Goal: Information Seeking & Learning: Learn about a topic

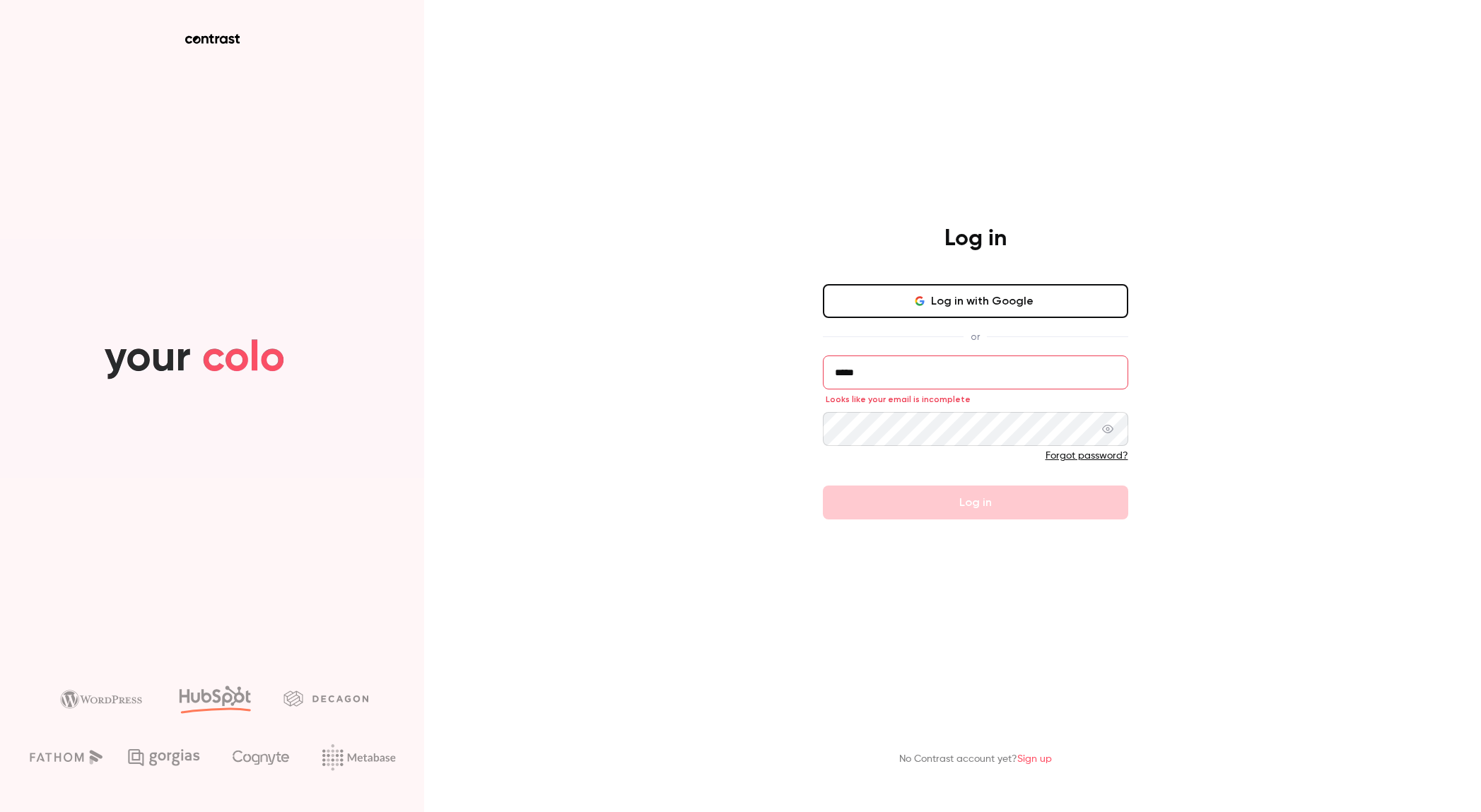
click at [880, 517] on form "***** Looks like your email is incomplete Forgot password? Log in" at bounding box center [975, 437] width 305 height 164
drag, startPoint x: 890, startPoint y: 364, endPoint x: 928, endPoint y: 366, distance: 38.1
click at [891, 364] on input "*****" at bounding box center [975, 372] width 305 height 34
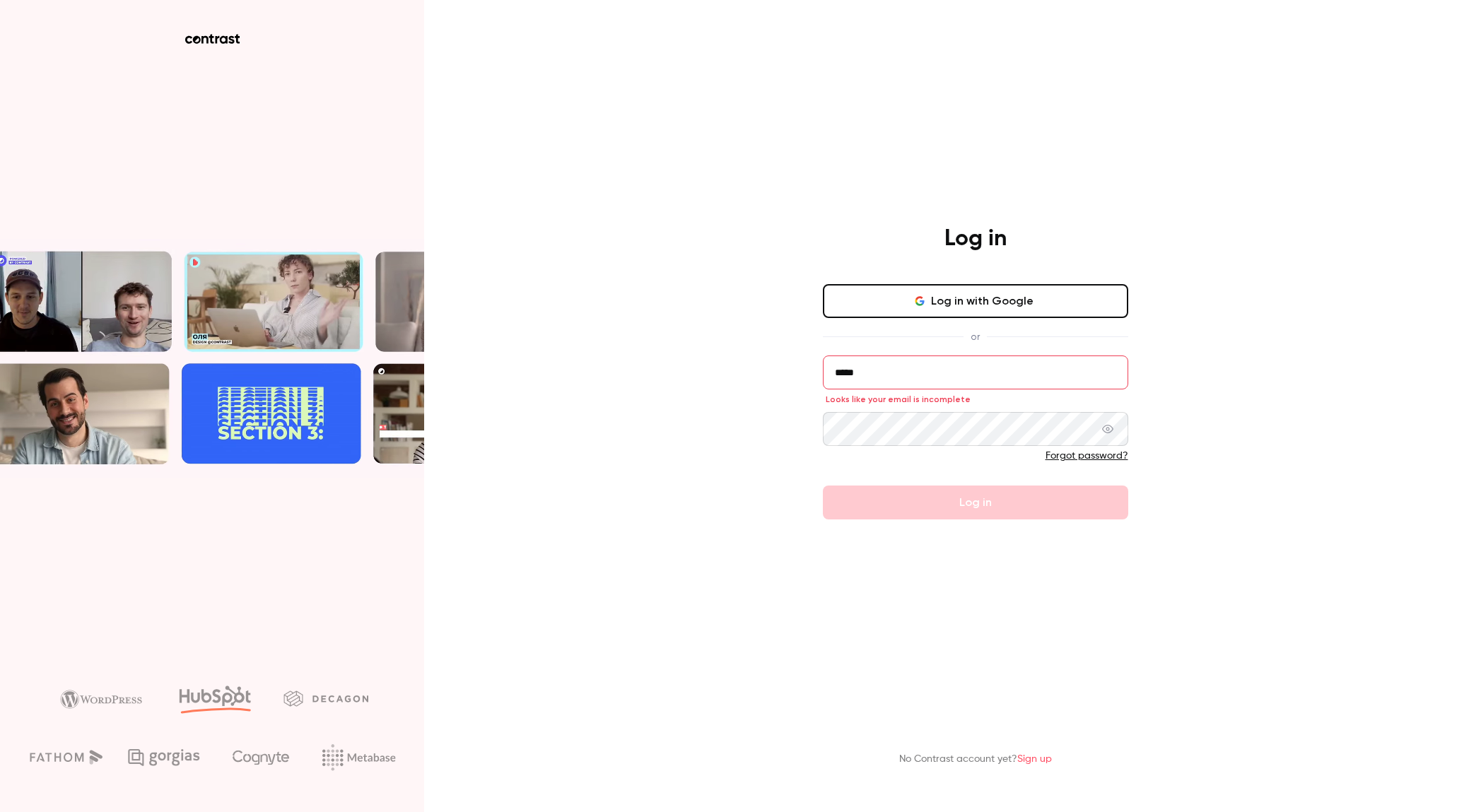
drag, startPoint x: 823, startPoint y: 371, endPoint x: 766, endPoint y: 371, distance: 57.0
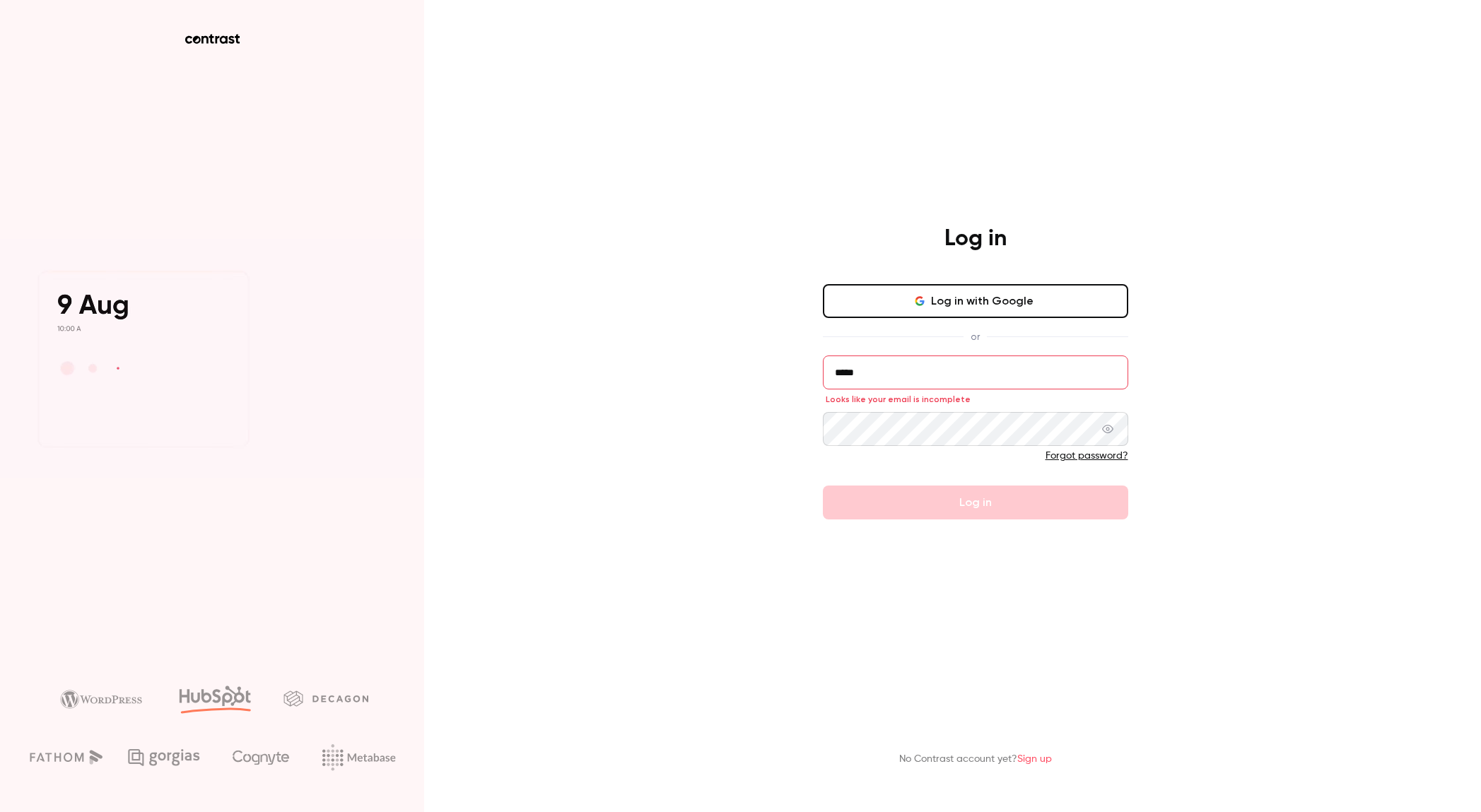
click at [766, 371] on div "Log in Log in with Google or ***** Looks like your email is incomplete Forgot p…" at bounding box center [740, 406] width 1481 height 812
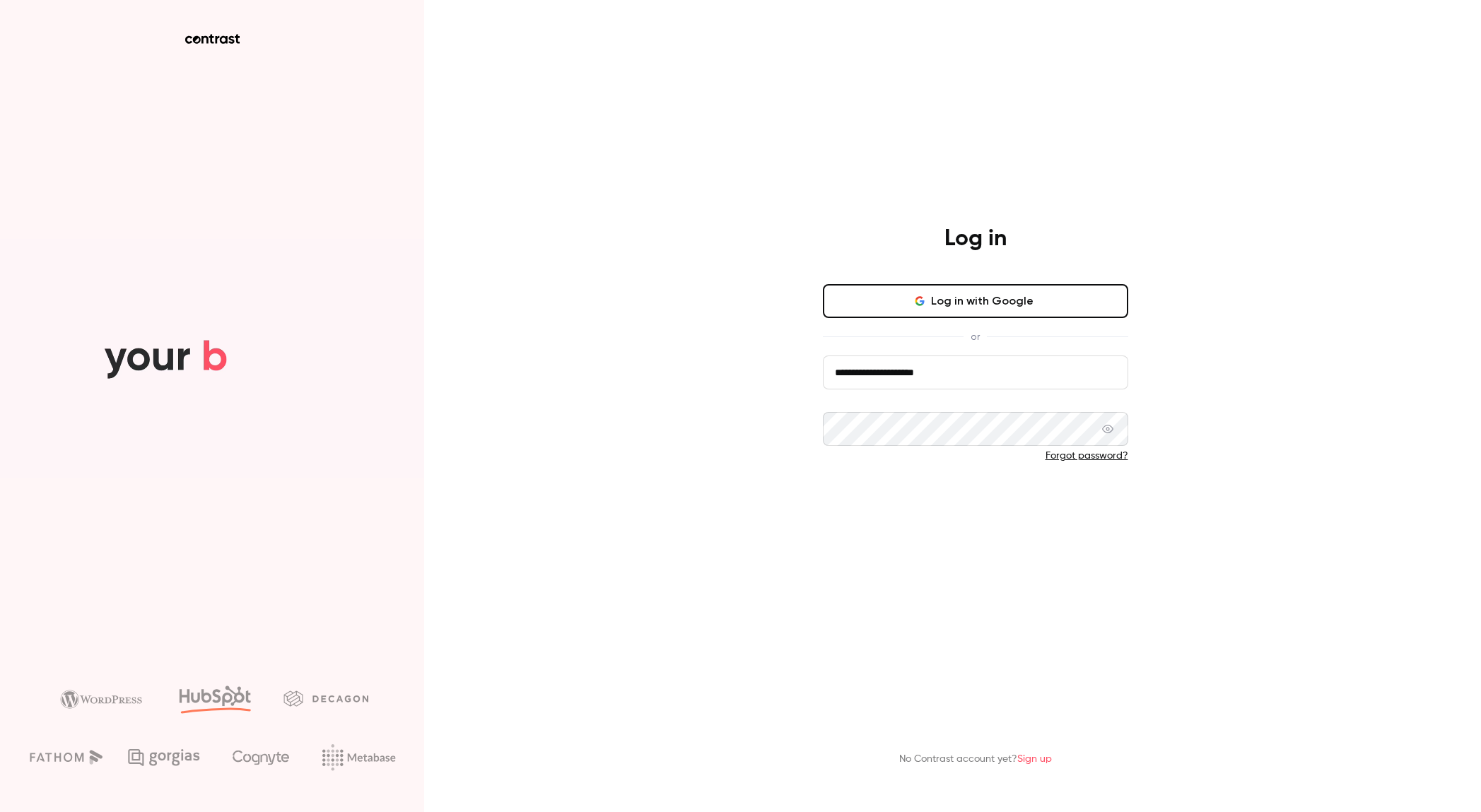
type input "**********"
click at [915, 500] on button "Log in" at bounding box center [975, 503] width 305 height 34
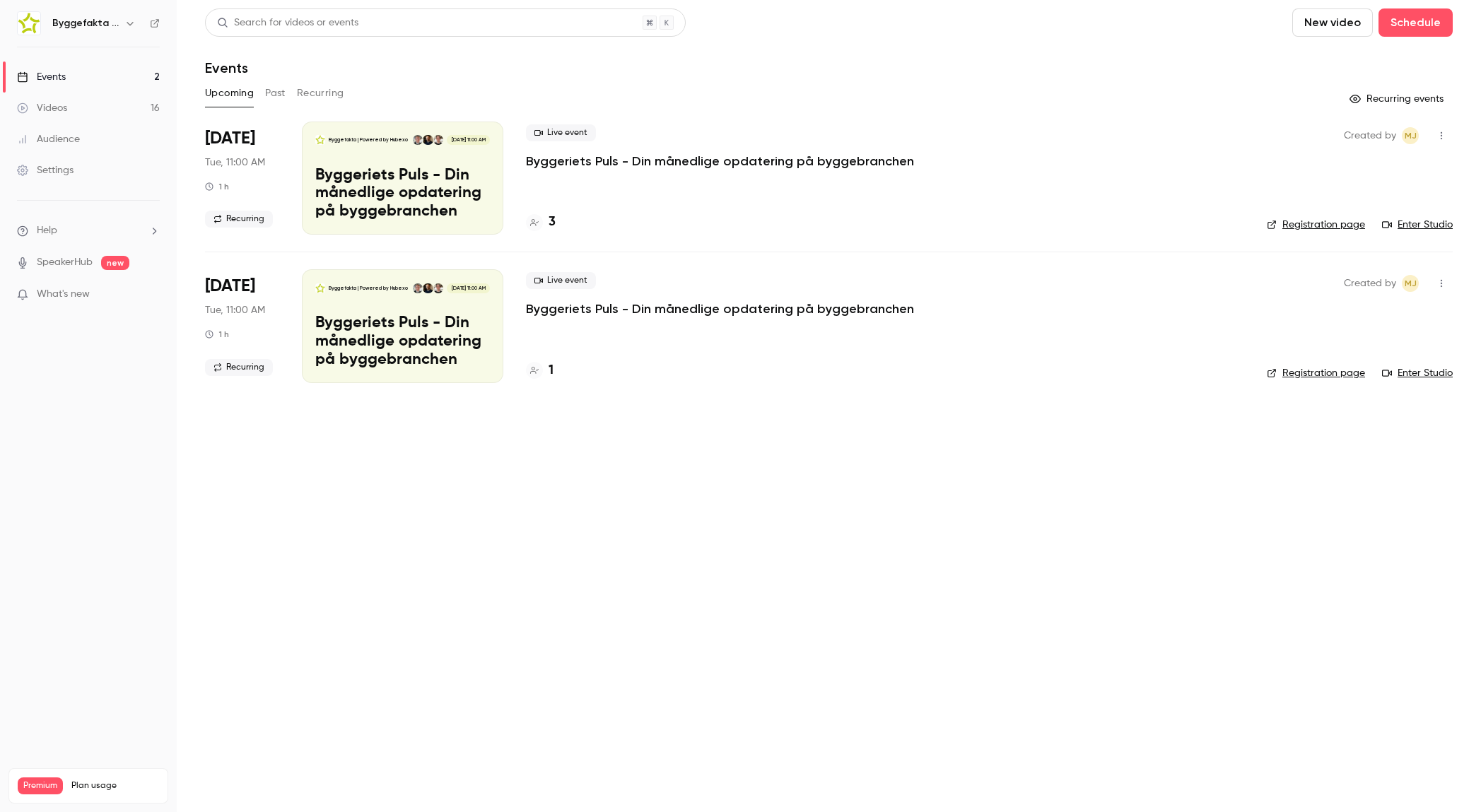
click at [277, 93] on button "Past" at bounding box center [275, 93] width 20 height 23
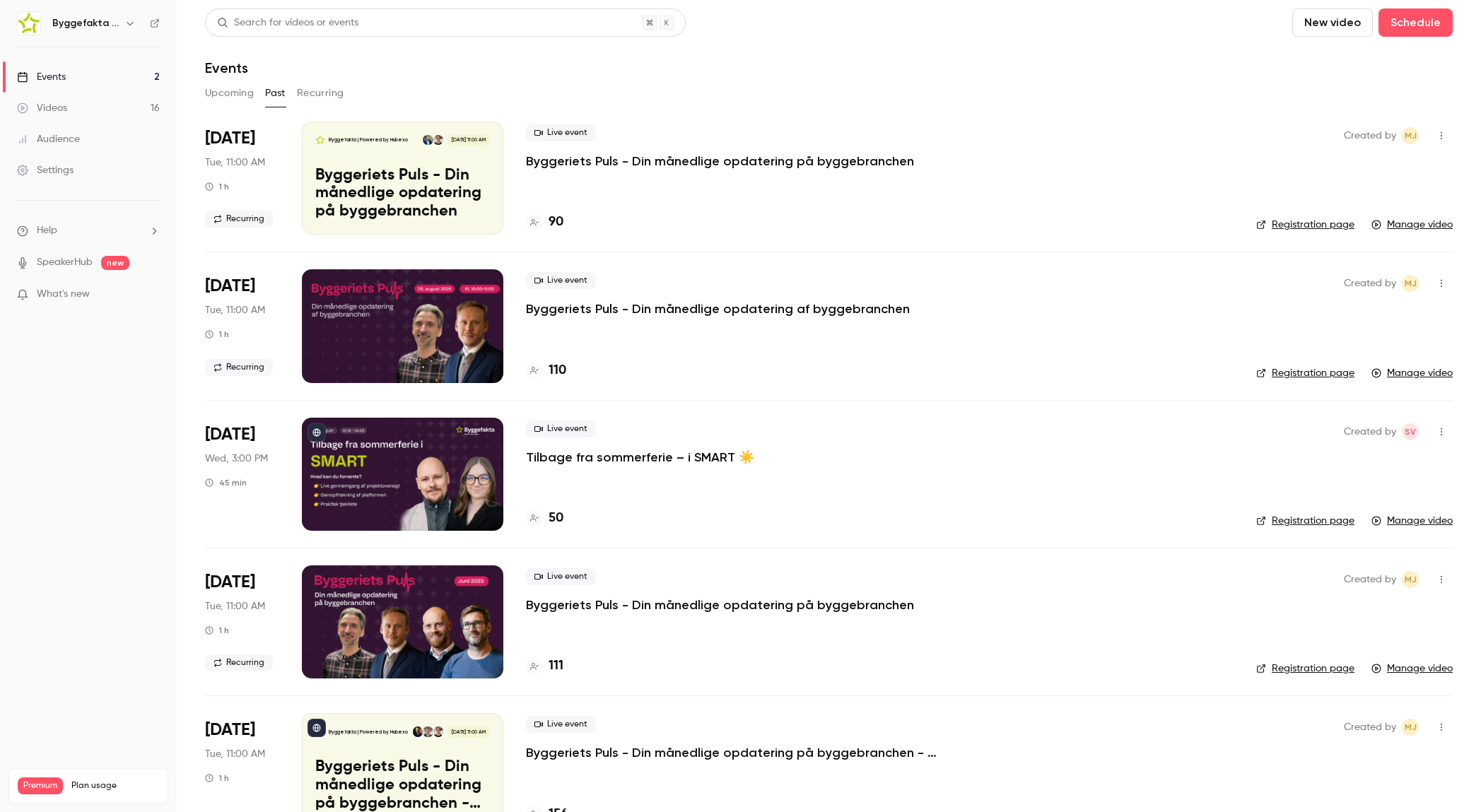
click at [236, 90] on button "Upcoming" at bounding box center [229, 93] width 49 height 23
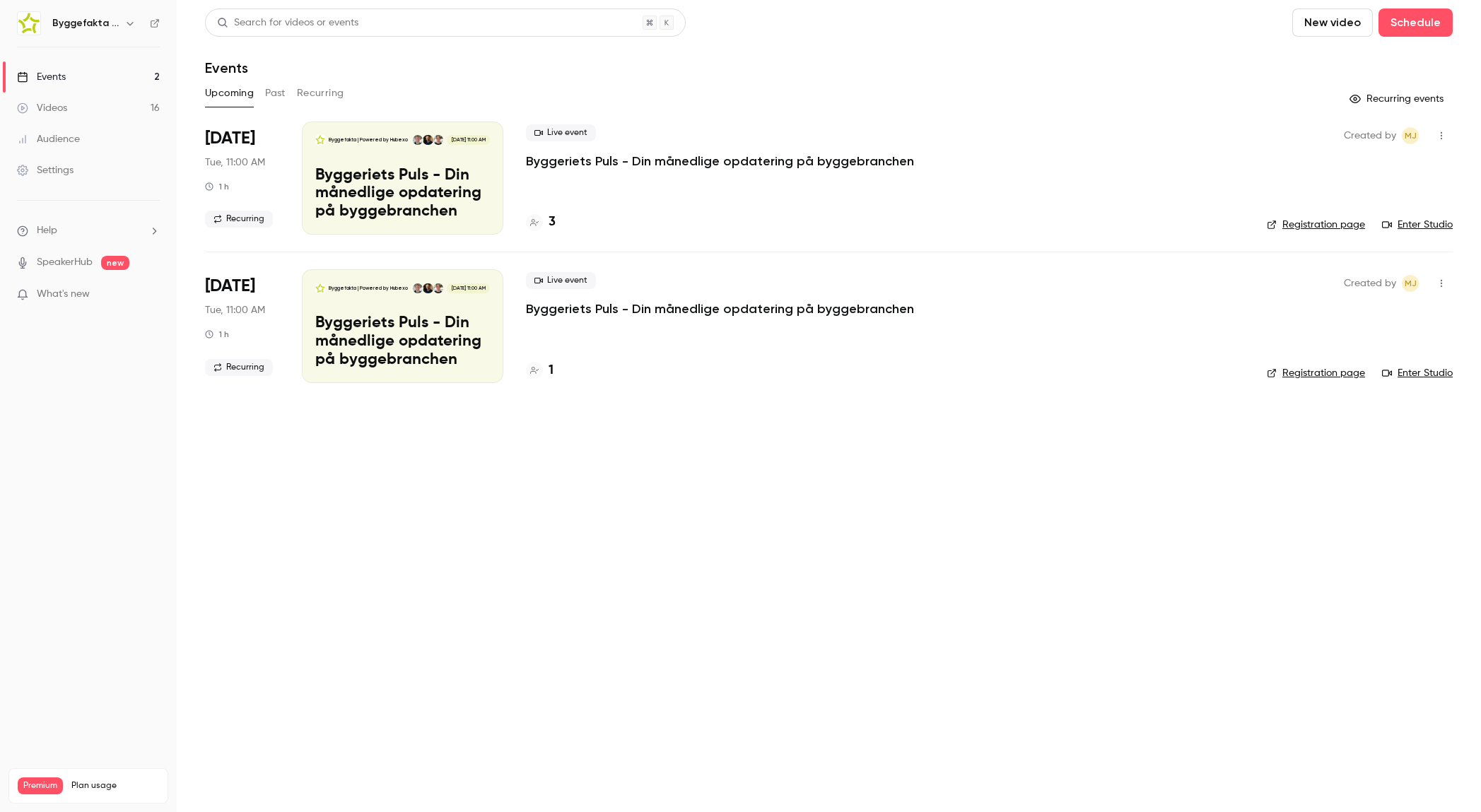
click at [282, 96] on button "Past" at bounding box center [275, 93] width 20 height 23
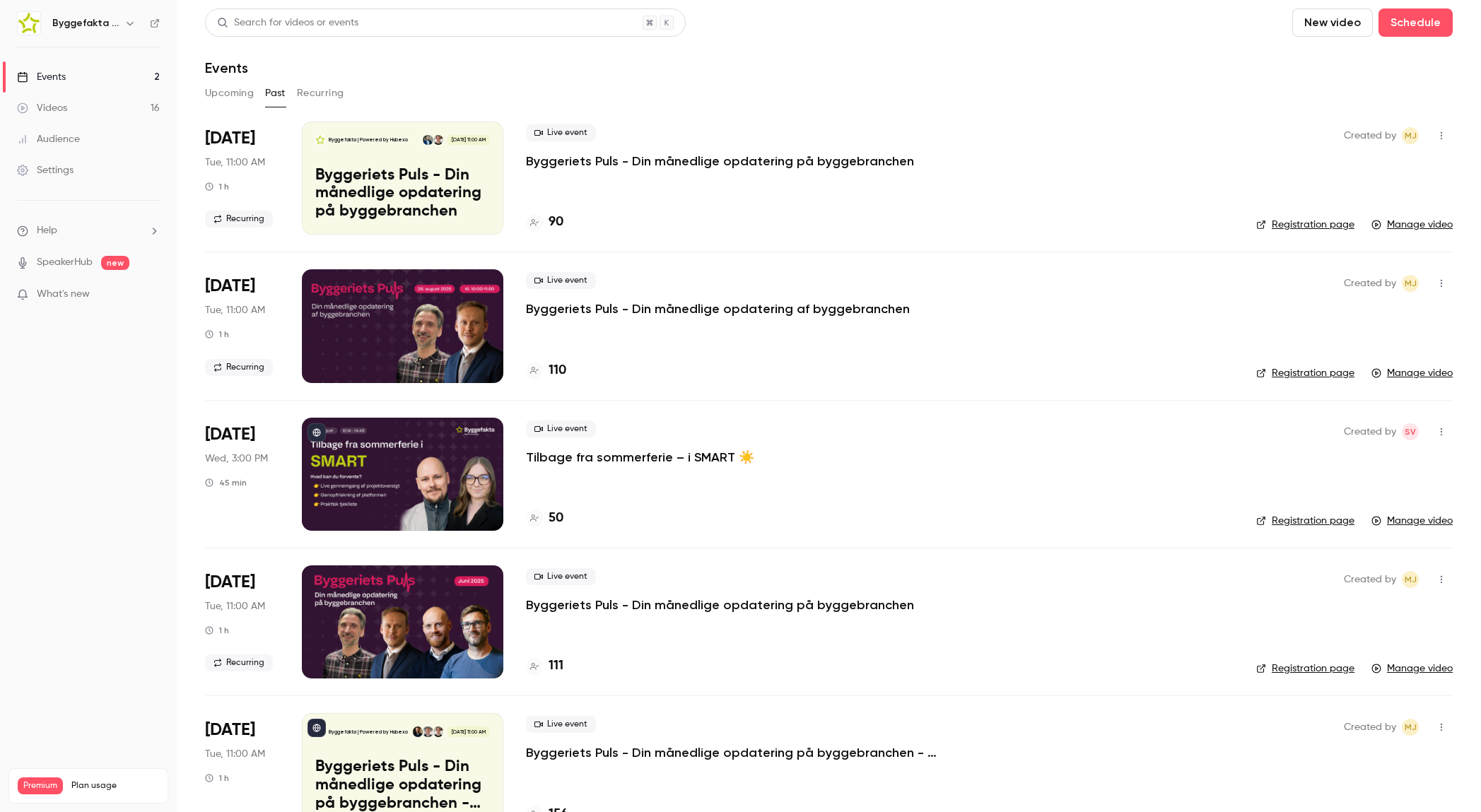
click at [659, 456] on p "Tilbage fra sommerferie – i SMART ☀️" at bounding box center [640, 456] width 228 height 17
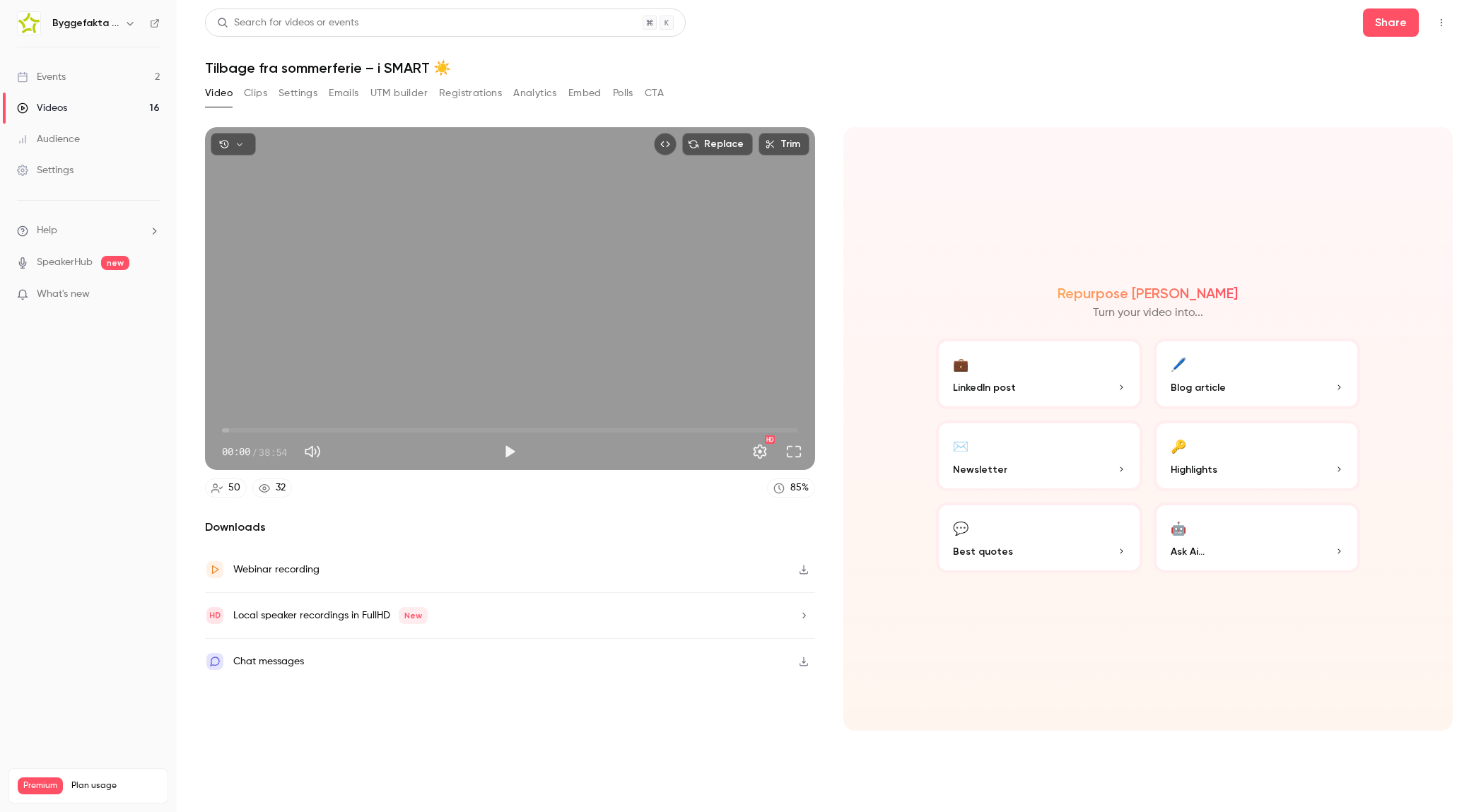
click at [248, 92] on button "Clips" at bounding box center [255, 93] width 23 height 23
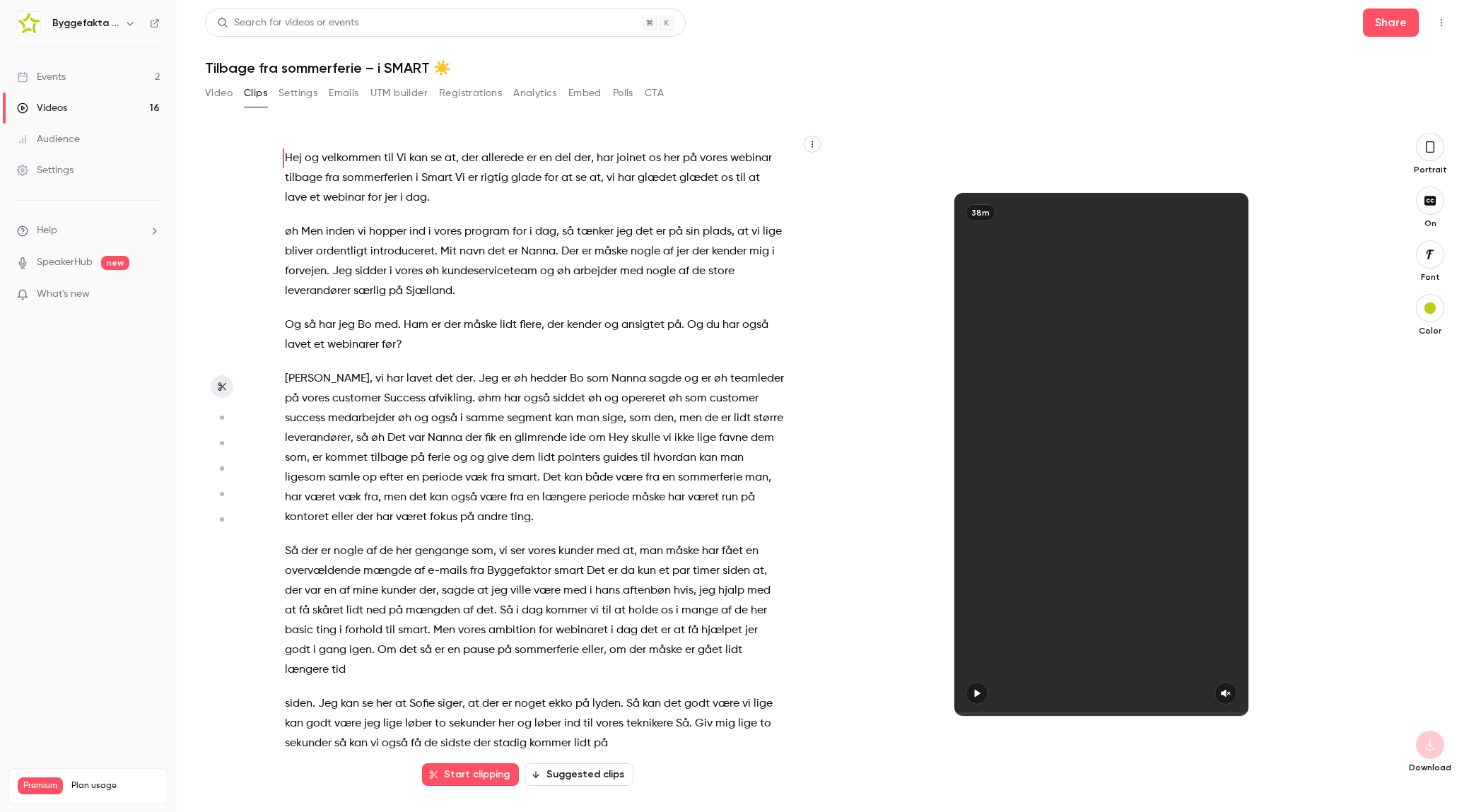
click at [227, 93] on button "Video" at bounding box center [219, 93] width 28 height 23
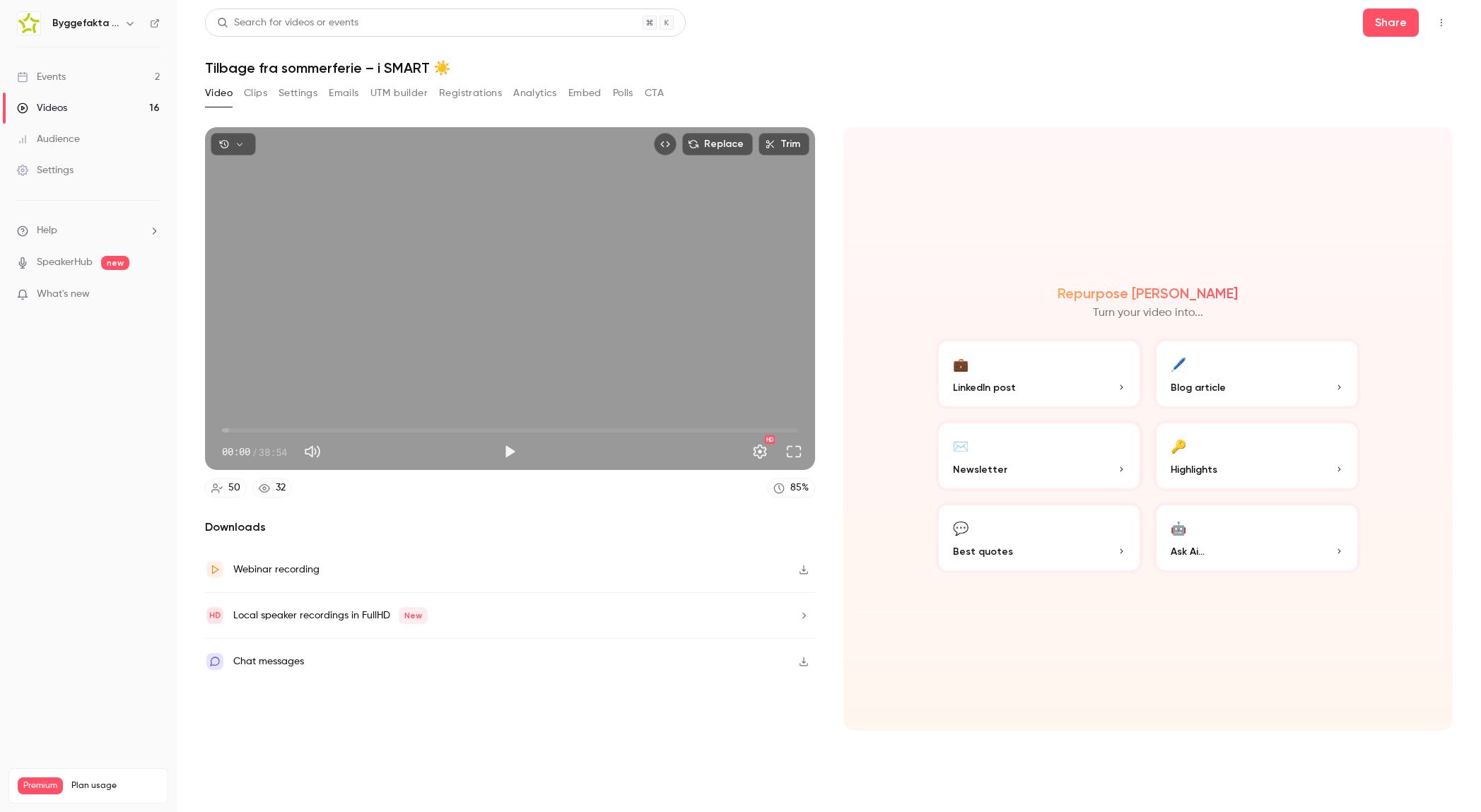
click at [110, 26] on h6 "Byggefakta | Powered by Hubexo" at bounding box center [85, 23] width 67 height 14
click at [131, 24] on icon "button" at bounding box center [130, 23] width 7 height 4
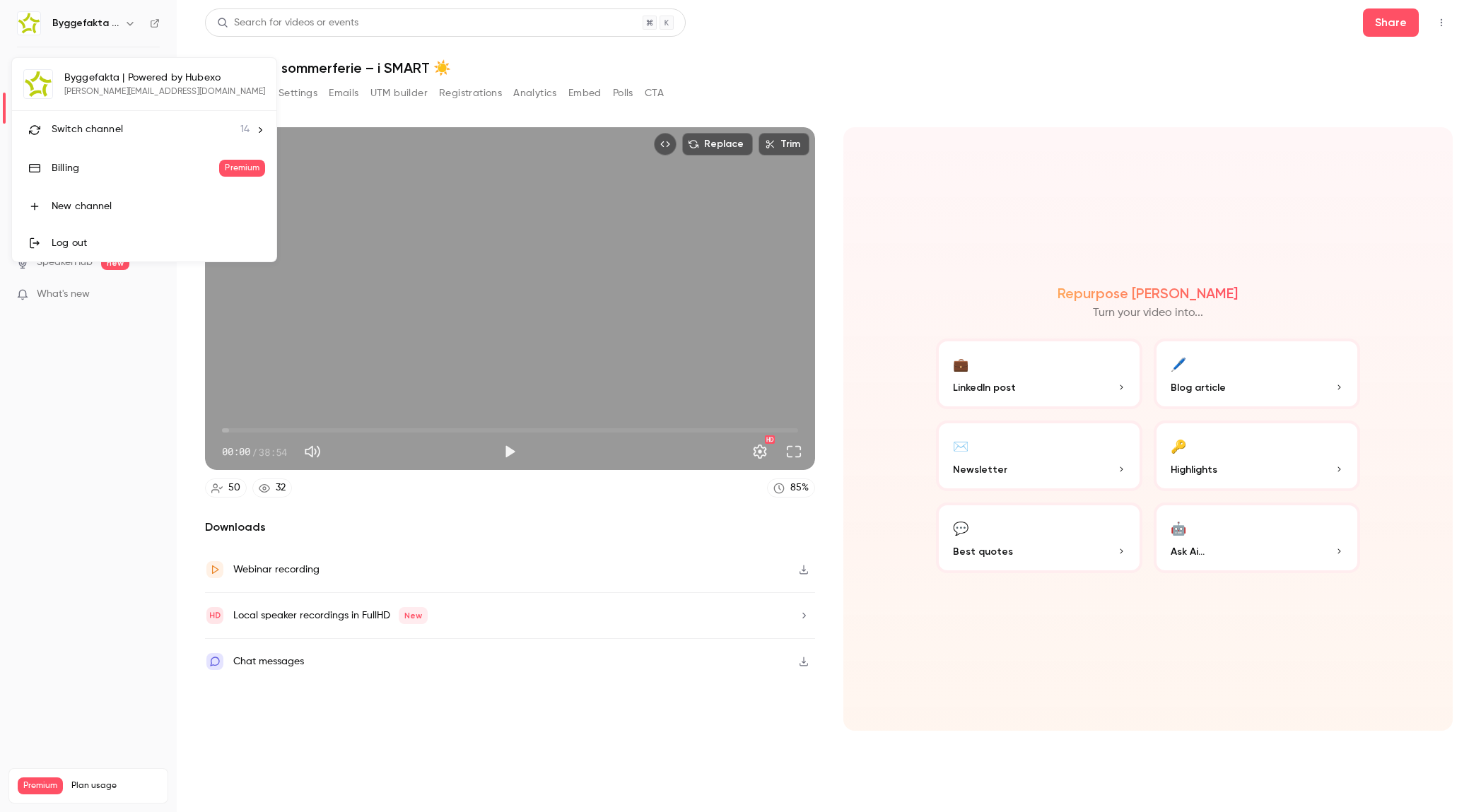
click at [113, 129] on span "Switch channel" at bounding box center [88, 129] width 72 height 15
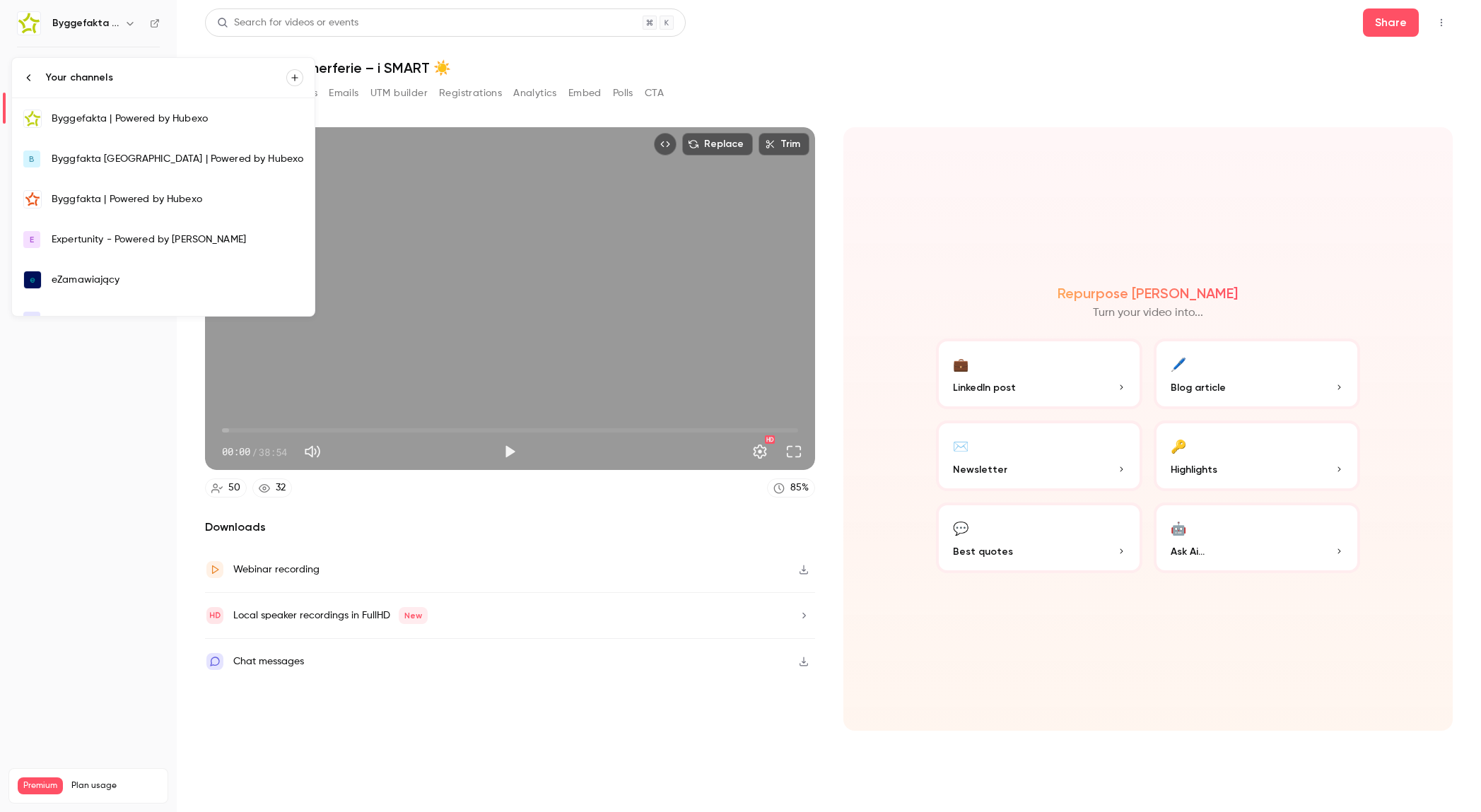
click at [124, 189] on link "Byggfakta | Powered by Hubexo" at bounding box center [162, 199] width 302 height 41
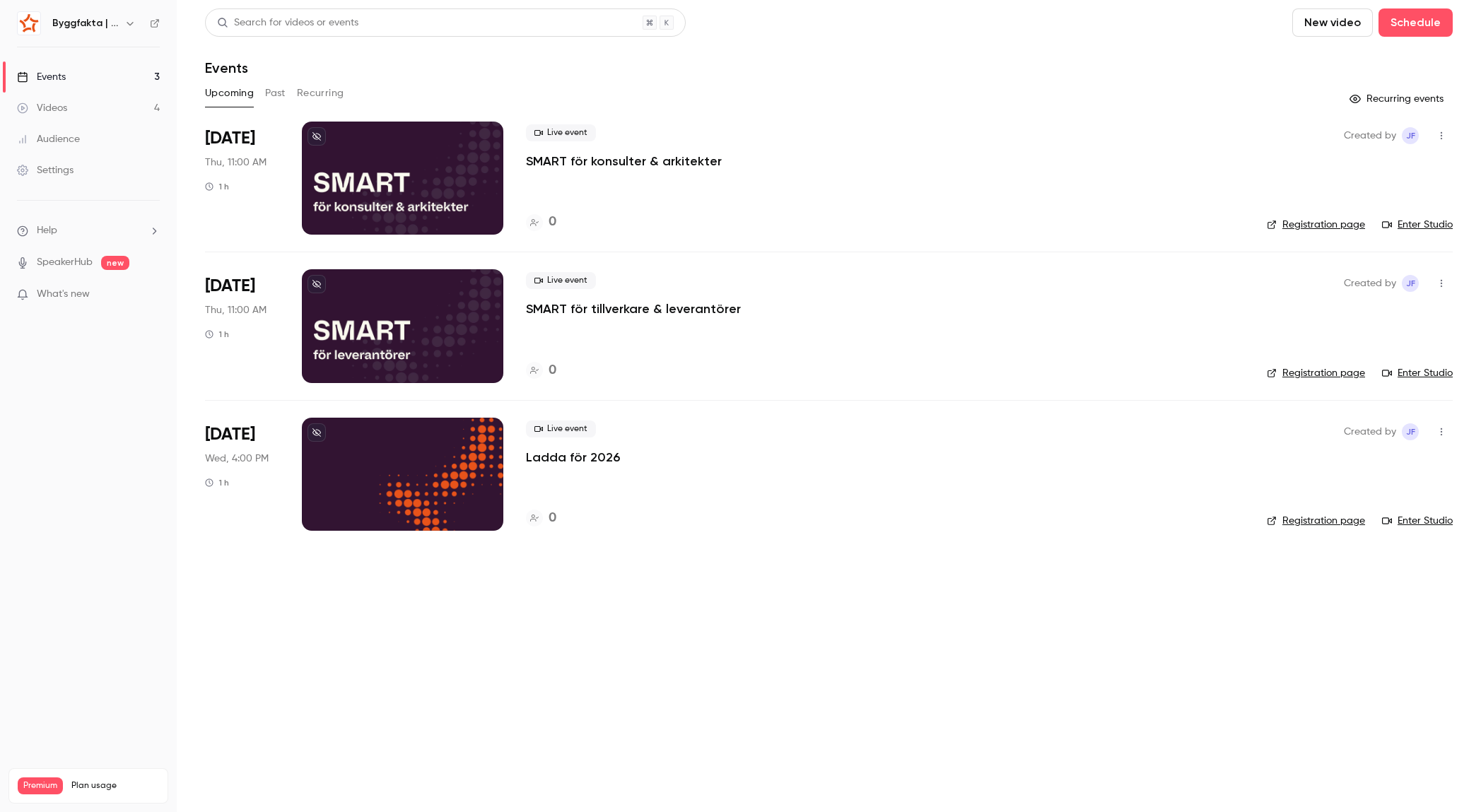
click at [287, 89] on div "Upcoming Past Recurring" at bounding box center [828, 93] width 1248 height 23
click at [282, 89] on button "Past" at bounding box center [275, 93] width 20 height 23
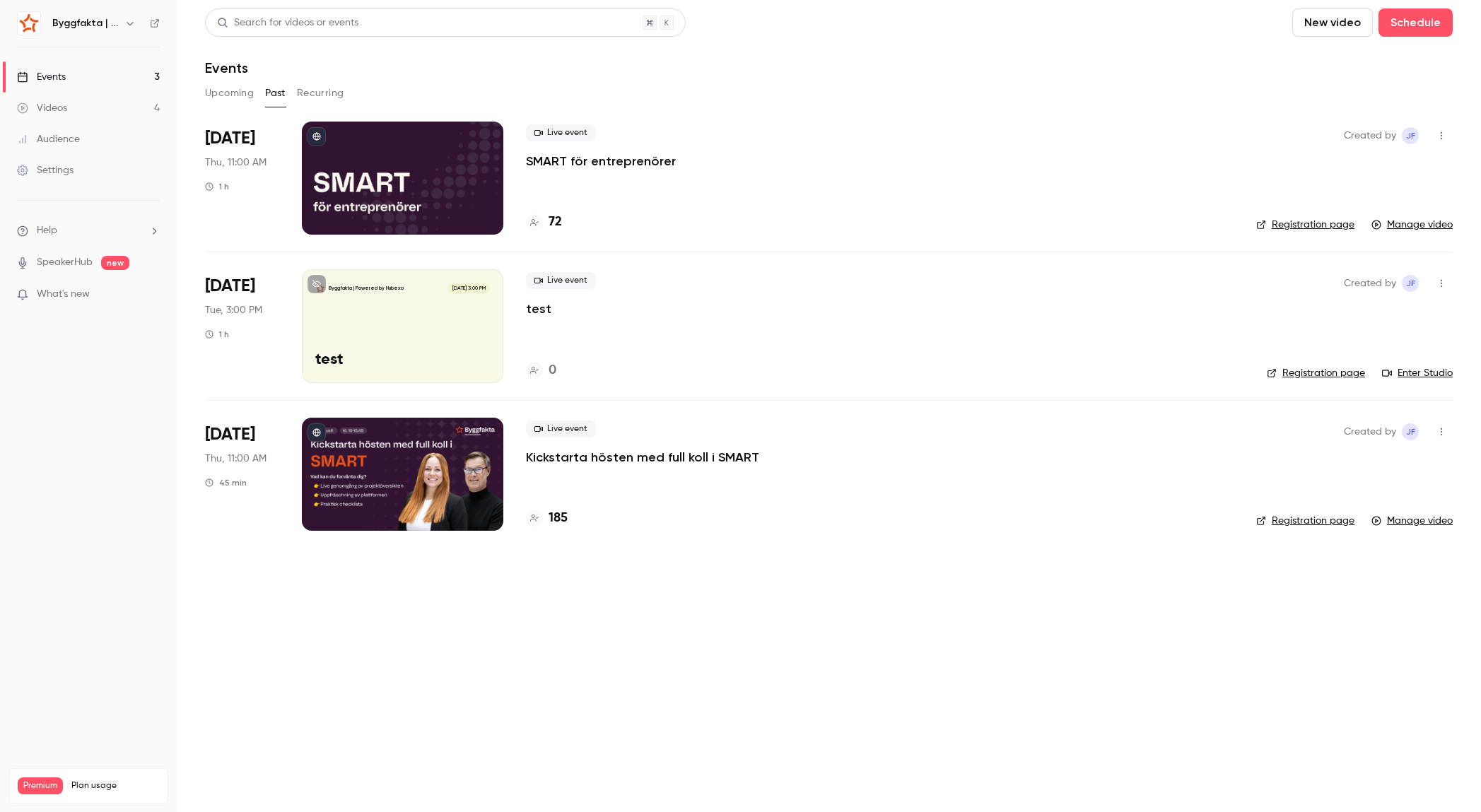
click at [697, 456] on p "Kickstarta hösten med full koll i SMART" at bounding box center [642, 456] width 233 height 17
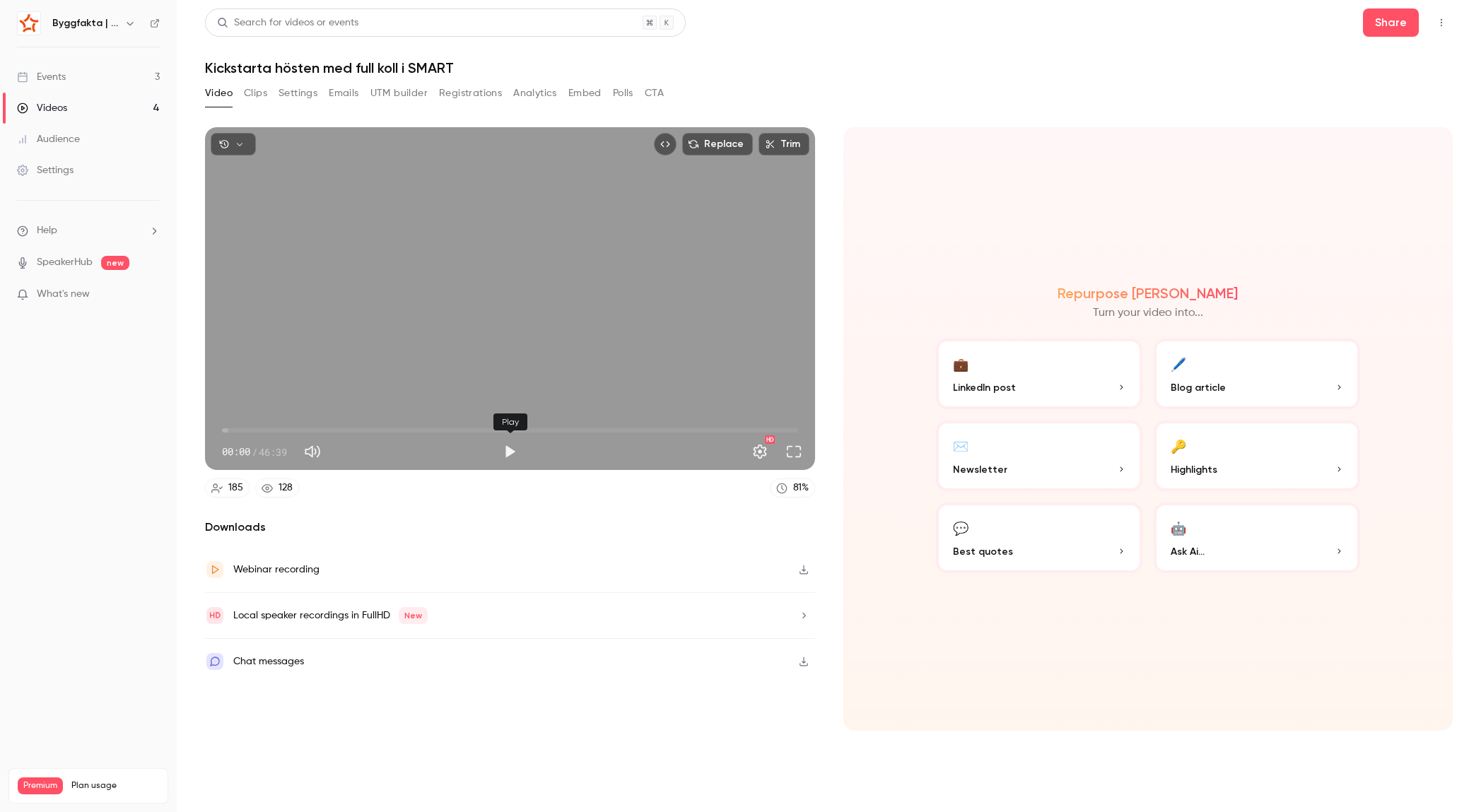
click at [511, 453] on button "Play" at bounding box center [509, 451] width 29 height 29
drag, startPoint x: 228, startPoint y: 433, endPoint x: 247, endPoint y: 432, distance: 19.0
click at [245, 432] on span "01:43" at bounding box center [243, 430] width 4 height 4
drag, startPoint x: 252, startPoint y: 430, endPoint x: 318, endPoint y: 431, distance: 66.0
click at [318, 431] on span "07:47" at bounding box center [318, 430] width 4 height 4
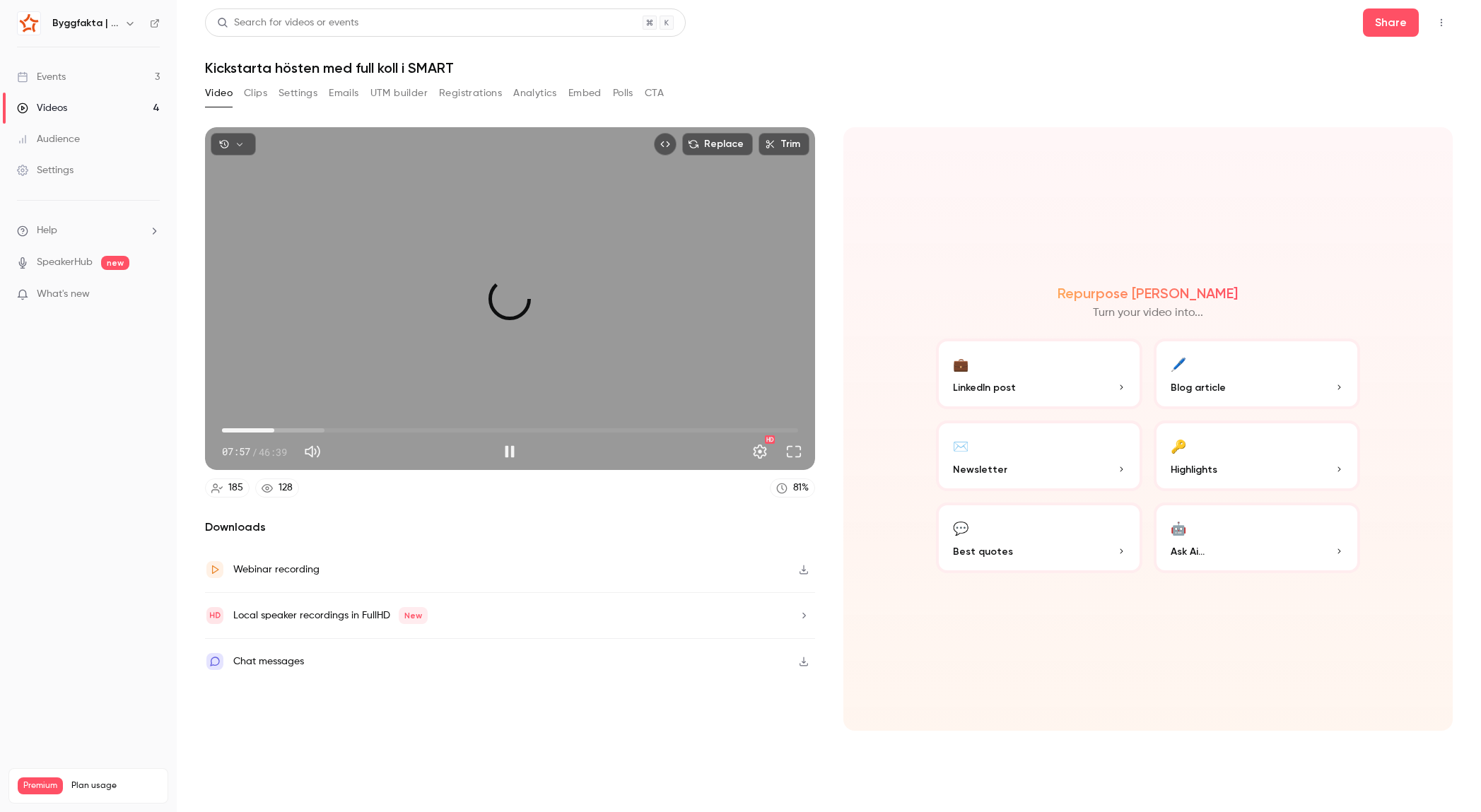
drag, startPoint x: 322, startPoint y: 428, endPoint x: 274, endPoint y: 432, distance: 48.2
click at [274, 432] on span "04:14" at bounding box center [274, 430] width 4 height 4
drag, startPoint x: 274, startPoint y: 432, endPoint x: 419, endPoint y: 425, distance: 145.2
click at [419, 428] on span "15:55" at bounding box center [419, 430] width 4 height 4
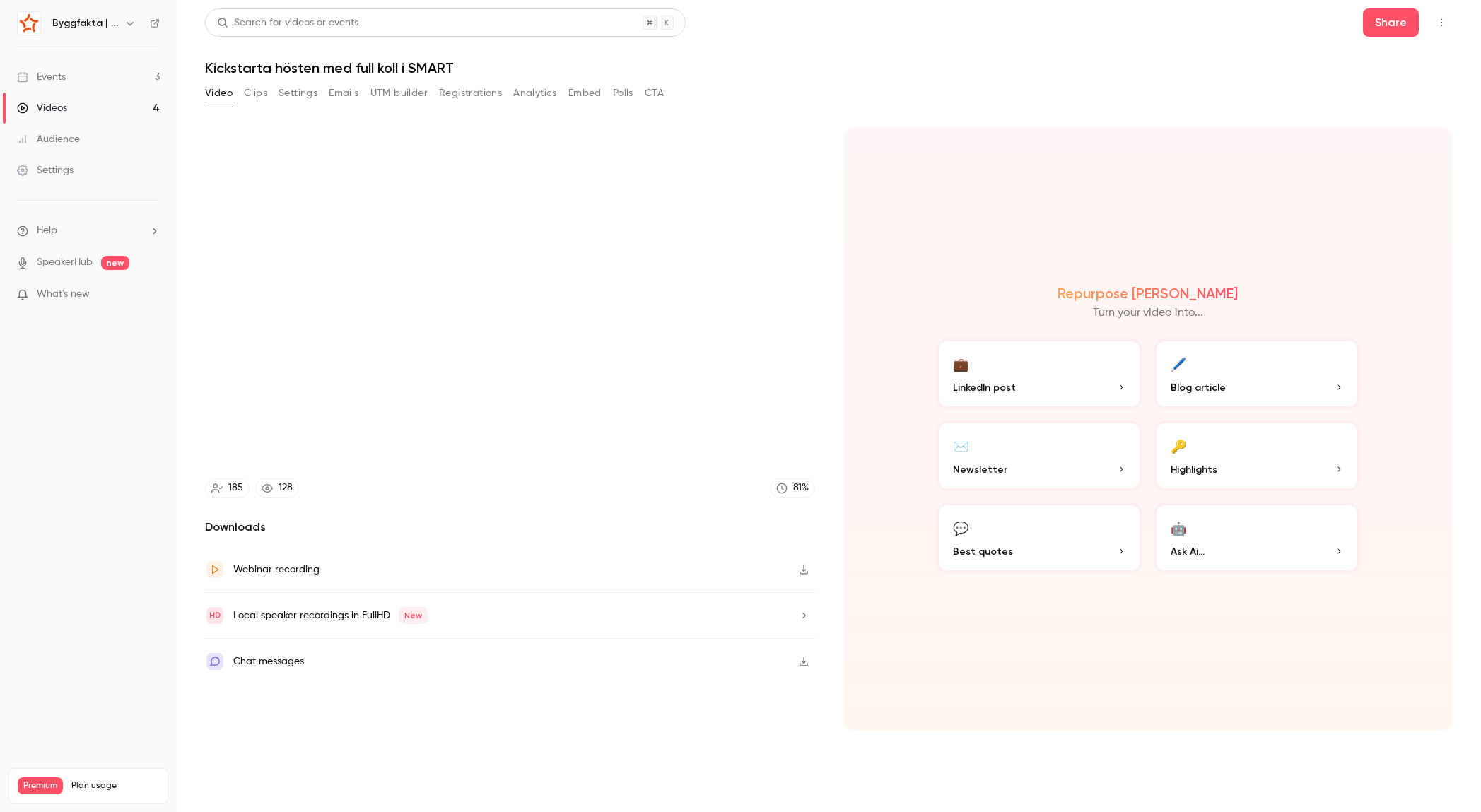
type input "*****"
click at [74, 107] on link "Videos 4" at bounding box center [89, 108] width 177 height 31
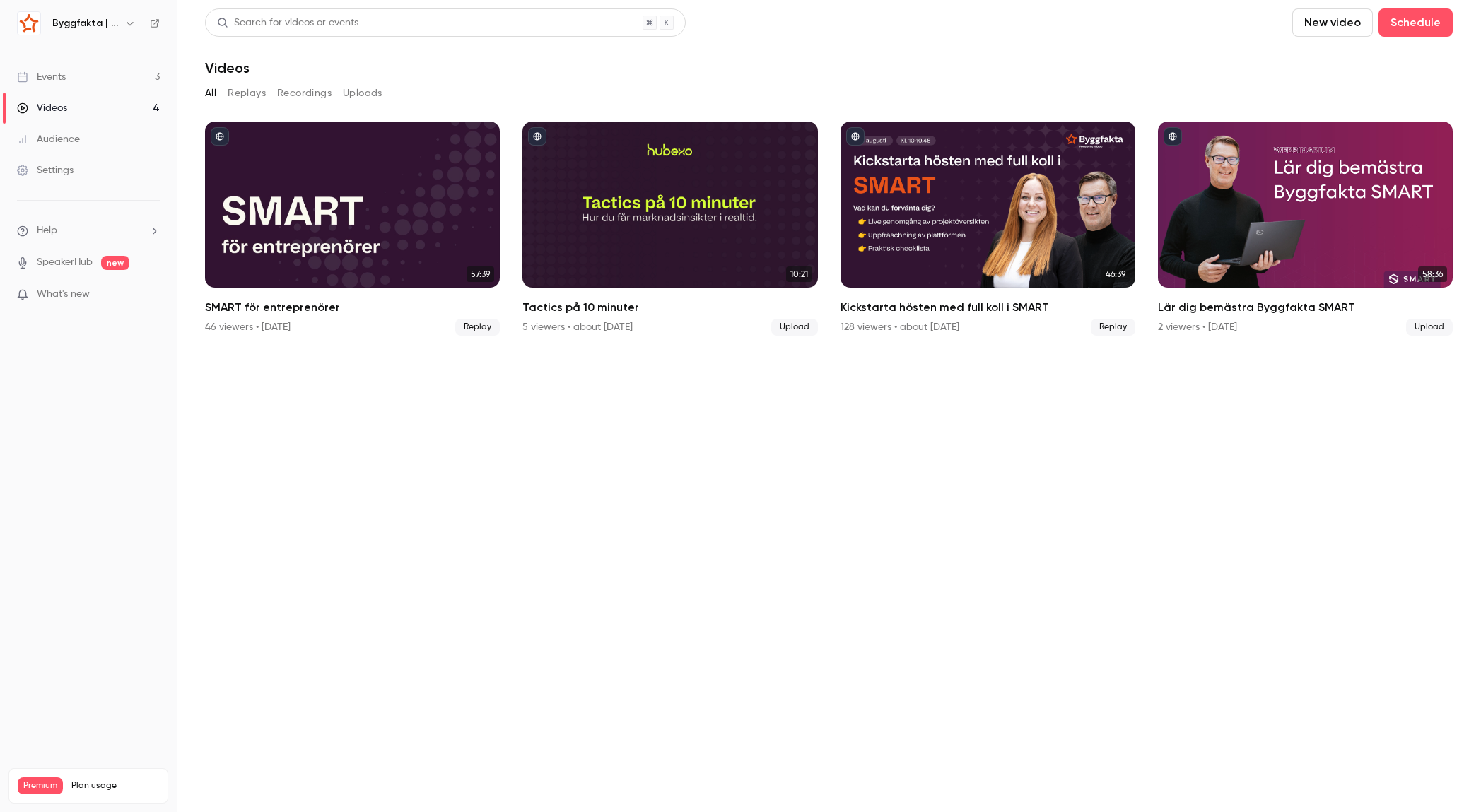
click at [107, 76] on link "Events 3" at bounding box center [89, 77] width 177 height 31
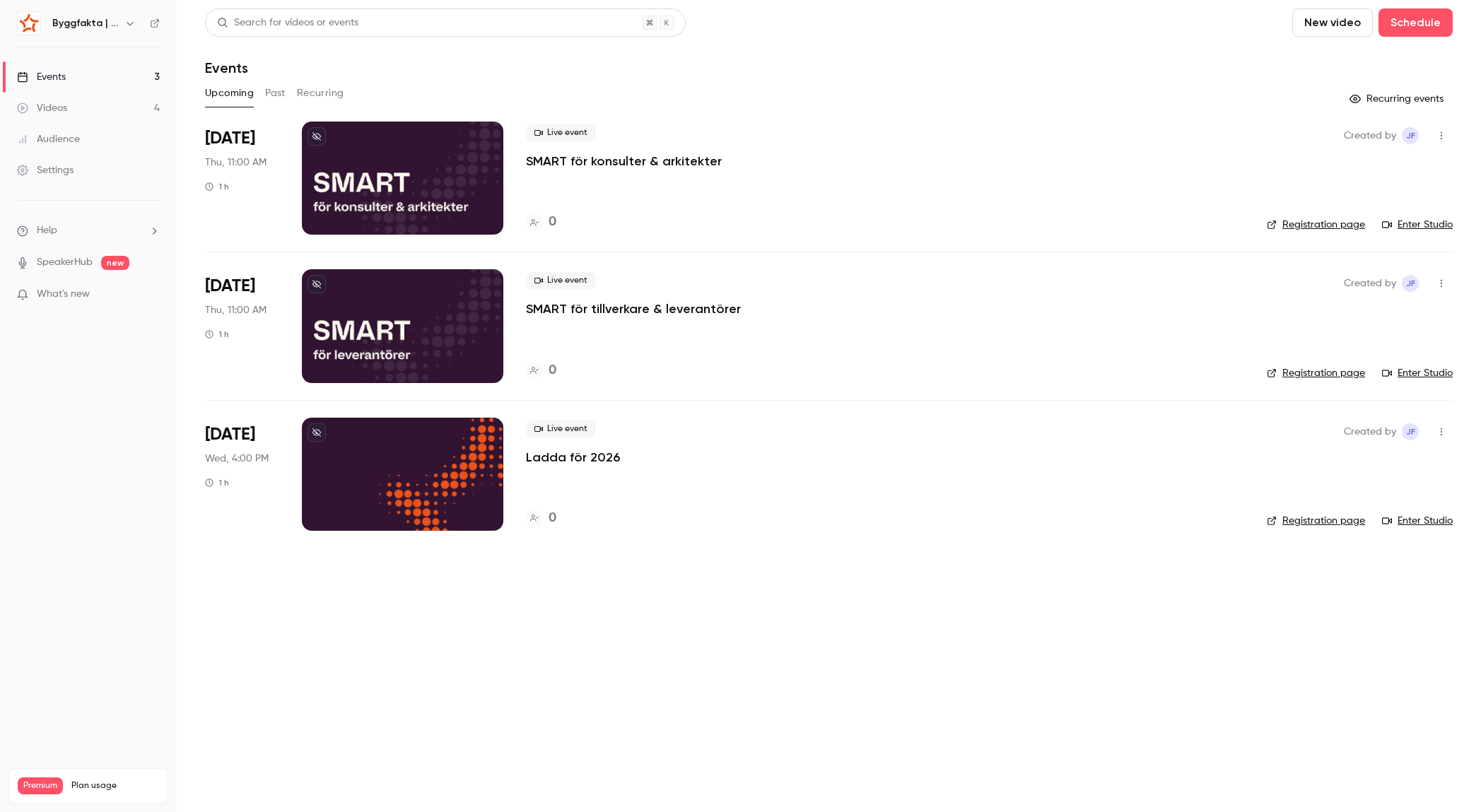
click at [274, 91] on button "Past" at bounding box center [275, 93] width 20 height 23
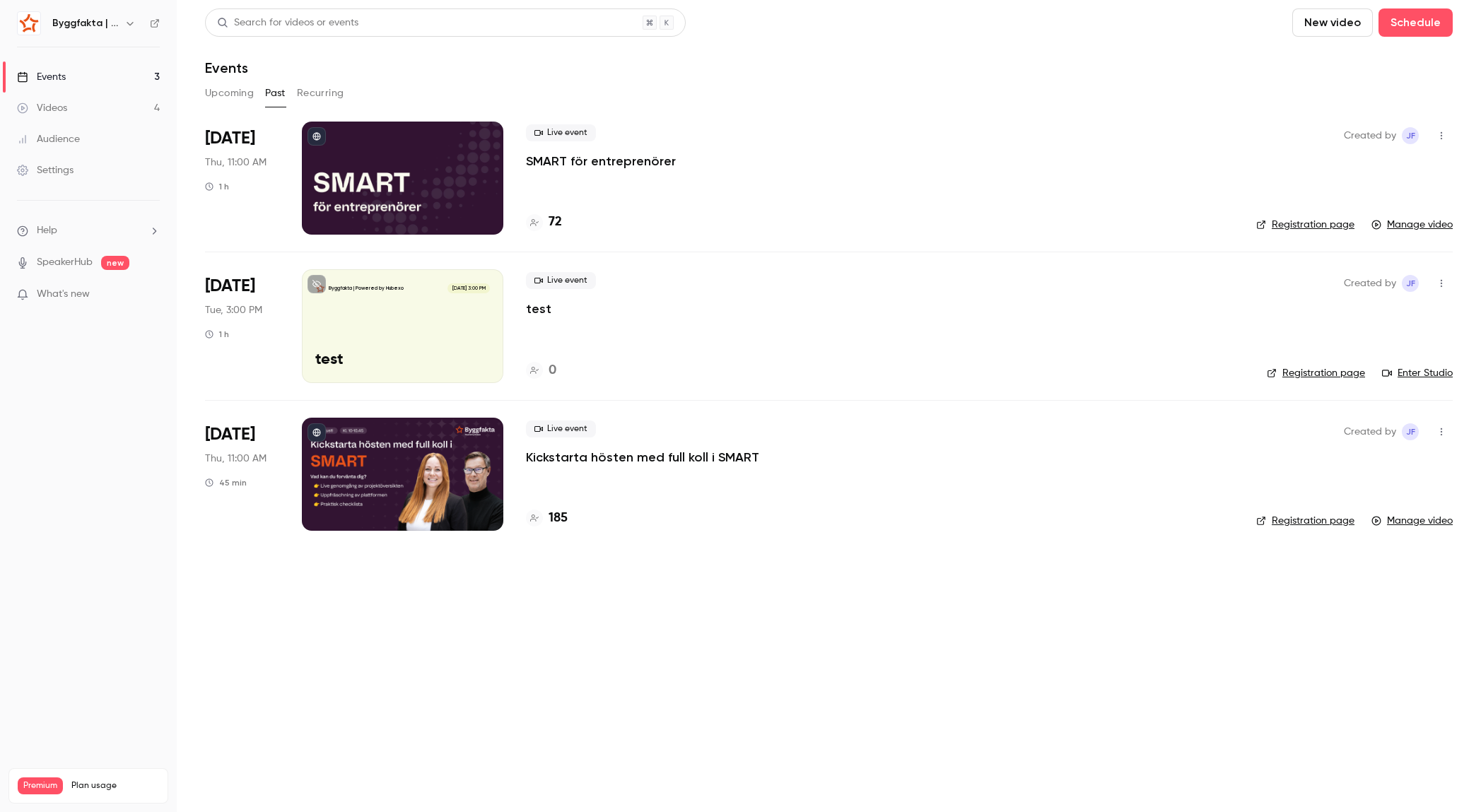
click at [601, 453] on p "Kickstarta hösten med full koll i SMART" at bounding box center [642, 456] width 233 height 17
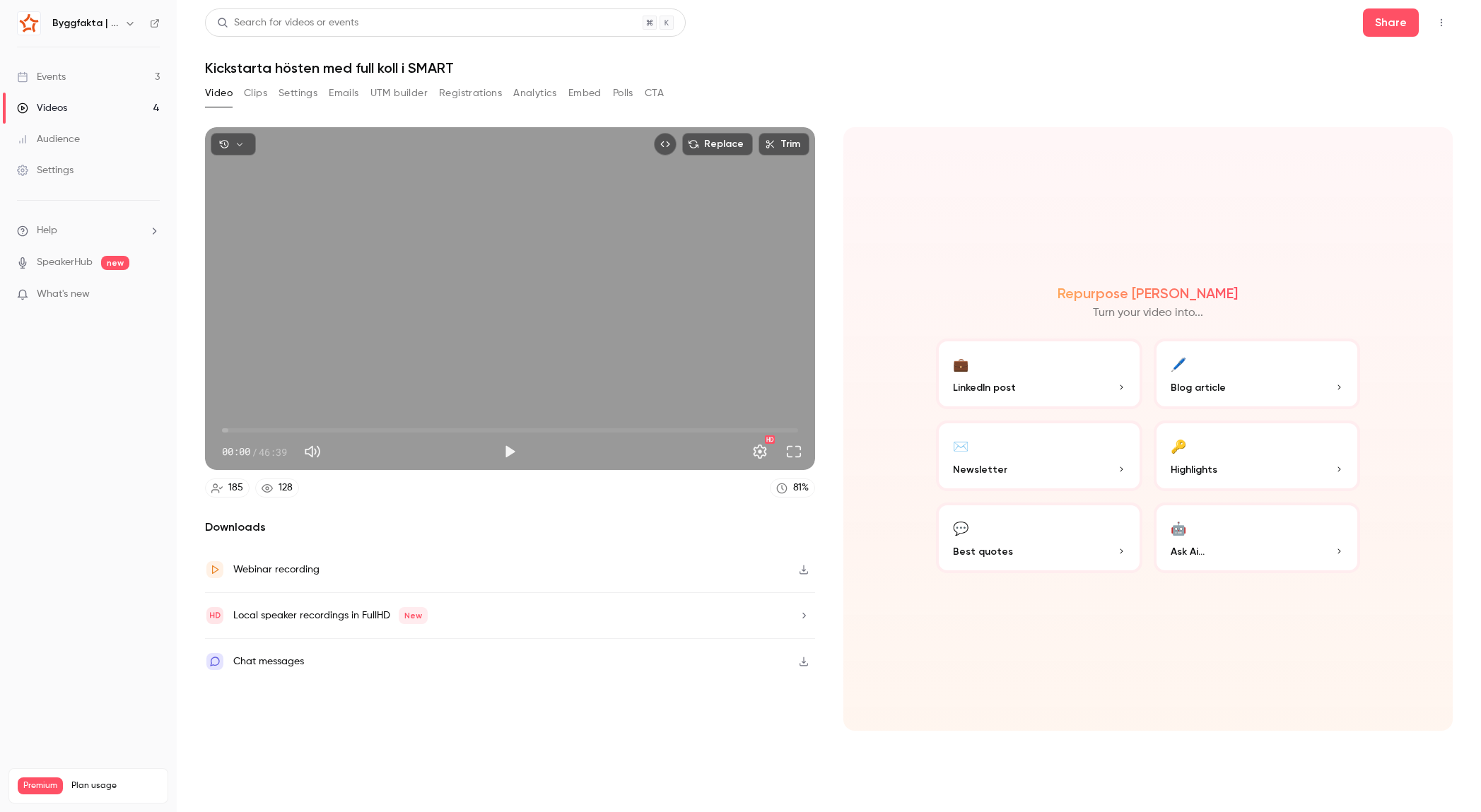
click at [1304, 385] on p "Blog article" at bounding box center [1257, 388] width 173 height 15
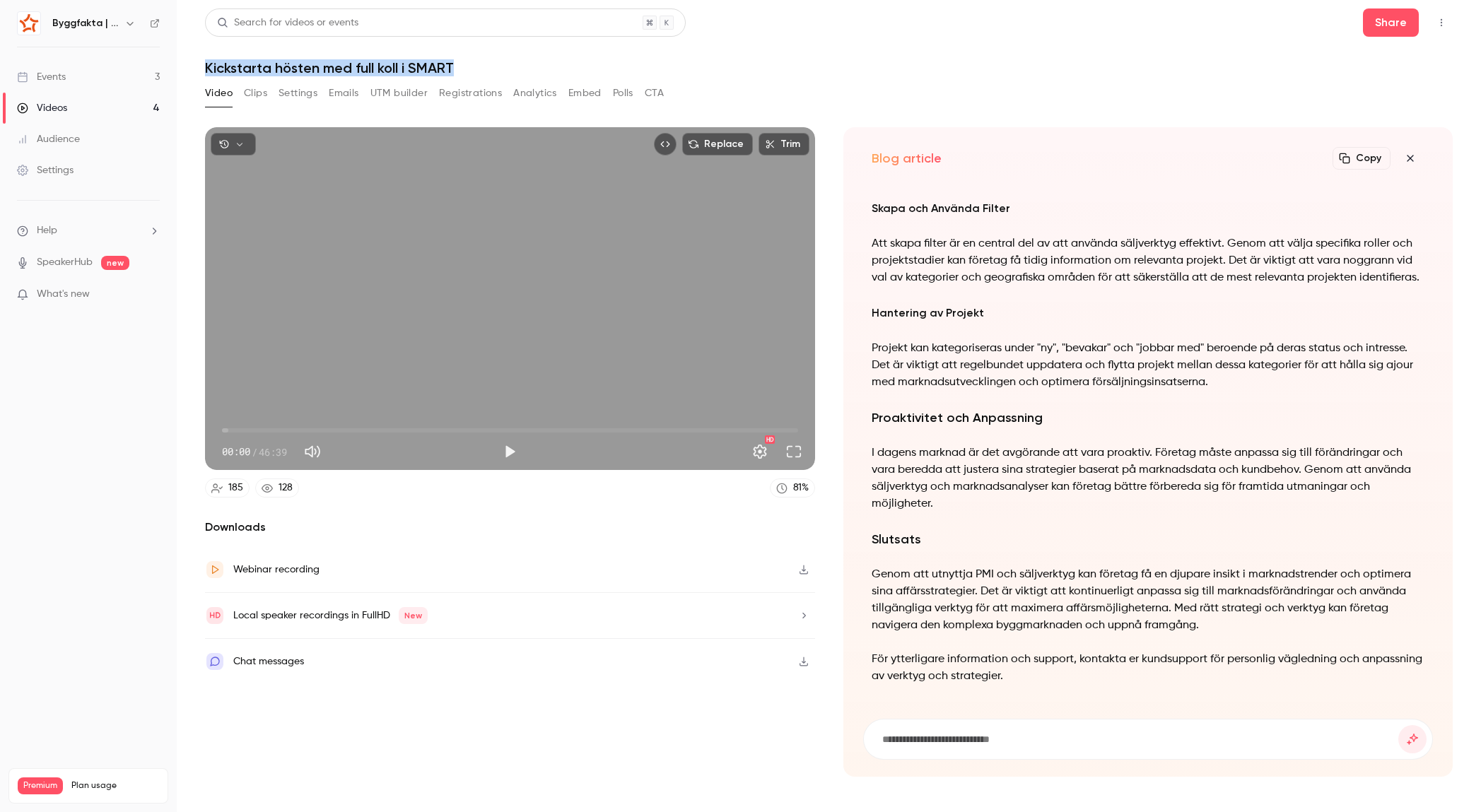
drag, startPoint x: 476, startPoint y: 66, endPoint x: 207, endPoint y: 62, distance: 269.0
click at [207, 62] on h1 "Kickstarta hösten med full koll i SMART" at bounding box center [828, 67] width 1248 height 17
copy h1 "Kickstarta hösten med full koll i SMART"
click at [1368, 159] on button "Copy" at bounding box center [1361, 158] width 58 height 23
click at [1441, 20] on icon "Top Bar Actions" at bounding box center [1441, 23] width 11 height 10
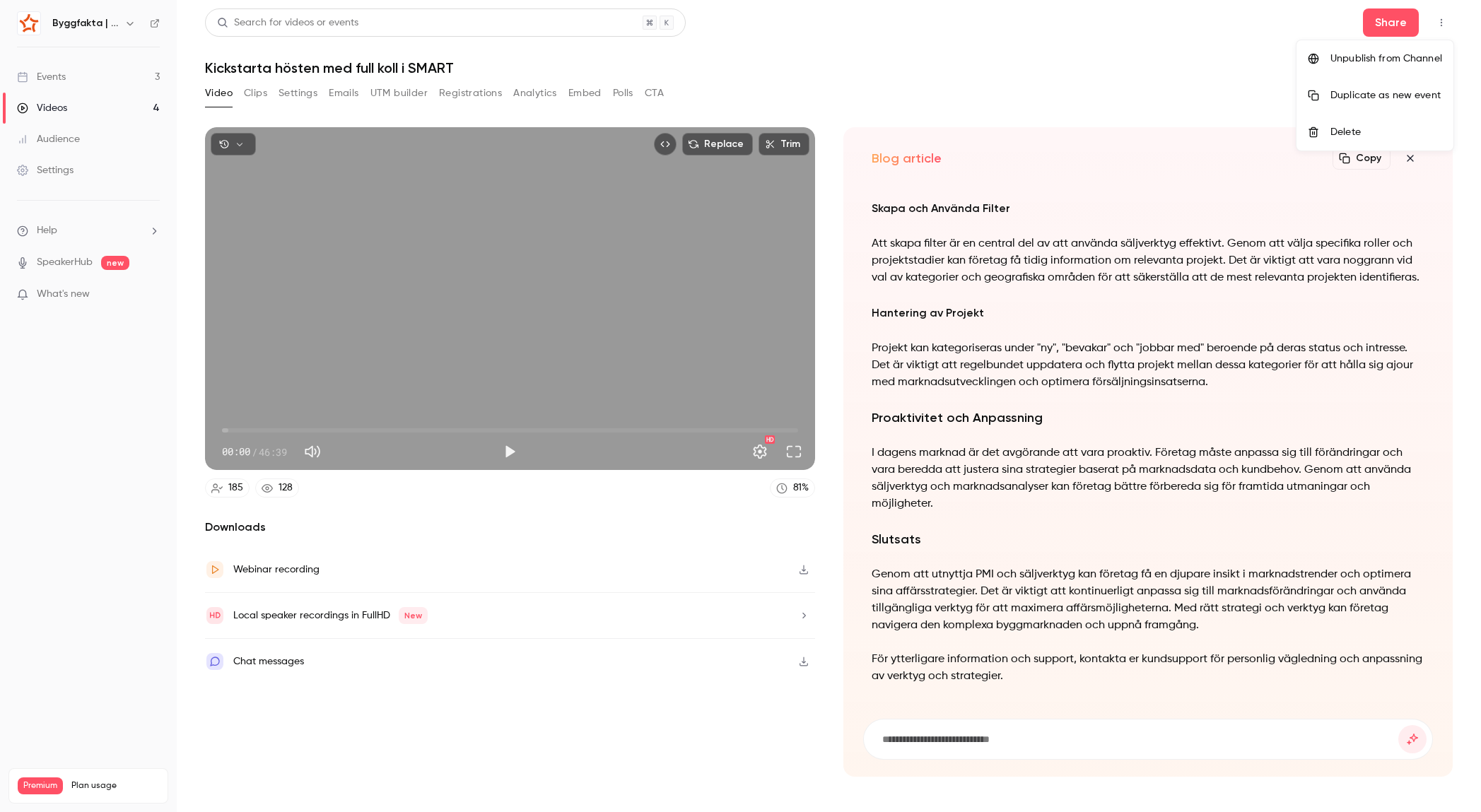
click at [1051, 72] on div at bounding box center [740, 406] width 1481 height 812
click at [1413, 161] on icon "button" at bounding box center [1409, 158] width 7 height 7
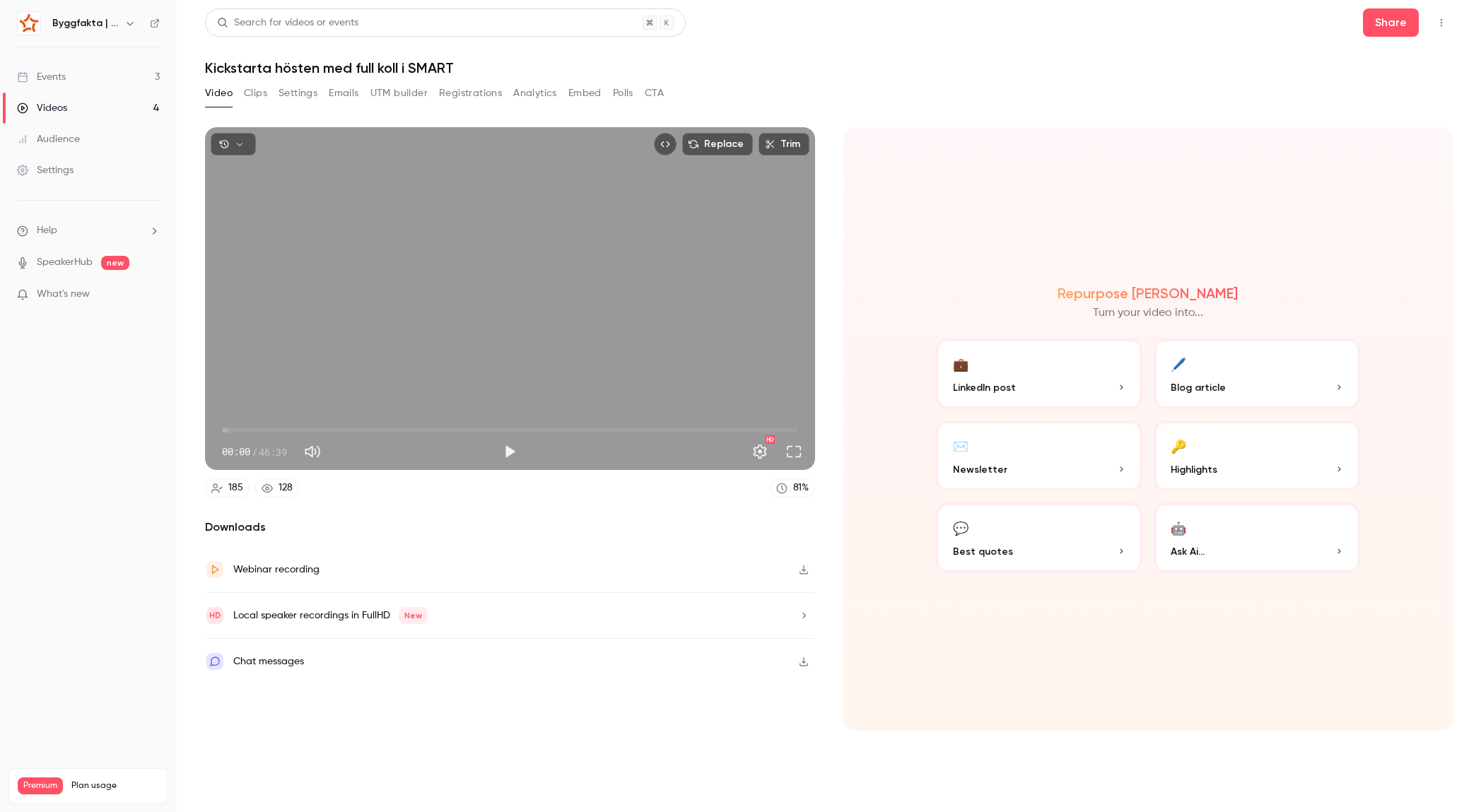
click at [1254, 434] on button "🔑 Highlights" at bounding box center [1257, 456] width 206 height 71
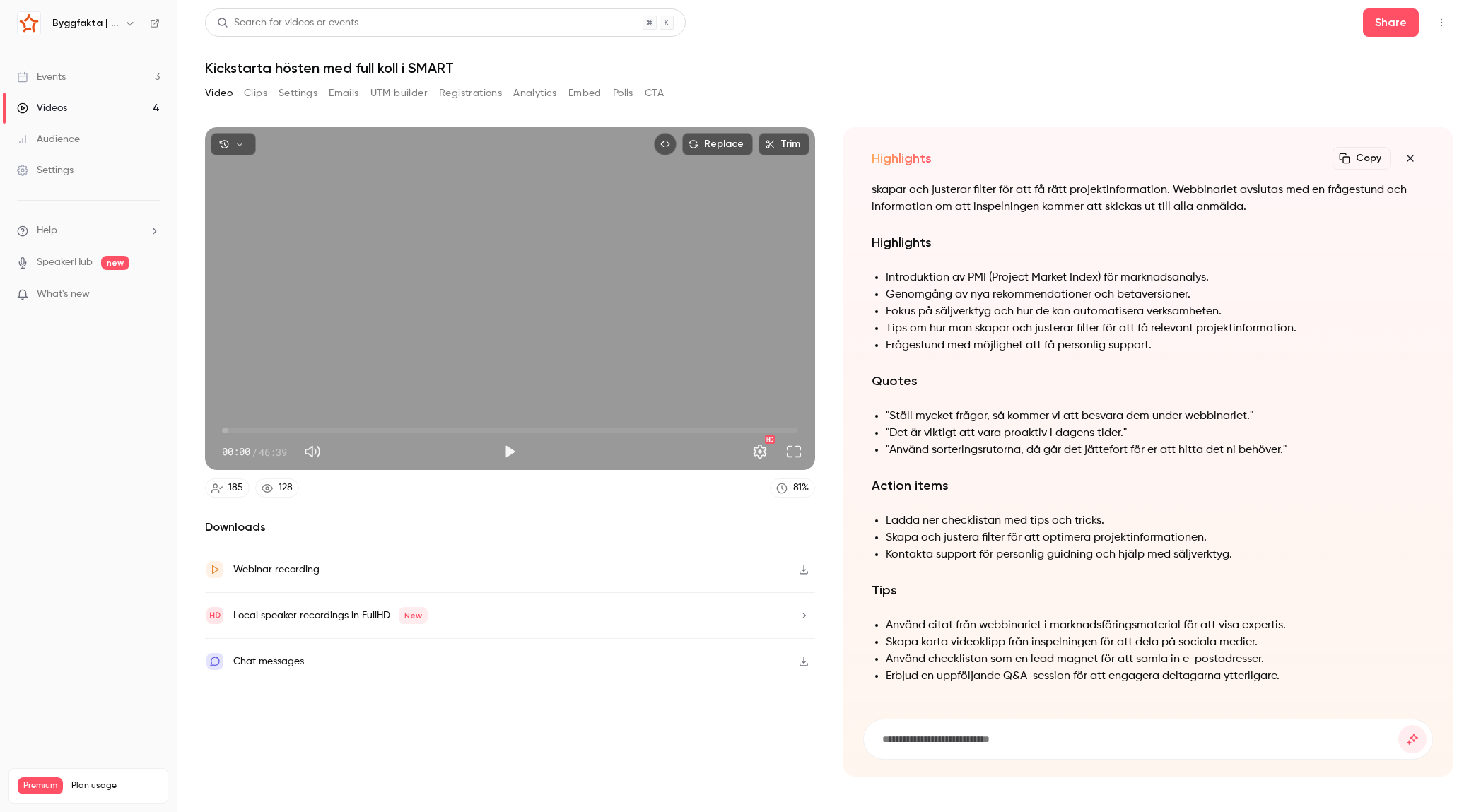
drag, startPoint x: 1305, startPoint y: 663, endPoint x: 1271, endPoint y: 688, distance: 42.2
click at [1304, 663] on li "Använd checklistan som en lead magnet för att samla in e-postadresser." at bounding box center [1155, 659] width 539 height 17
click at [1365, 162] on button "Copy" at bounding box center [1361, 158] width 58 height 23
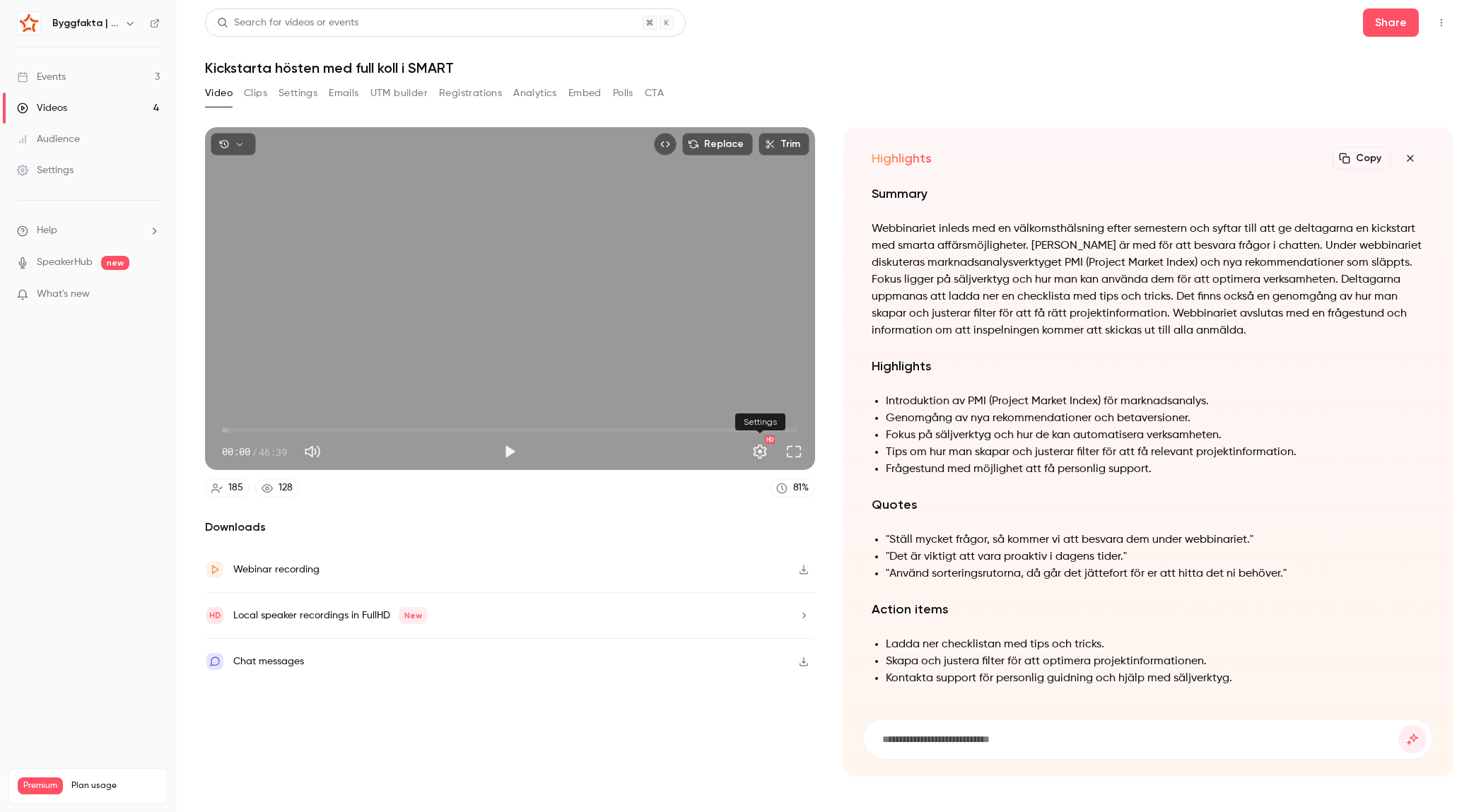
click at [765, 451] on button "Settings" at bounding box center [760, 451] width 29 height 29
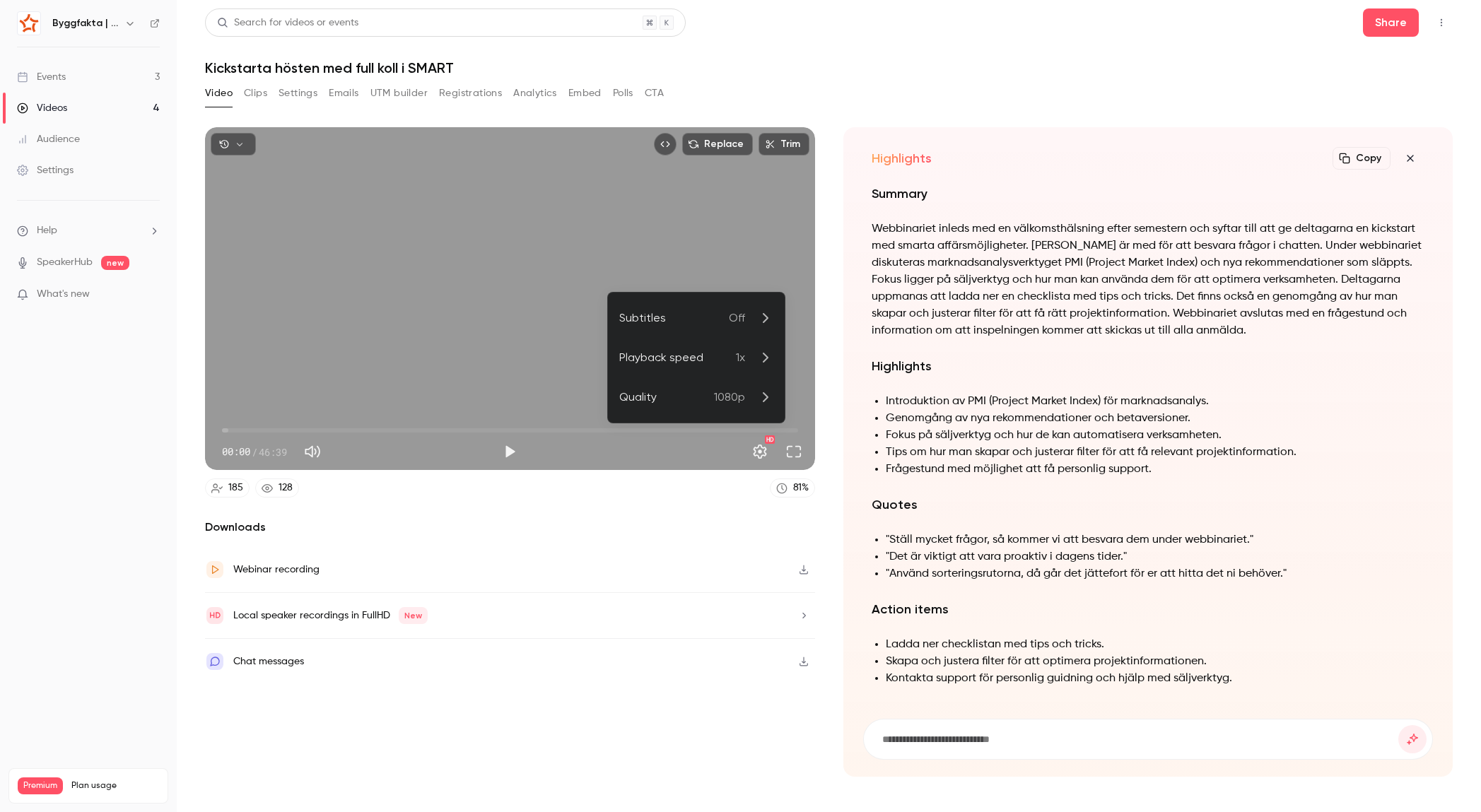
click at [662, 530] on div at bounding box center [740, 406] width 1481 height 812
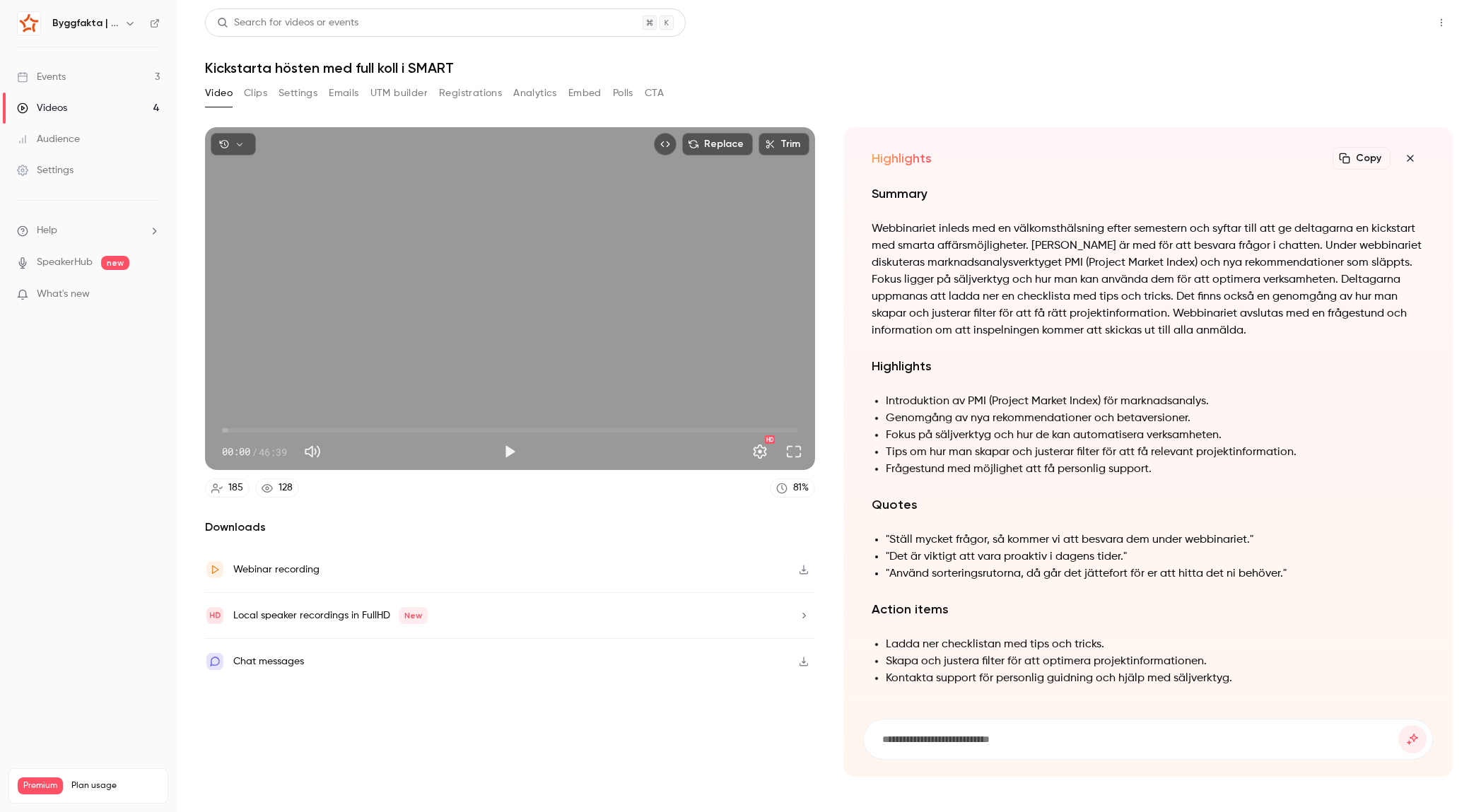
click at [1404, 26] on button "Share" at bounding box center [1390, 23] width 56 height 29
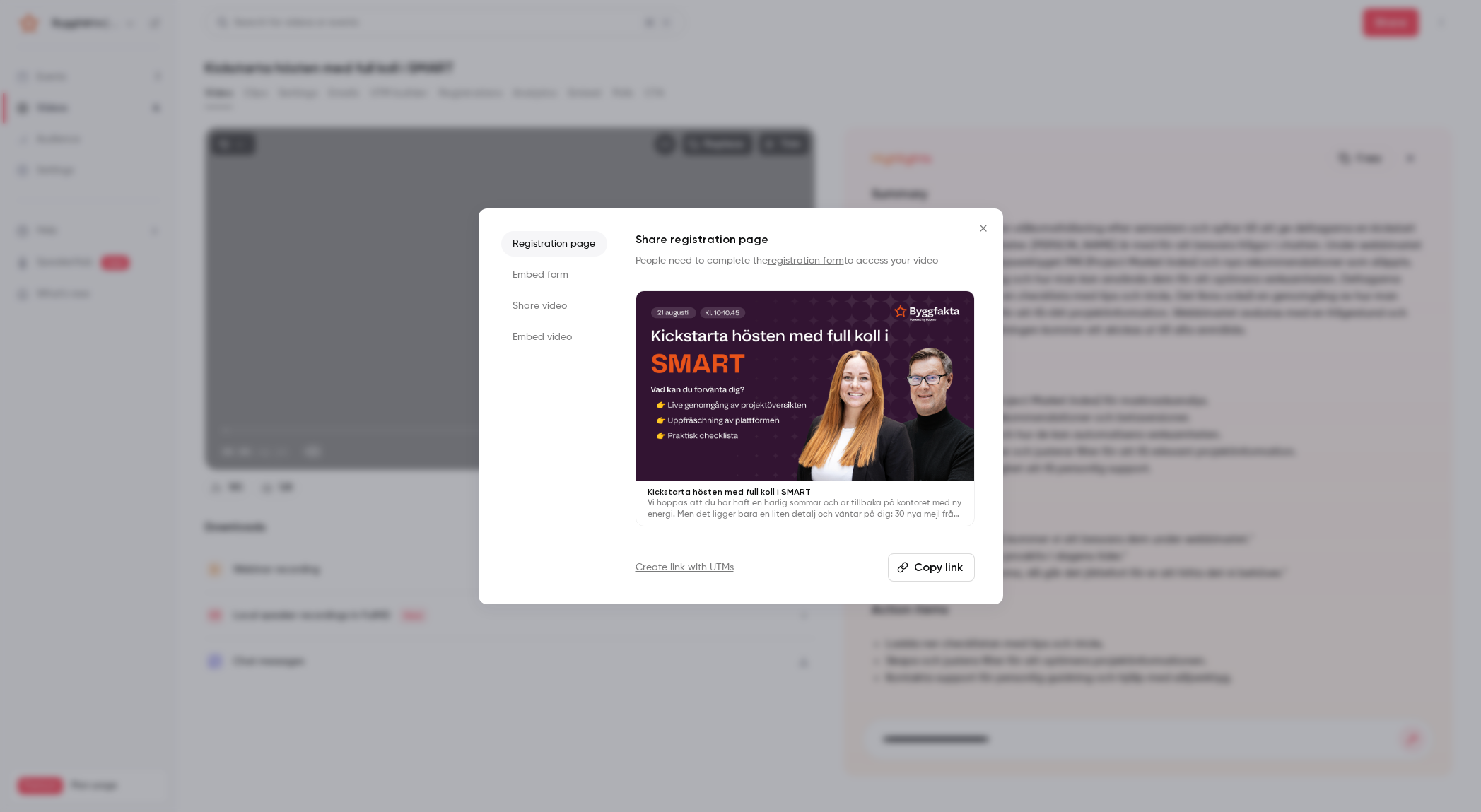
click at [580, 299] on li "Share video" at bounding box center [554, 306] width 106 height 26
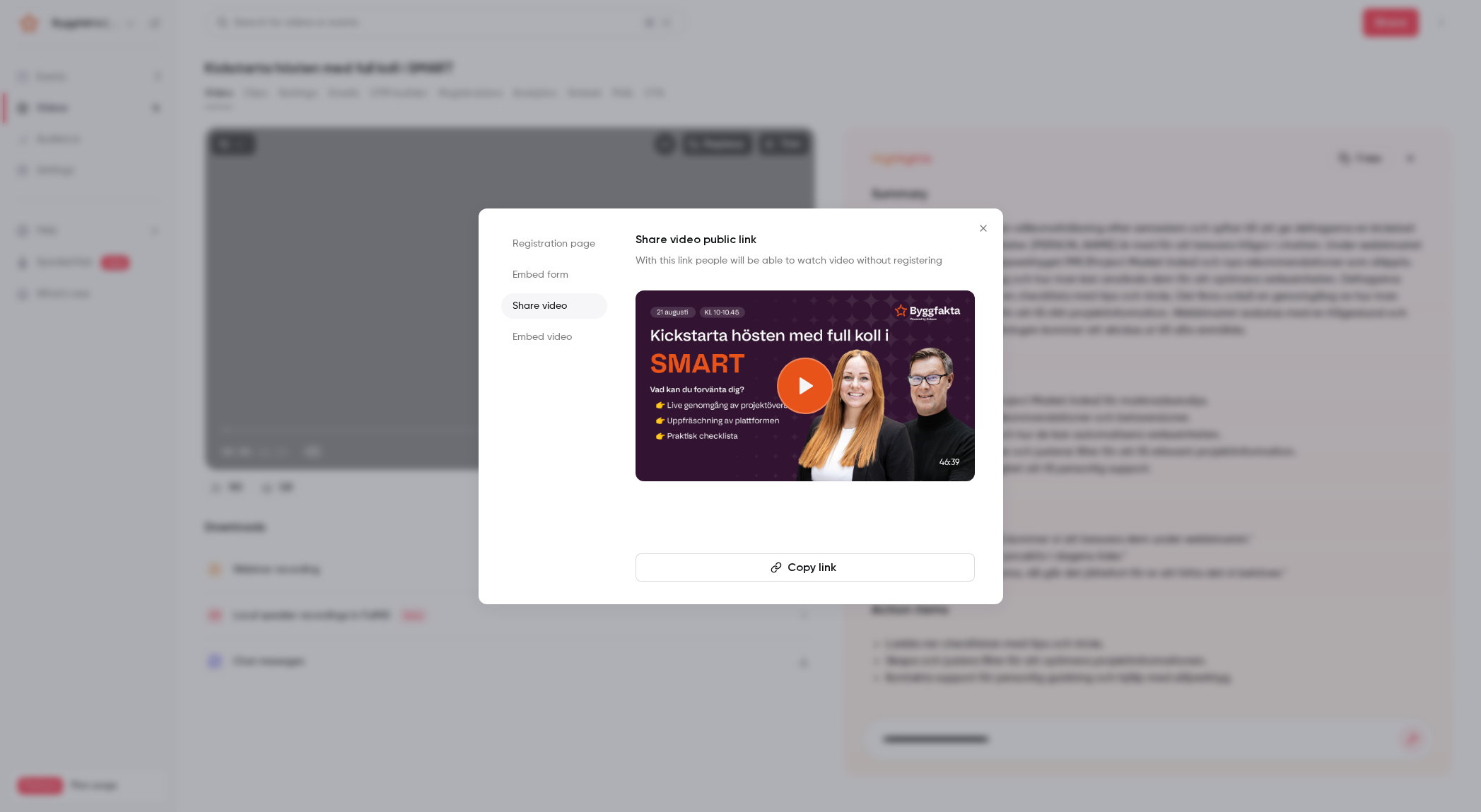
click at [792, 566] on button "Copy link" at bounding box center [805, 567] width 340 height 29
drag, startPoint x: 986, startPoint y: 219, endPoint x: 899, endPoint y: 218, distance: 87.0
click at [983, 220] on button "Close" at bounding box center [983, 228] width 29 height 29
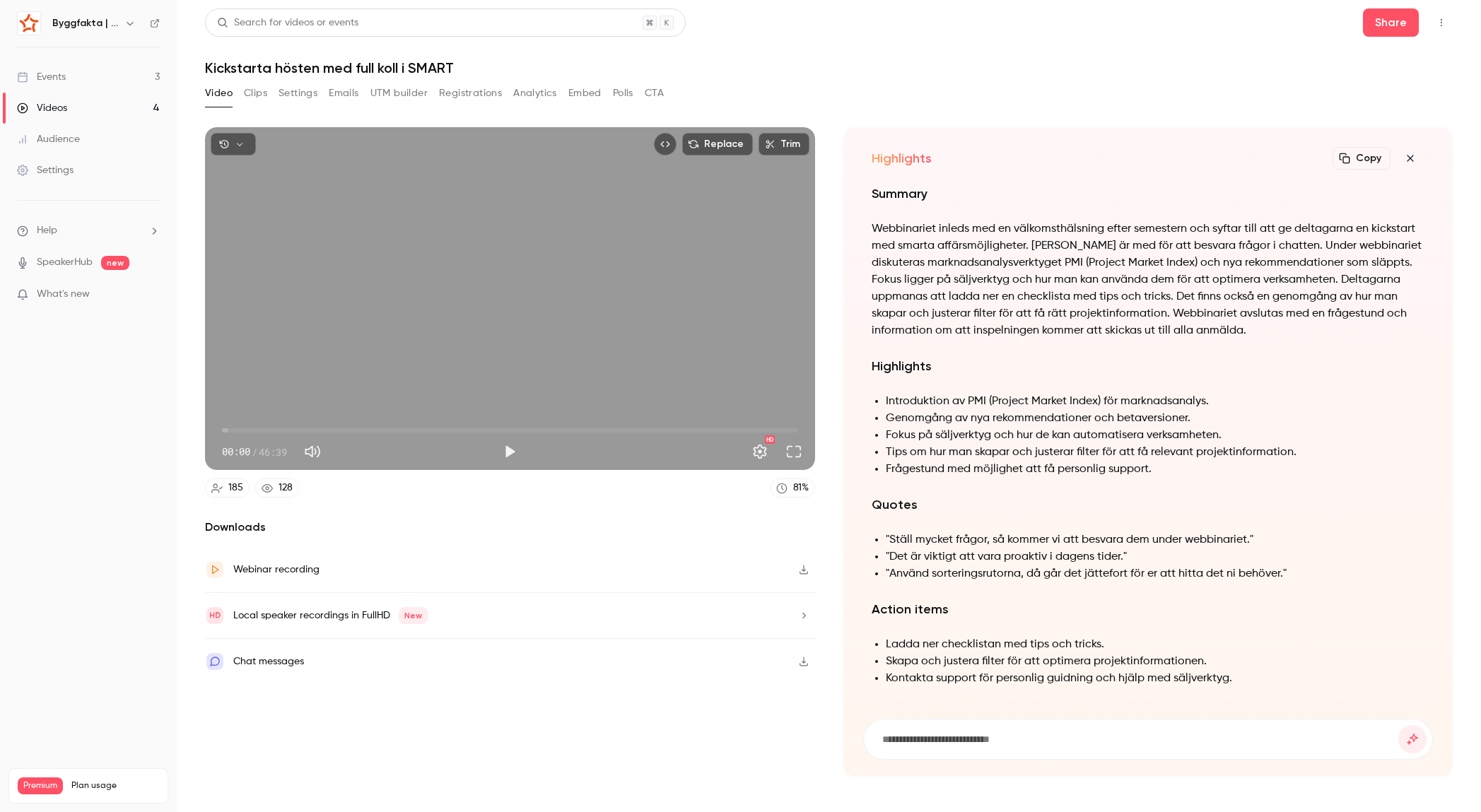
click at [127, 108] on link "Videos 4" at bounding box center [89, 108] width 177 height 31
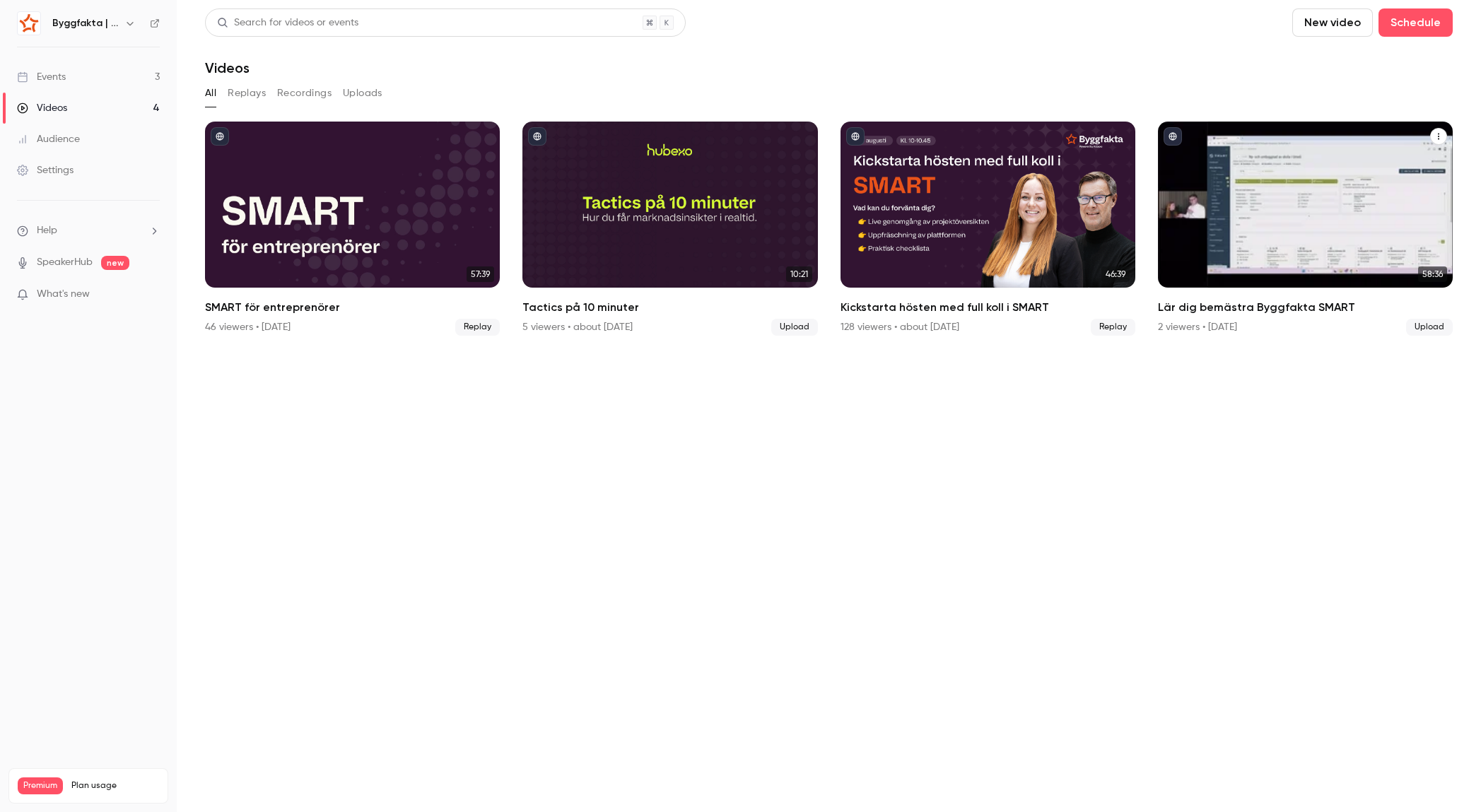
click at [1237, 310] on h2 "Lär dig bemästra Byggfakta SMART" at bounding box center [1305, 307] width 295 height 17
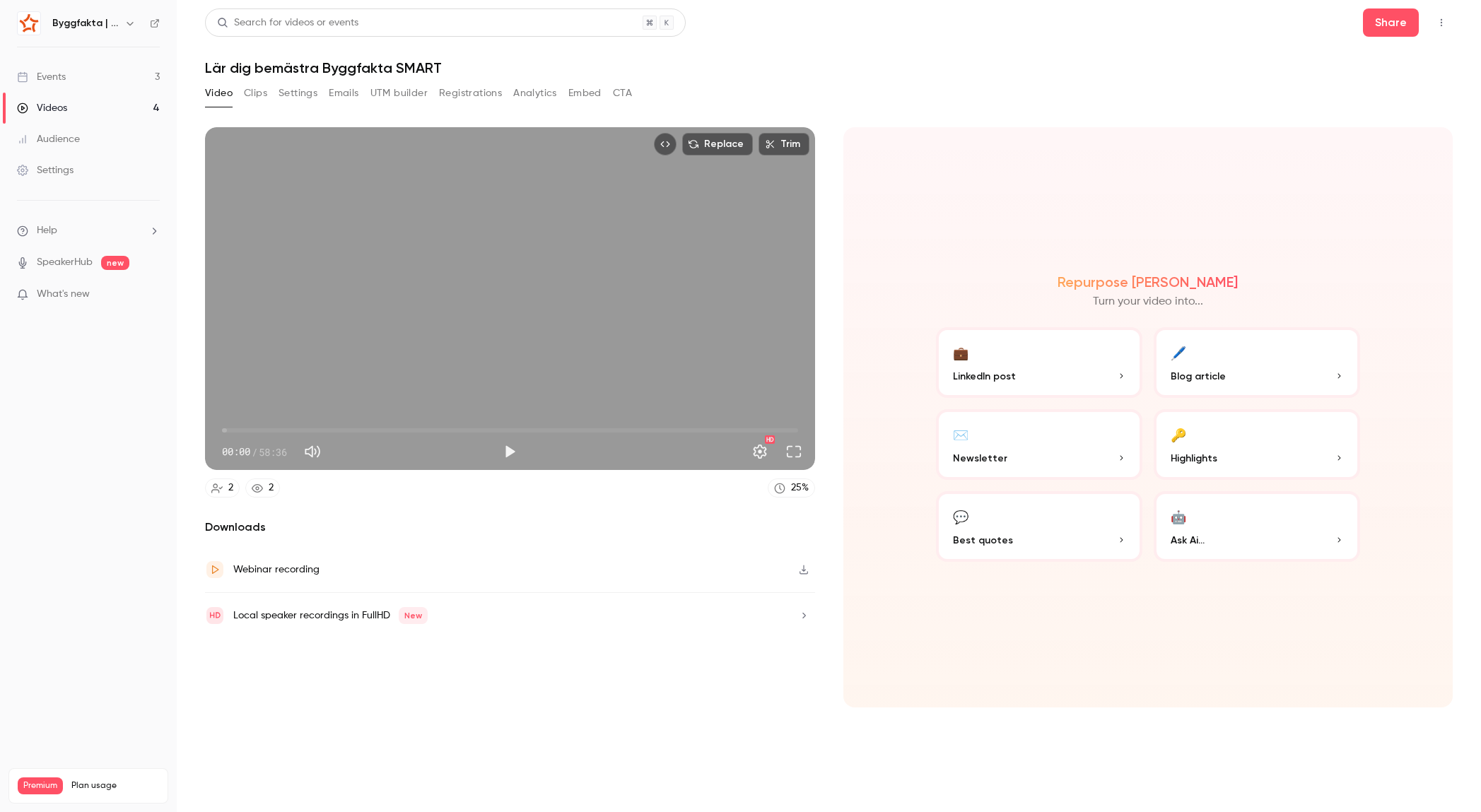
drag, startPoint x: 451, startPoint y: 73, endPoint x: 463, endPoint y: 65, distance: 14.4
click at [452, 72] on h1 "Lär dig bemästra Byggfakta SMART" at bounding box center [828, 67] width 1248 height 17
drag, startPoint x: 351, startPoint y: 56, endPoint x: 195, endPoint y: 64, distance: 156.2
click at [195, 64] on main "Search for videos or events Share Lär dig bemästra Byggfakta SMART Video Clips …" at bounding box center [829, 406] width 1304 height 812
copy h1 "Lär dig bemästra Byggfakta SMART"
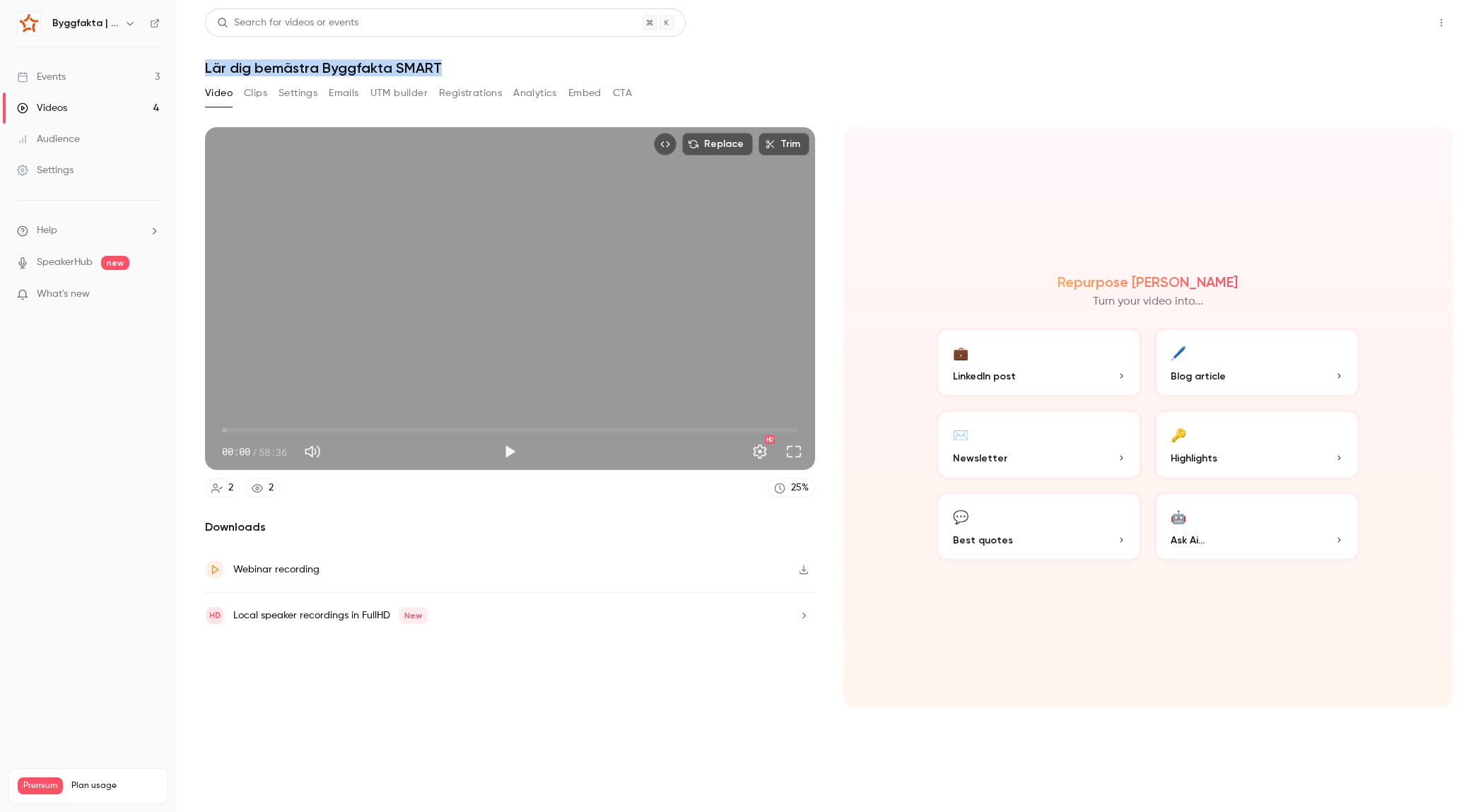
click at [1394, 21] on button "Share" at bounding box center [1390, 23] width 56 height 29
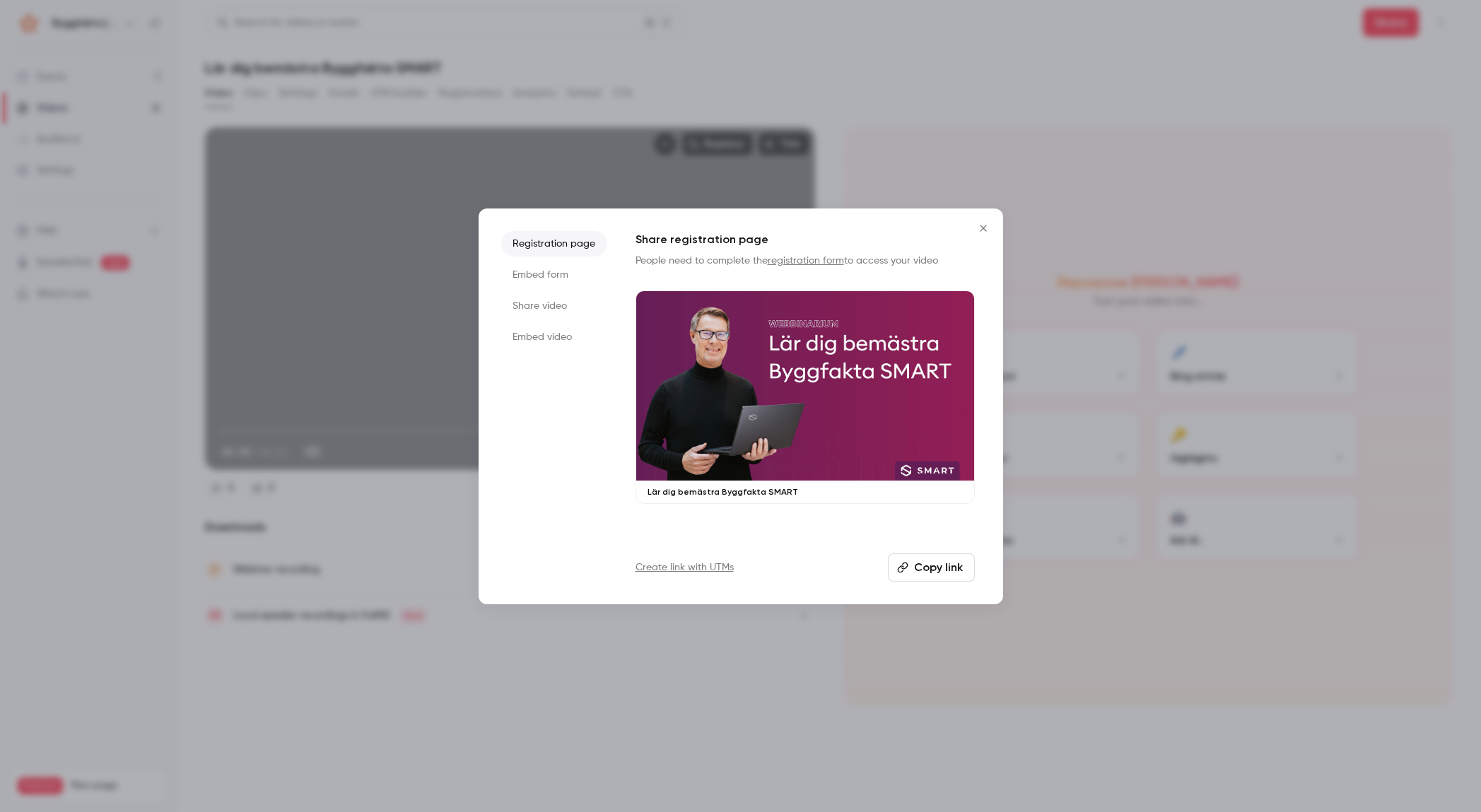
click at [572, 300] on li "Share video" at bounding box center [554, 306] width 106 height 26
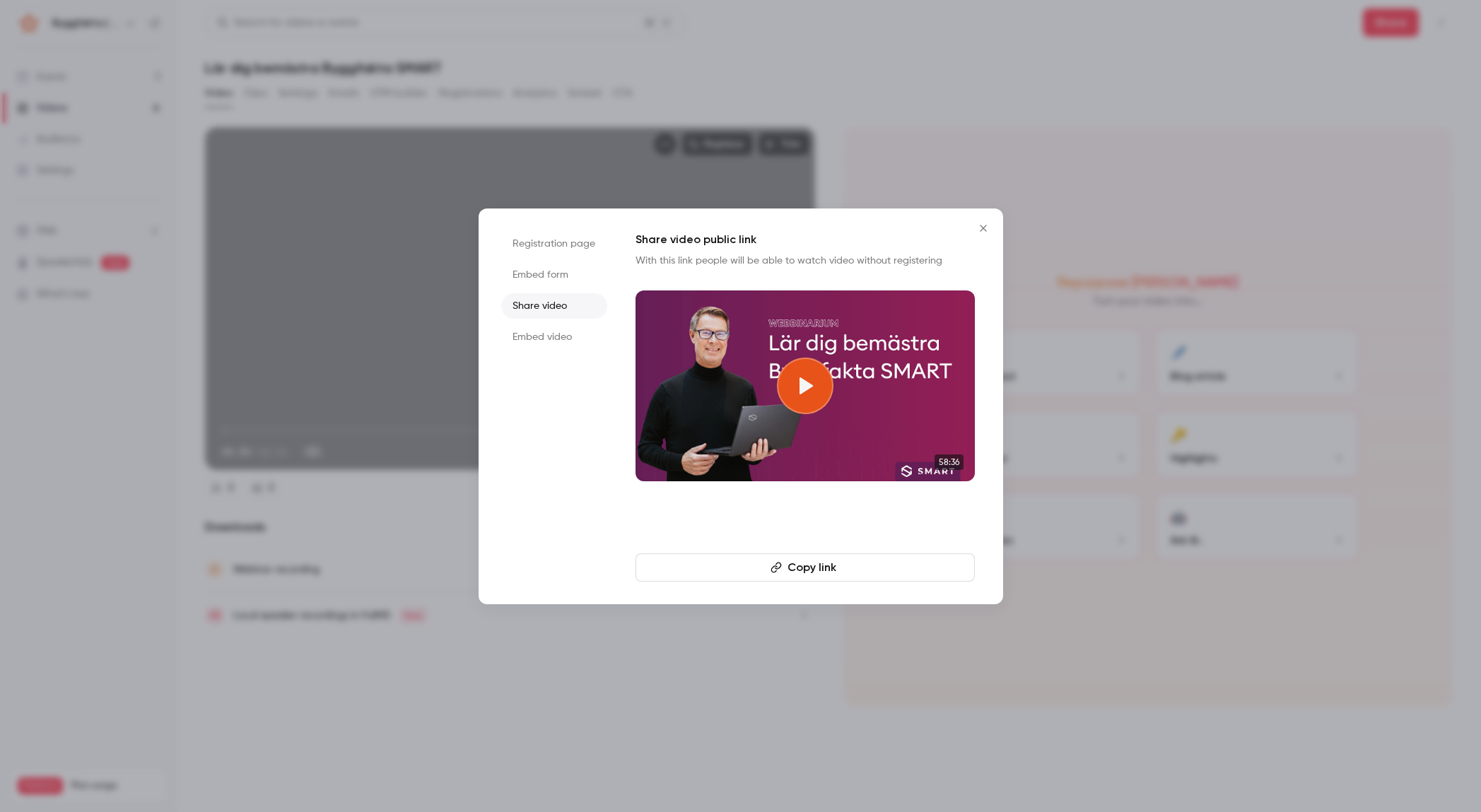
click at [829, 565] on button "Copy link" at bounding box center [805, 567] width 340 height 29
click at [983, 228] on icon "Close" at bounding box center [983, 228] width 7 height 7
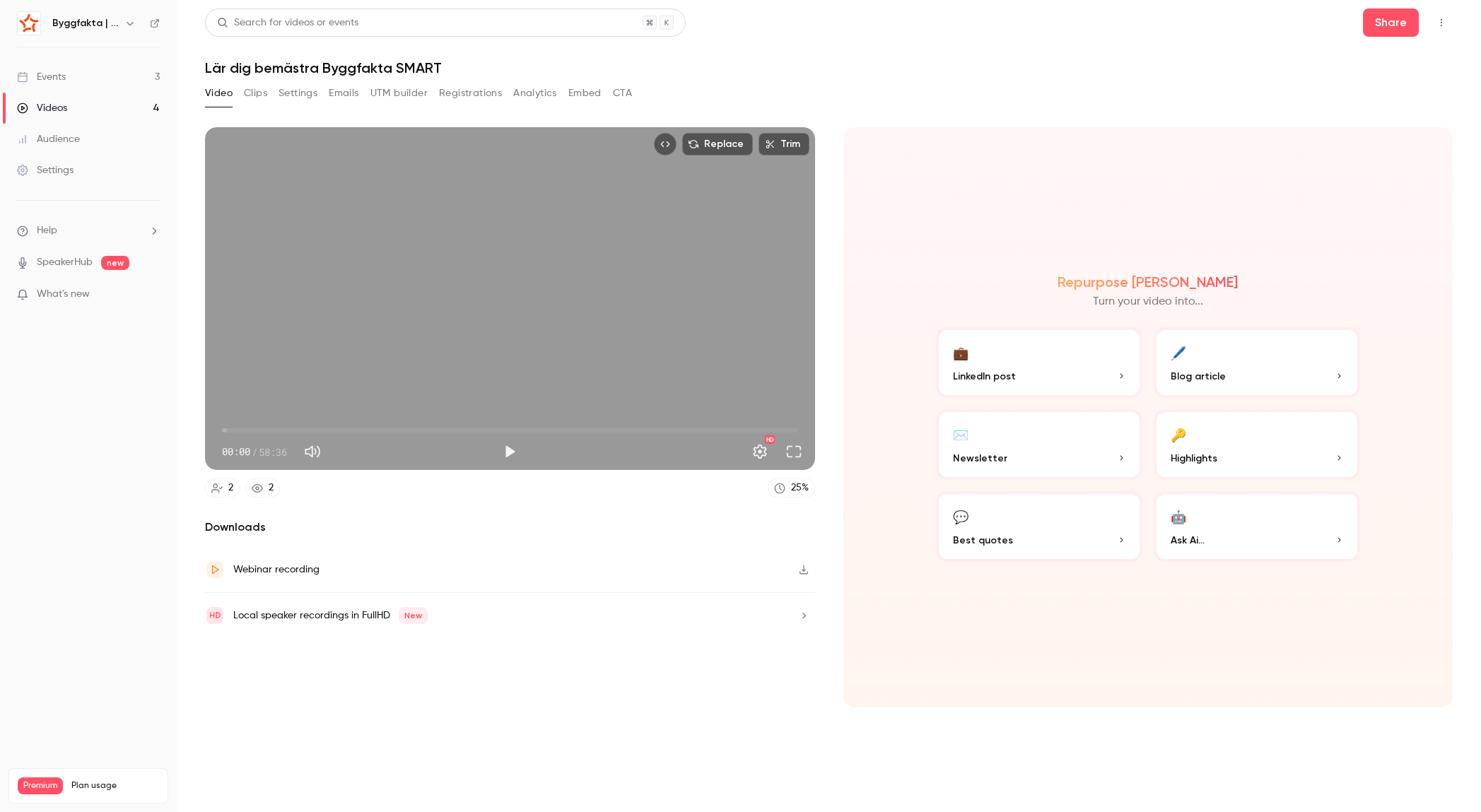
click at [1290, 432] on button "🔑 Highlights" at bounding box center [1257, 444] width 206 height 71
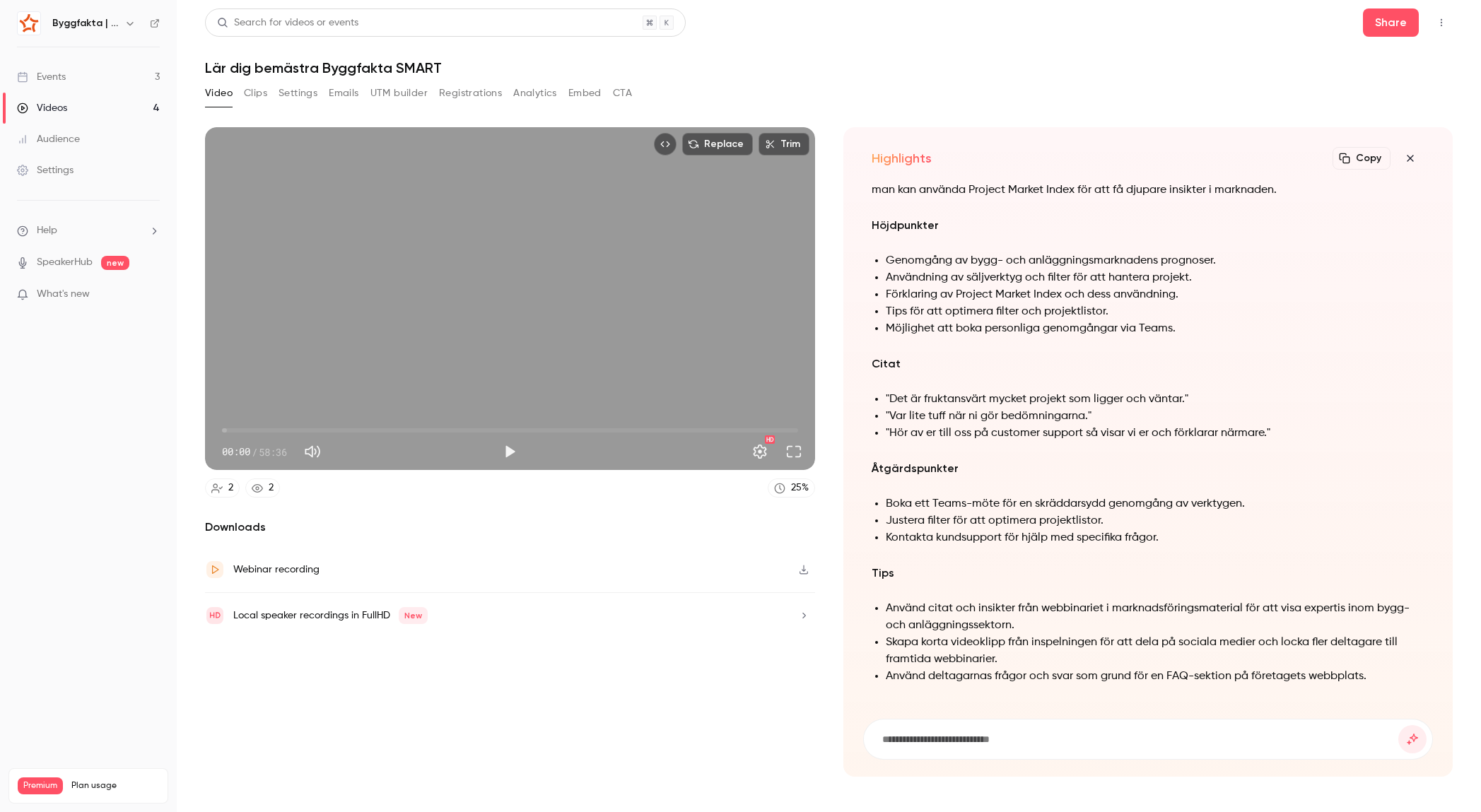
click at [1357, 162] on button "Copy" at bounding box center [1361, 158] width 58 height 23
click at [116, 114] on link "Videos 4" at bounding box center [89, 108] width 177 height 31
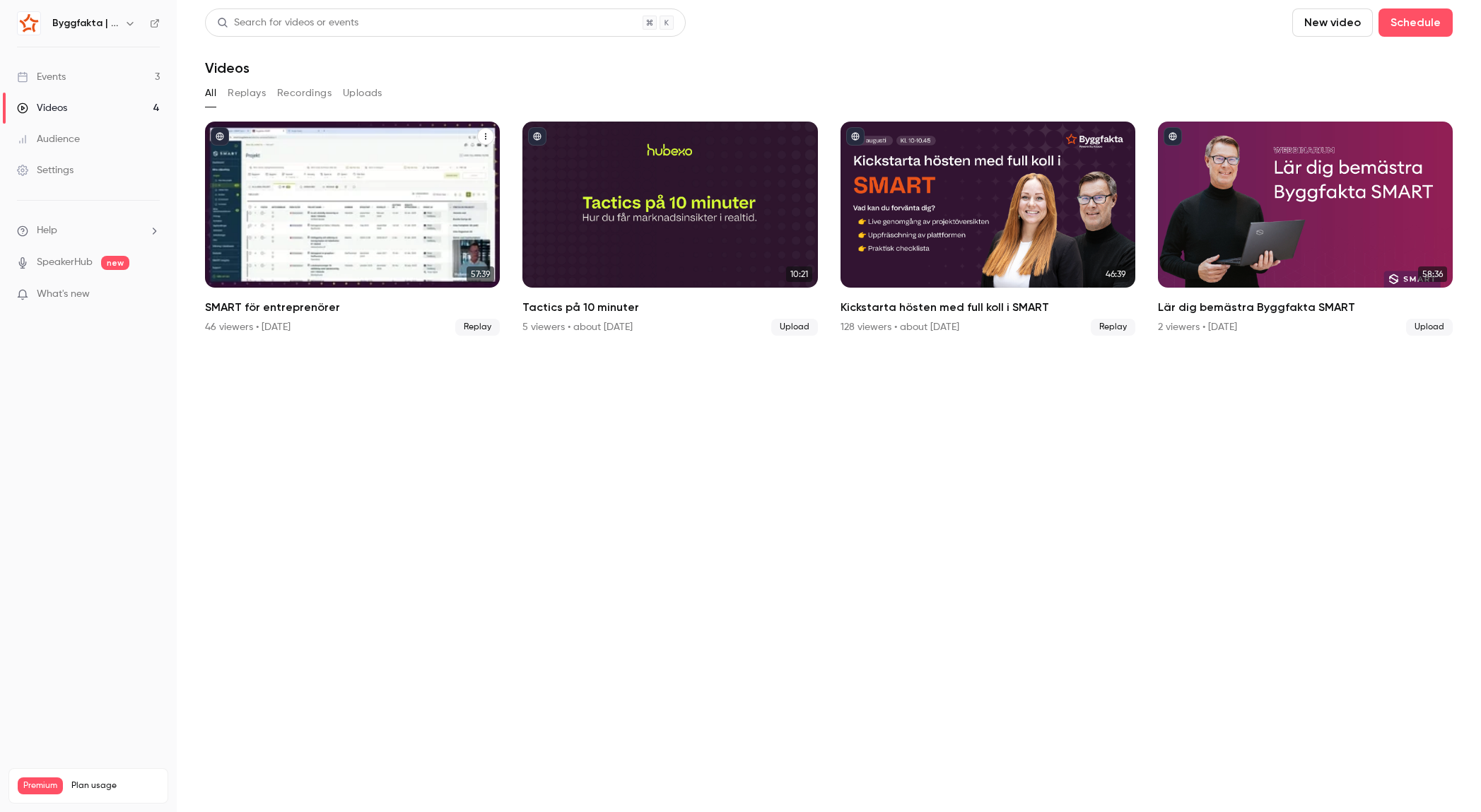
click at [304, 304] on h2 "SMART för entreprenörer" at bounding box center [352, 307] width 295 height 17
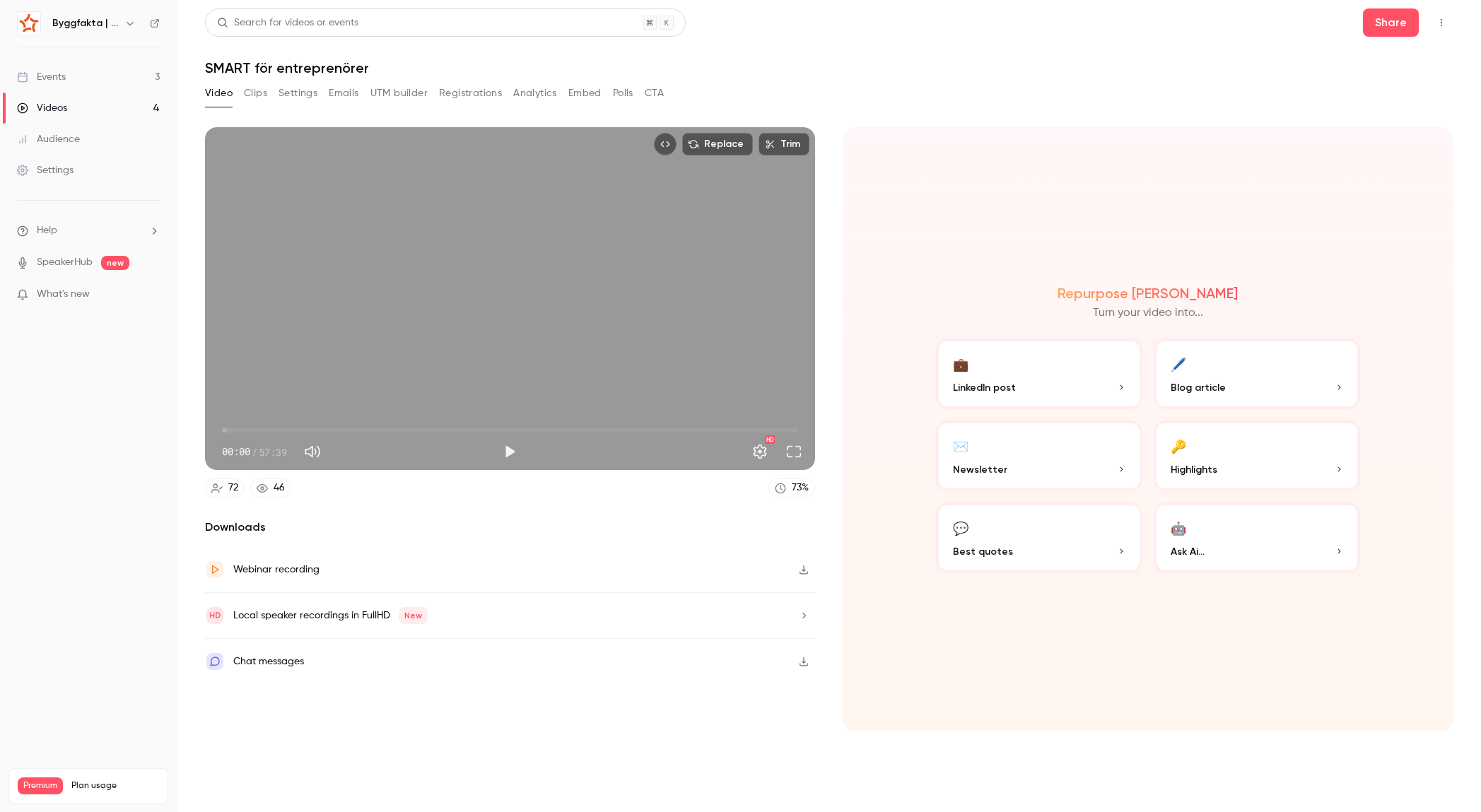
click at [91, 103] on link "Videos 4" at bounding box center [89, 108] width 177 height 31
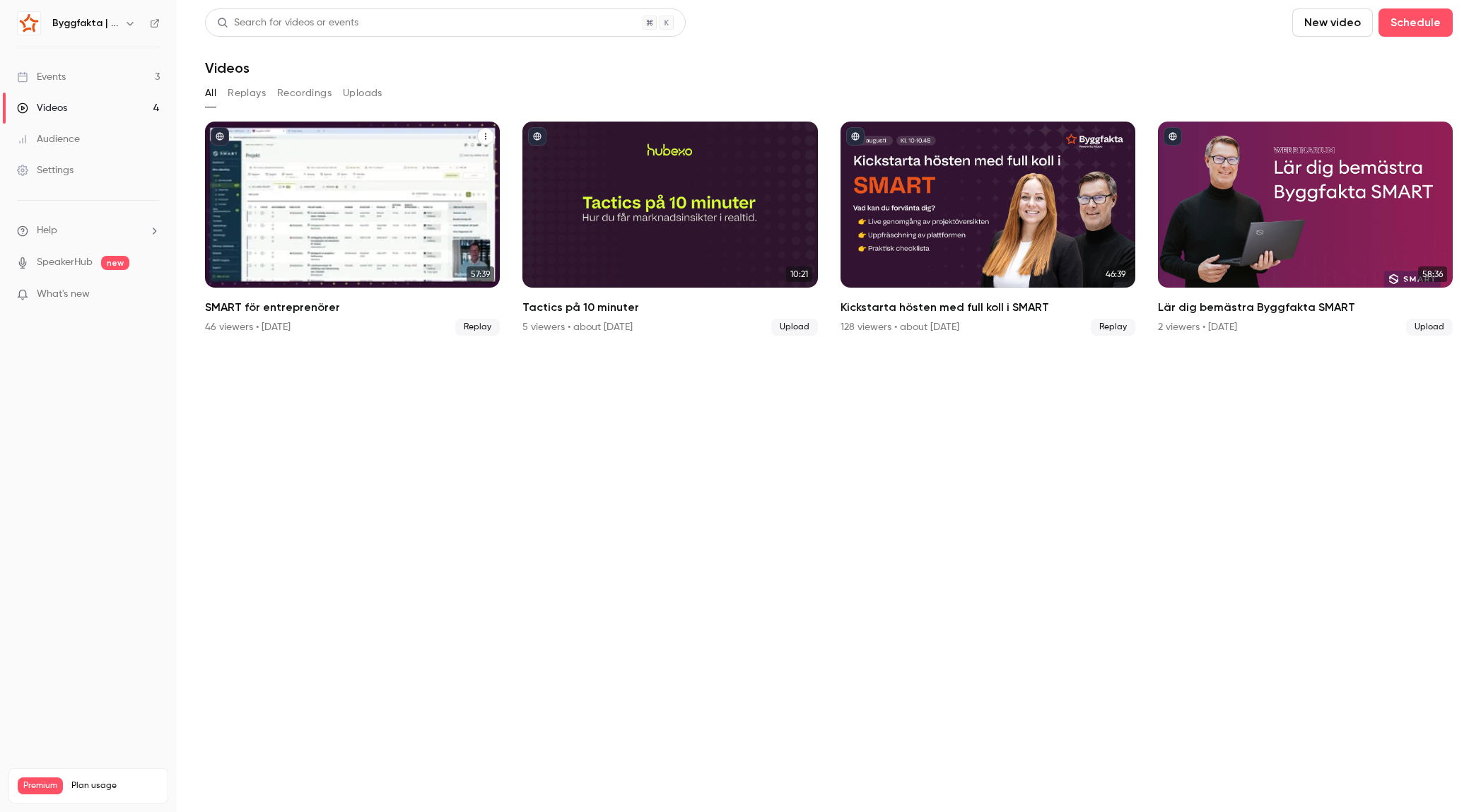
click at [246, 303] on h2 "SMART för entreprenörer" at bounding box center [352, 307] width 295 height 17
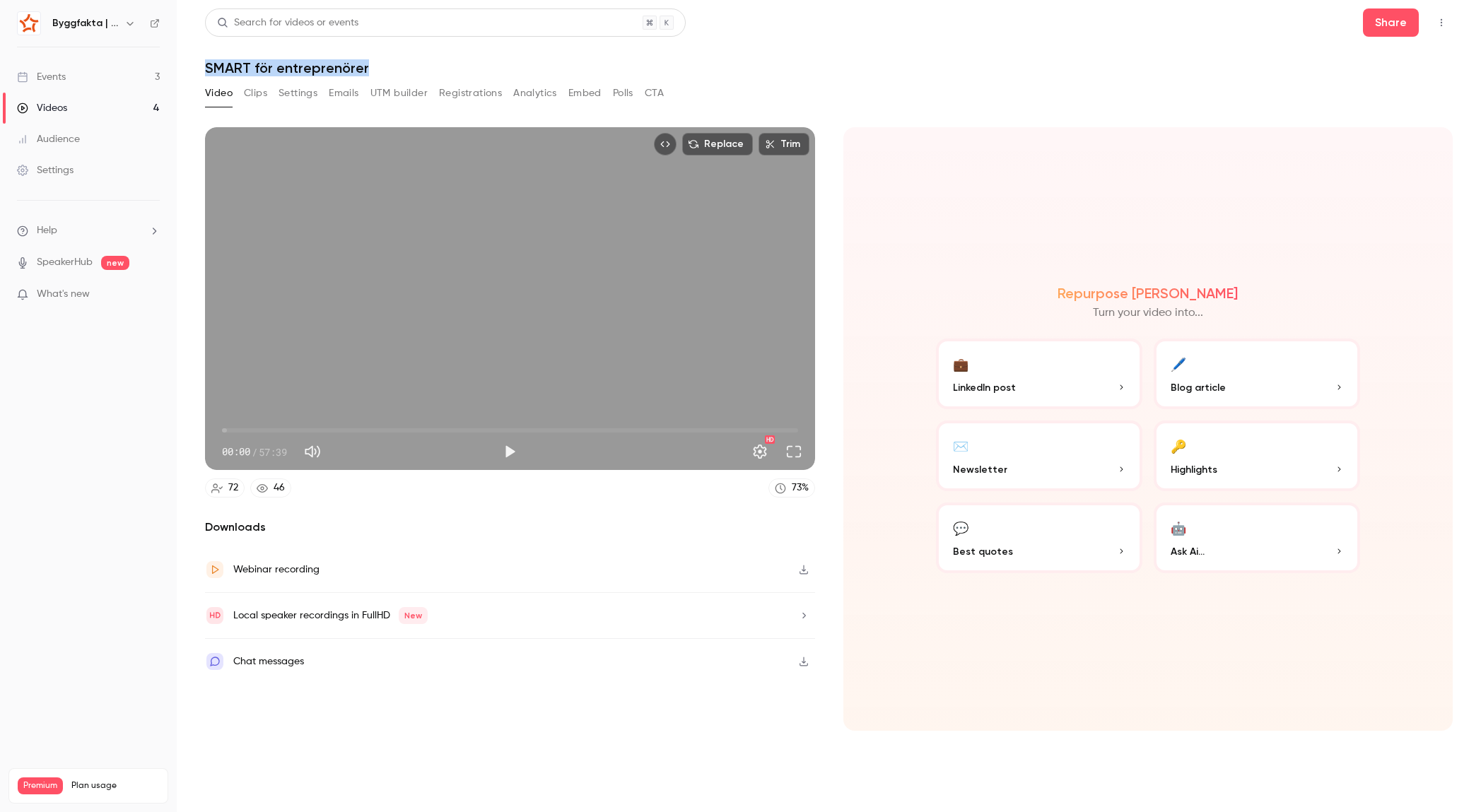
drag, startPoint x: 395, startPoint y: 67, endPoint x: 209, endPoint y: 65, distance: 186.0
click at [198, 66] on main "Search for videos or events Share SMART för entreprenörer Video Clips Settings …" at bounding box center [829, 406] width 1304 height 812
copy h1 "SMART för entreprenörer"
click at [1394, 22] on button "Share" at bounding box center [1390, 23] width 56 height 29
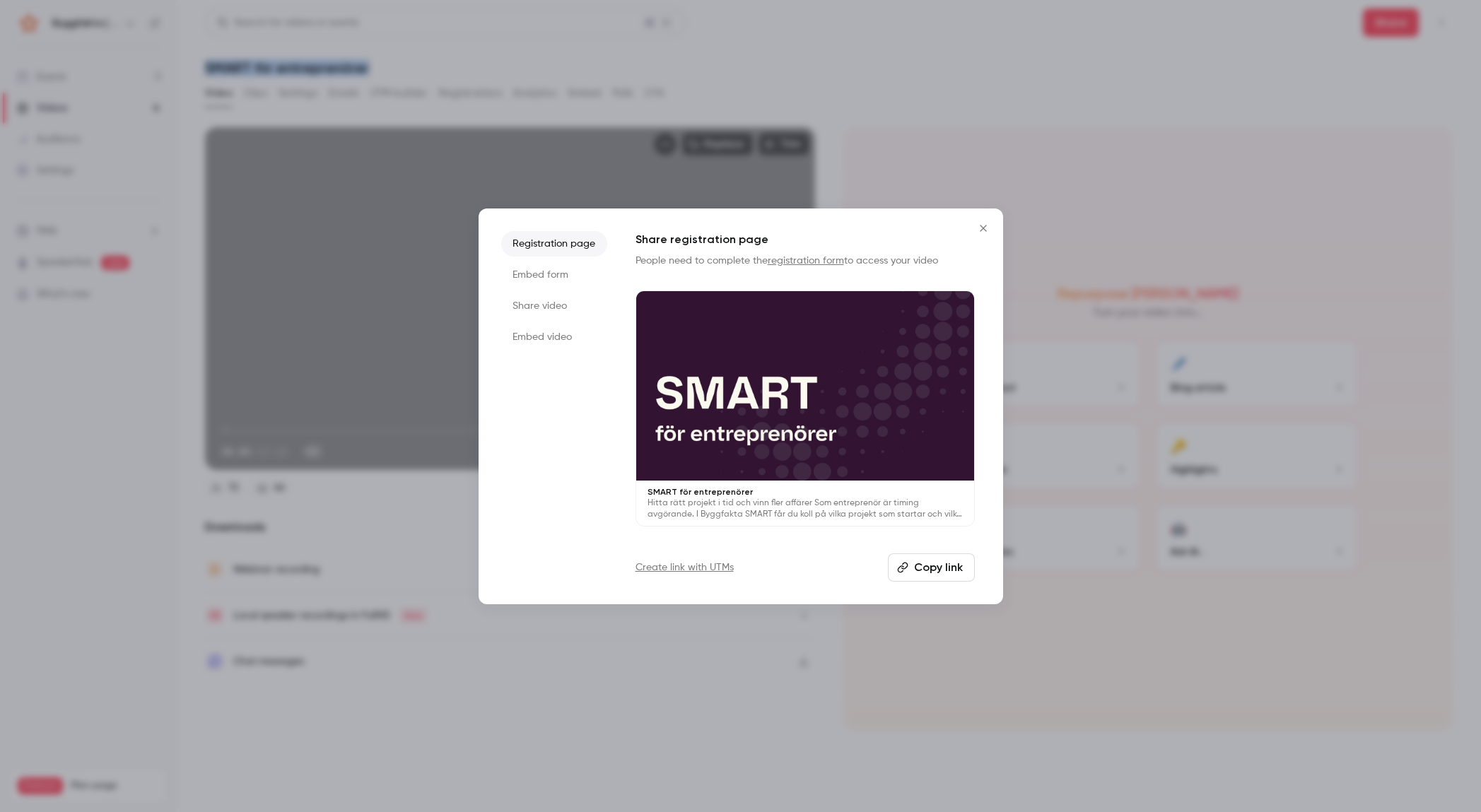
click at [988, 228] on icon "Close" at bounding box center [983, 228] width 17 height 11
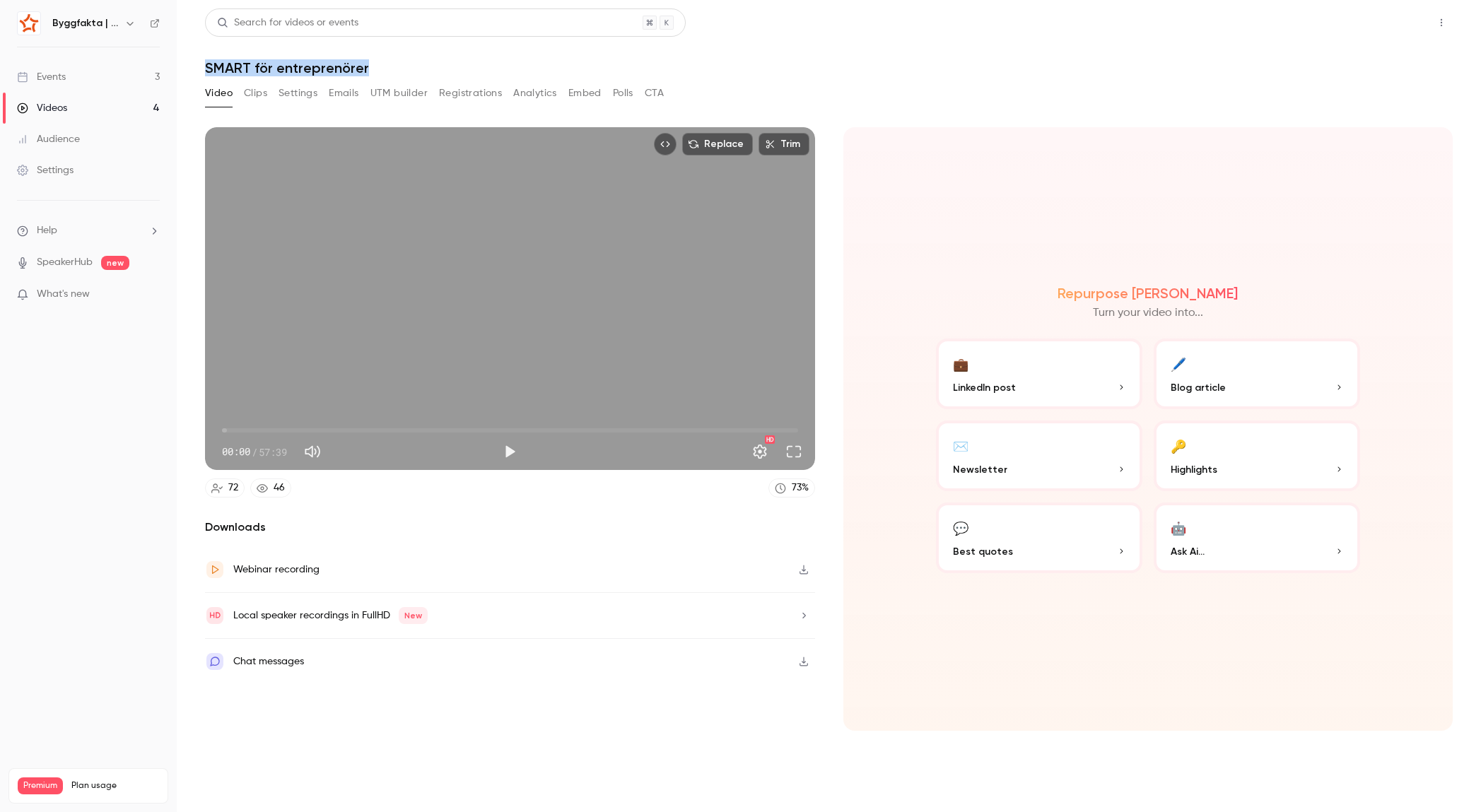
click at [1407, 19] on button "Share" at bounding box center [1390, 23] width 56 height 29
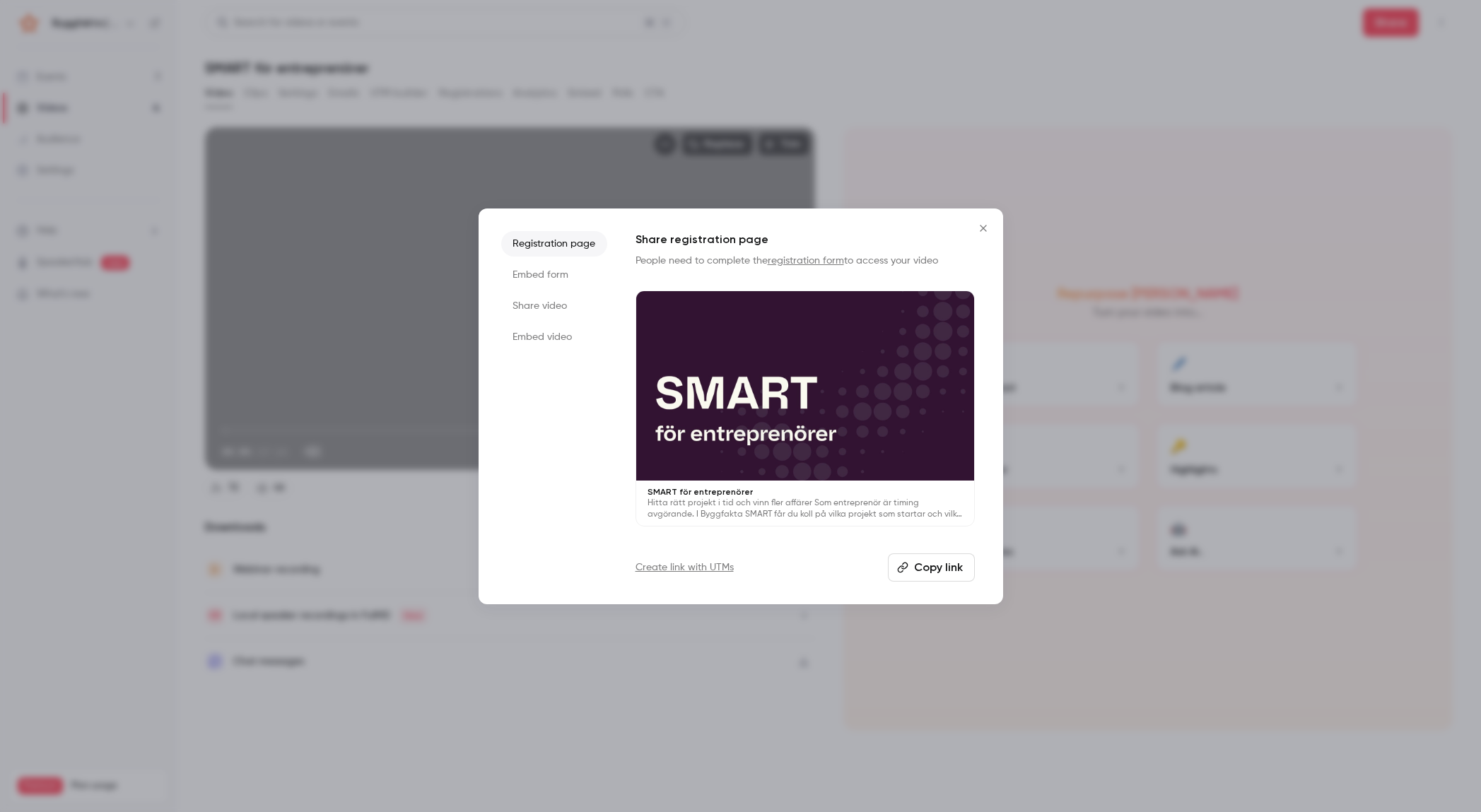
click at [569, 308] on li "Share video" at bounding box center [554, 306] width 106 height 26
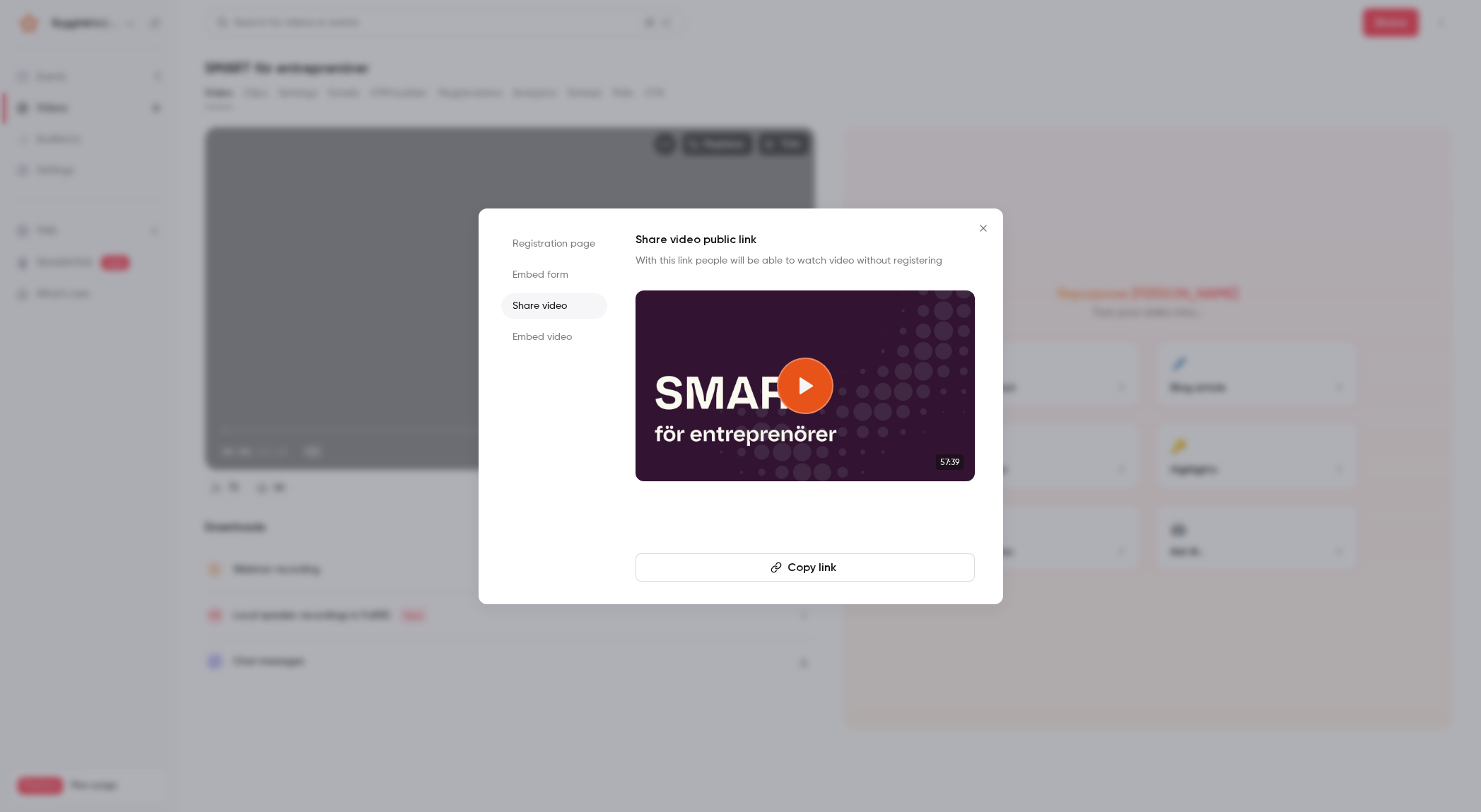
click at [784, 563] on button "Copy link" at bounding box center [805, 567] width 340 height 29
click at [982, 231] on icon "Close" at bounding box center [983, 228] width 17 height 11
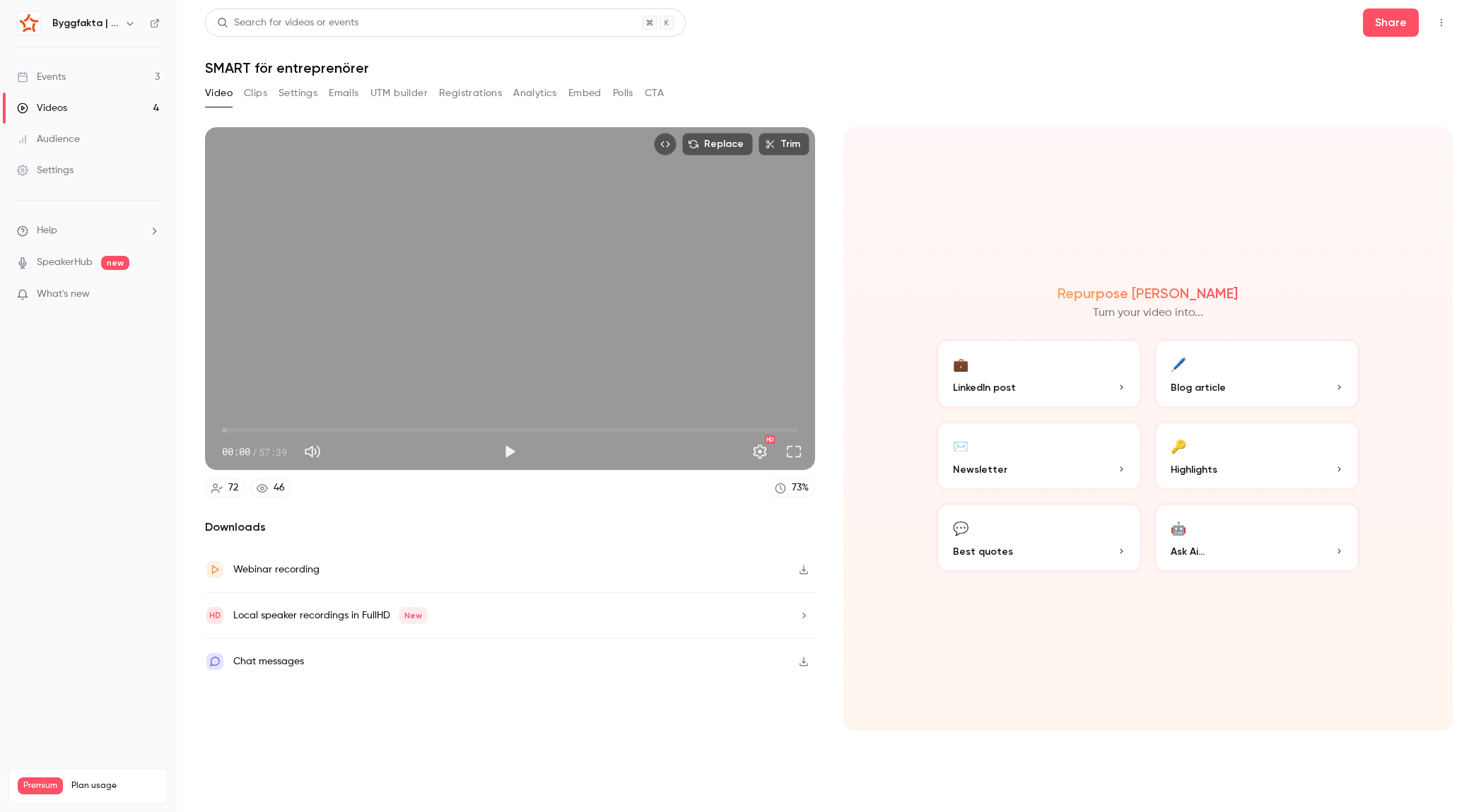
click at [1207, 463] on span "Highlights" at bounding box center [1194, 470] width 47 height 15
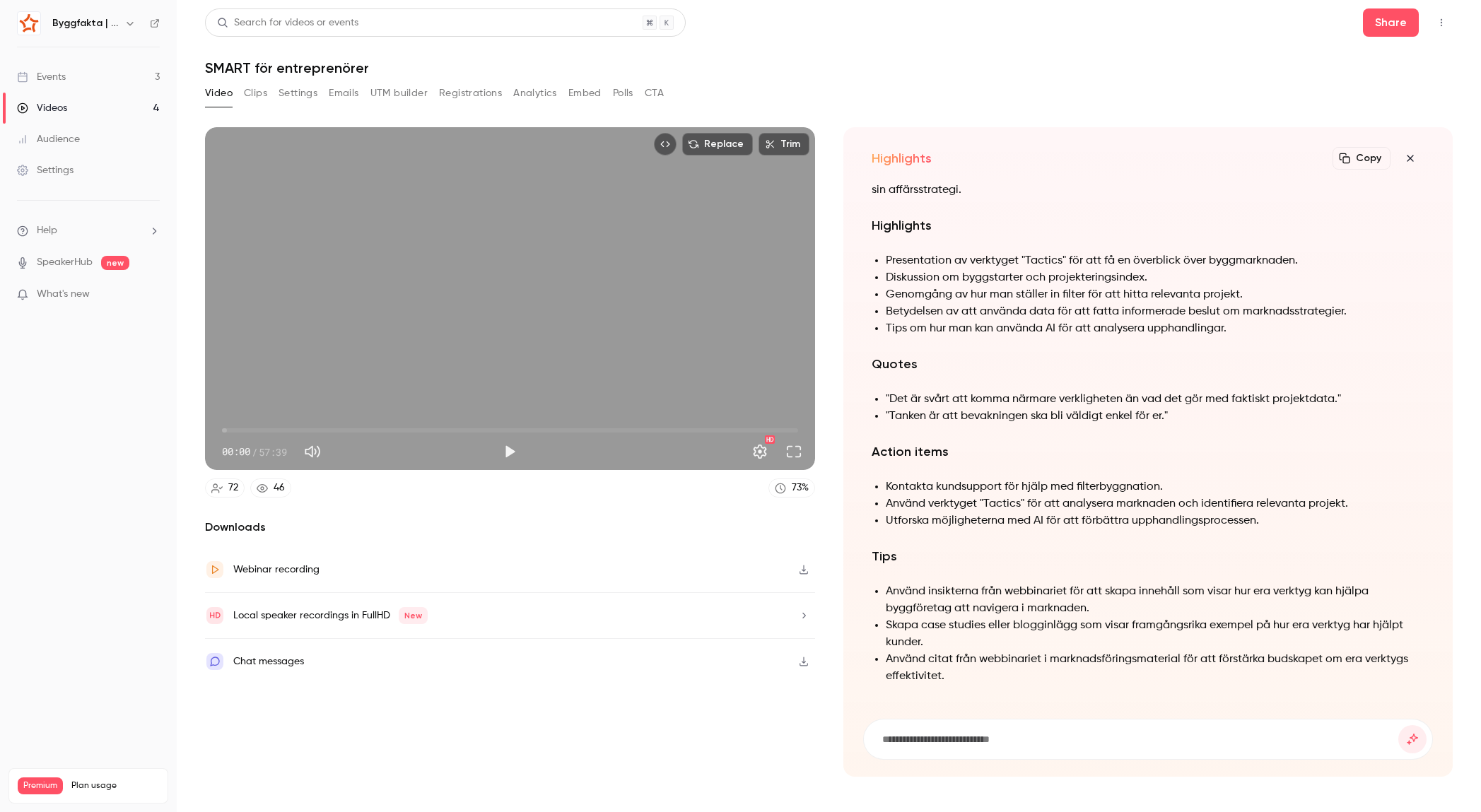
click at [1359, 159] on button "Copy" at bounding box center [1361, 158] width 58 height 23
click at [89, 80] on link "Events 3" at bounding box center [89, 77] width 177 height 31
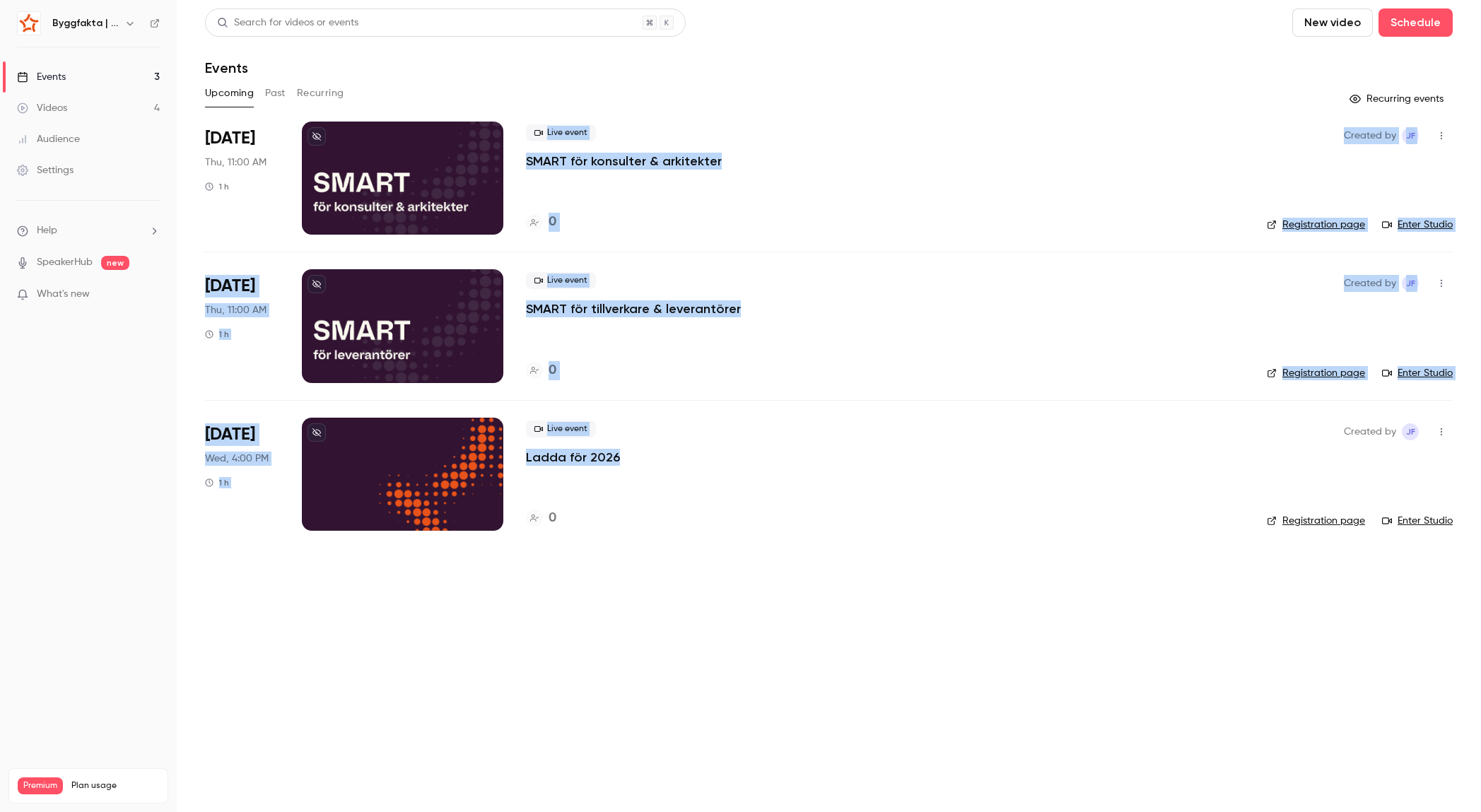
drag, startPoint x: 619, startPoint y: 456, endPoint x: 530, endPoint y: 139, distance: 329.3
click at [530, 138] on ul "[DATE] Thu, 11:00 AM 1 h Live event SMART för konsulter & arkitekter 0 Created …" at bounding box center [828, 334] width 1248 height 426
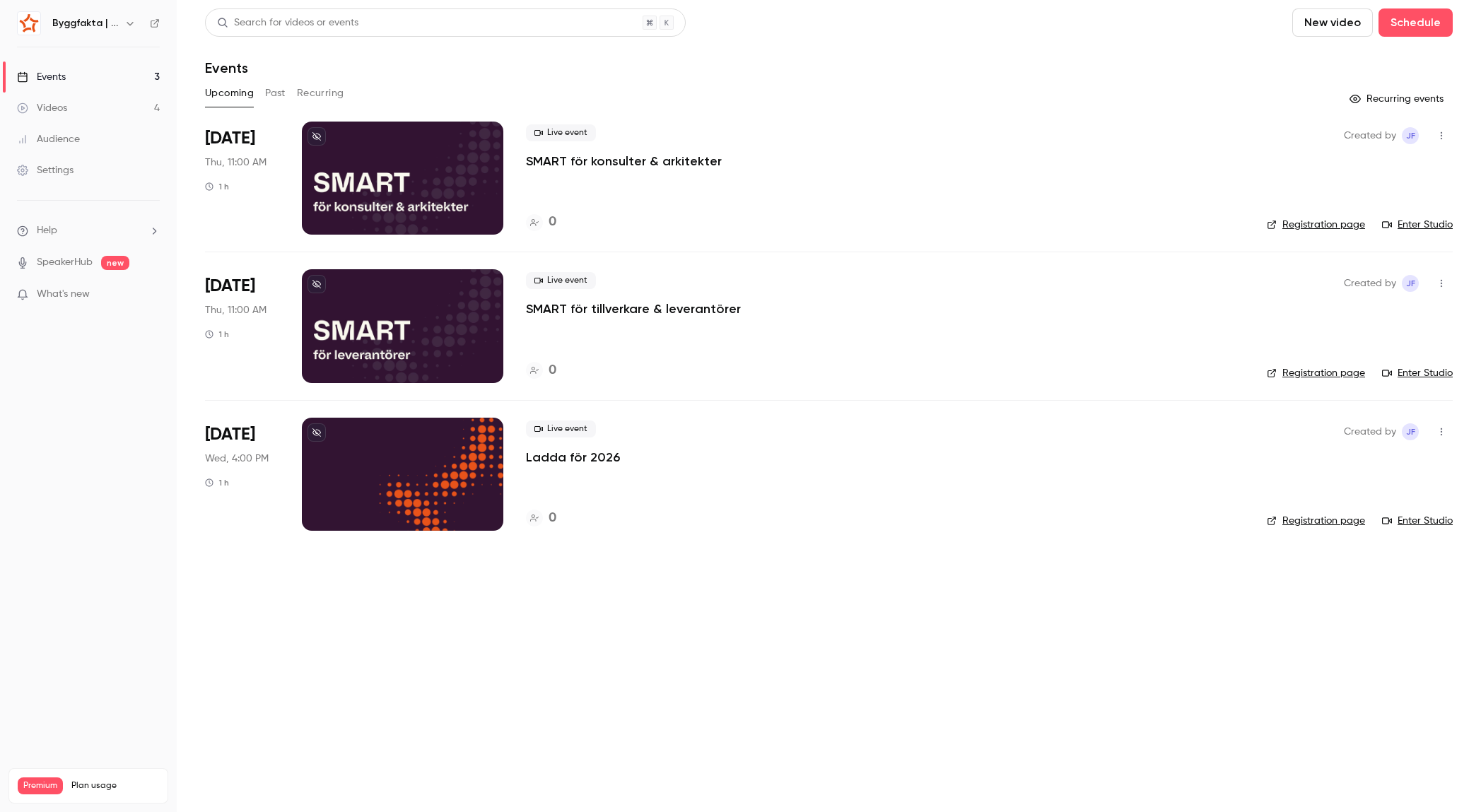
drag, startPoint x: 825, startPoint y: 173, endPoint x: 754, endPoint y: 159, distance: 72.4
click at [816, 171] on div "Live event SMART för konsulter & arkitekter 0" at bounding box center [885, 178] width 718 height 113
drag, startPoint x: 751, startPoint y: 304, endPoint x: 527, endPoint y: 311, distance: 224.1
click at [527, 311] on div "Live event SMART för tillverkare & leverantörer" at bounding box center [885, 295] width 718 height 45
copy p "SMART för tillverkare & leverantörer"
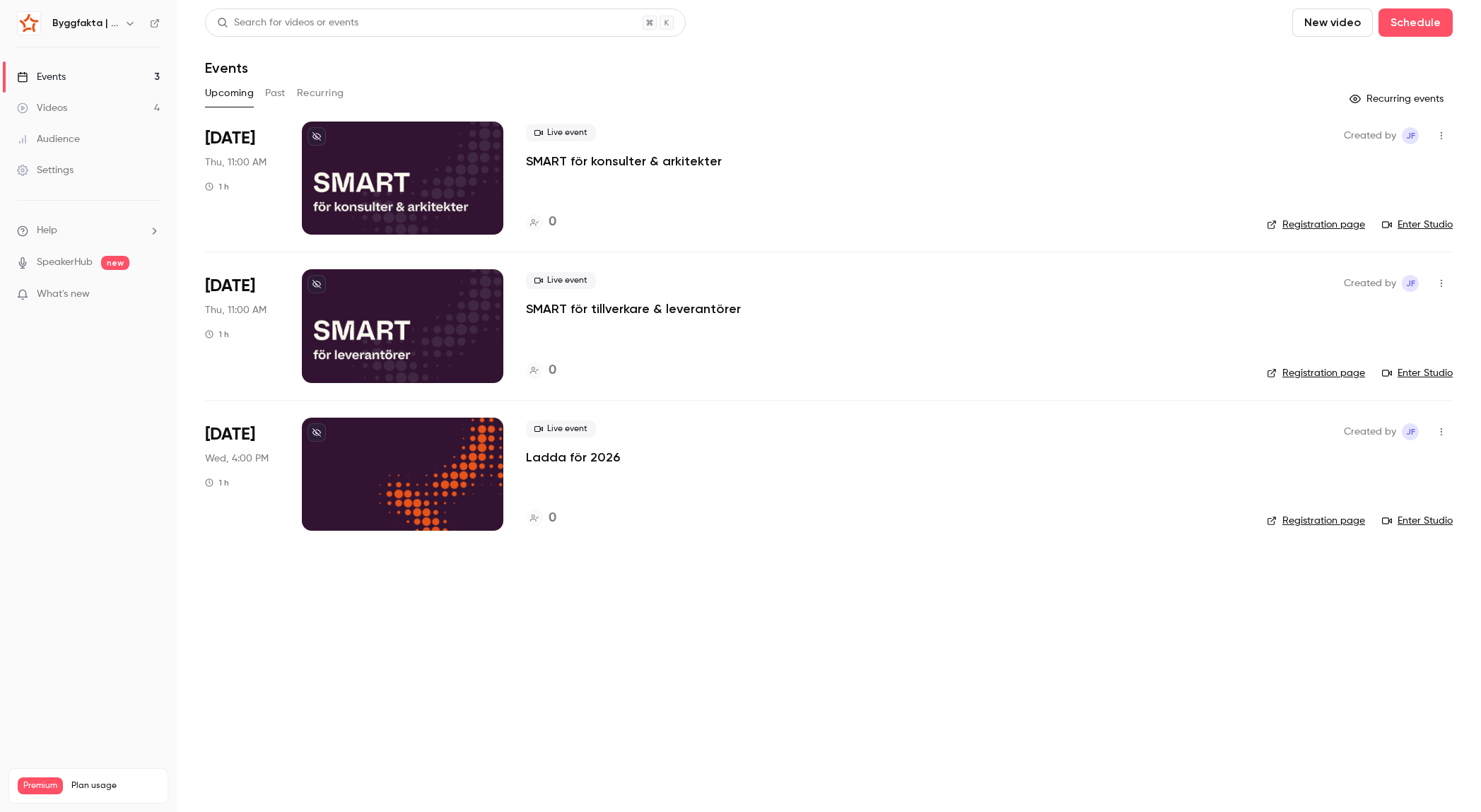
click at [643, 461] on div "Live event Ladda för 2026" at bounding box center [885, 443] width 718 height 45
drag, startPoint x: 592, startPoint y: 453, endPoint x: 532, endPoint y: 454, distance: 60.0
click at [527, 454] on div "Live event Ladda för 2026" at bounding box center [885, 443] width 718 height 45
copy p "Ladda för 2026"
click at [130, 23] on icon "button" at bounding box center [130, 23] width 11 height 11
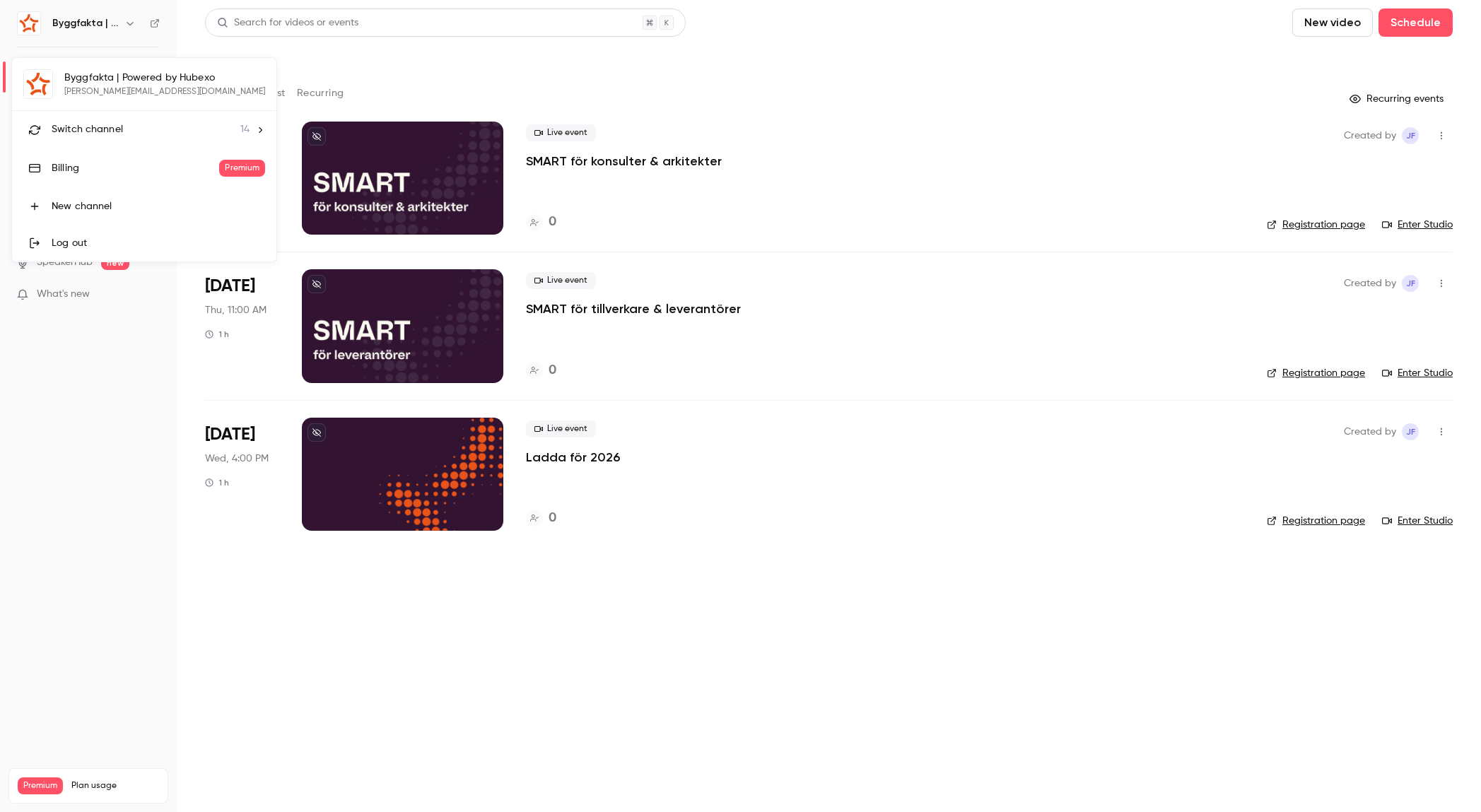
click at [94, 134] on span "Switch channel" at bounding box center [88, 129] width 72 height 15
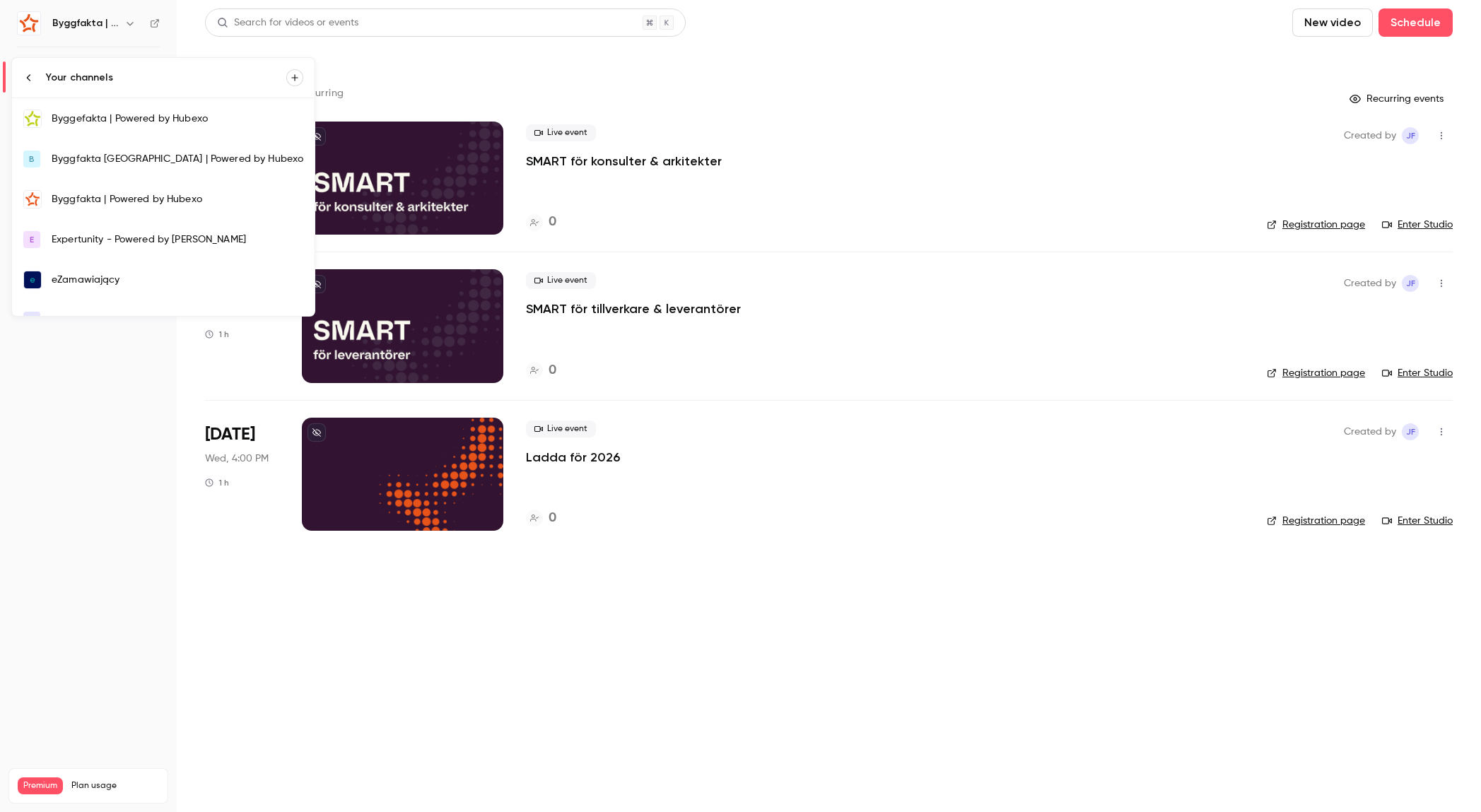
click at [113, 159] on div "Byggfakta [GEOGRAPHIC_DATA] | Powered by Hubexo" at bounding box center [178, 159] width 252 height 14
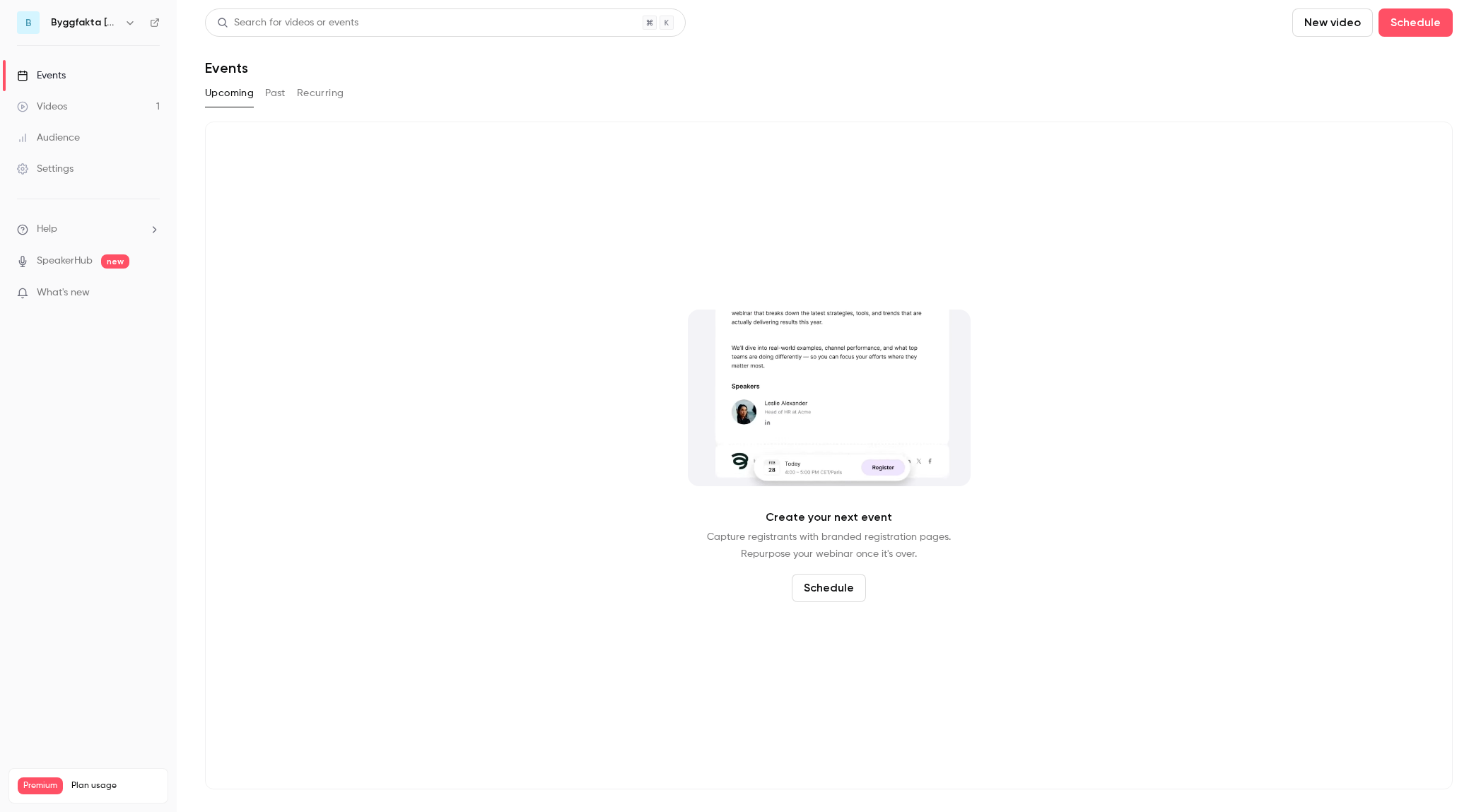
click at [91, 96] on link "Videos 1" at bounding box center [89, 107] width 177 height 31
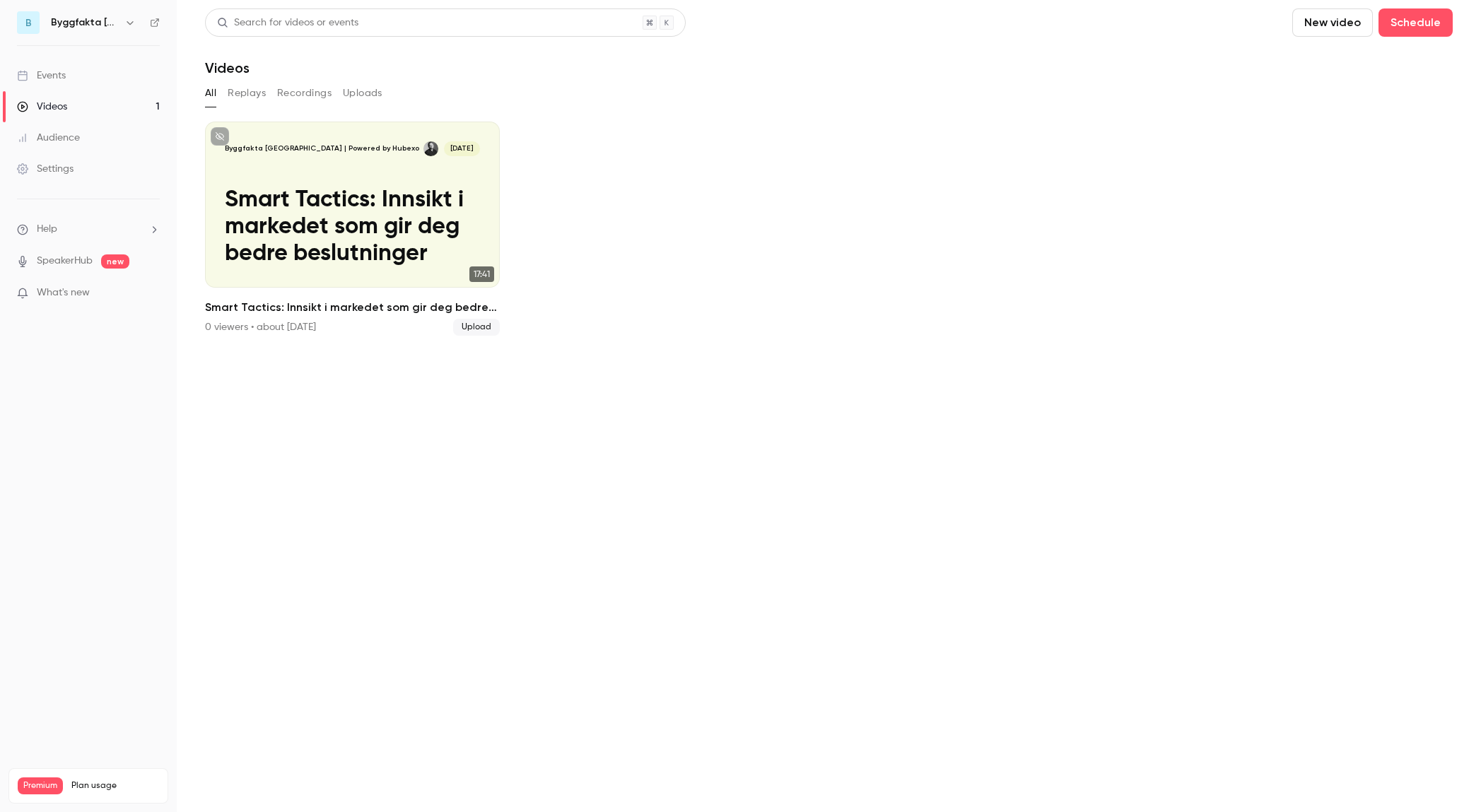
click at [87, 75] on link "Events" at bounding box center [89, 75] width 177 height 31
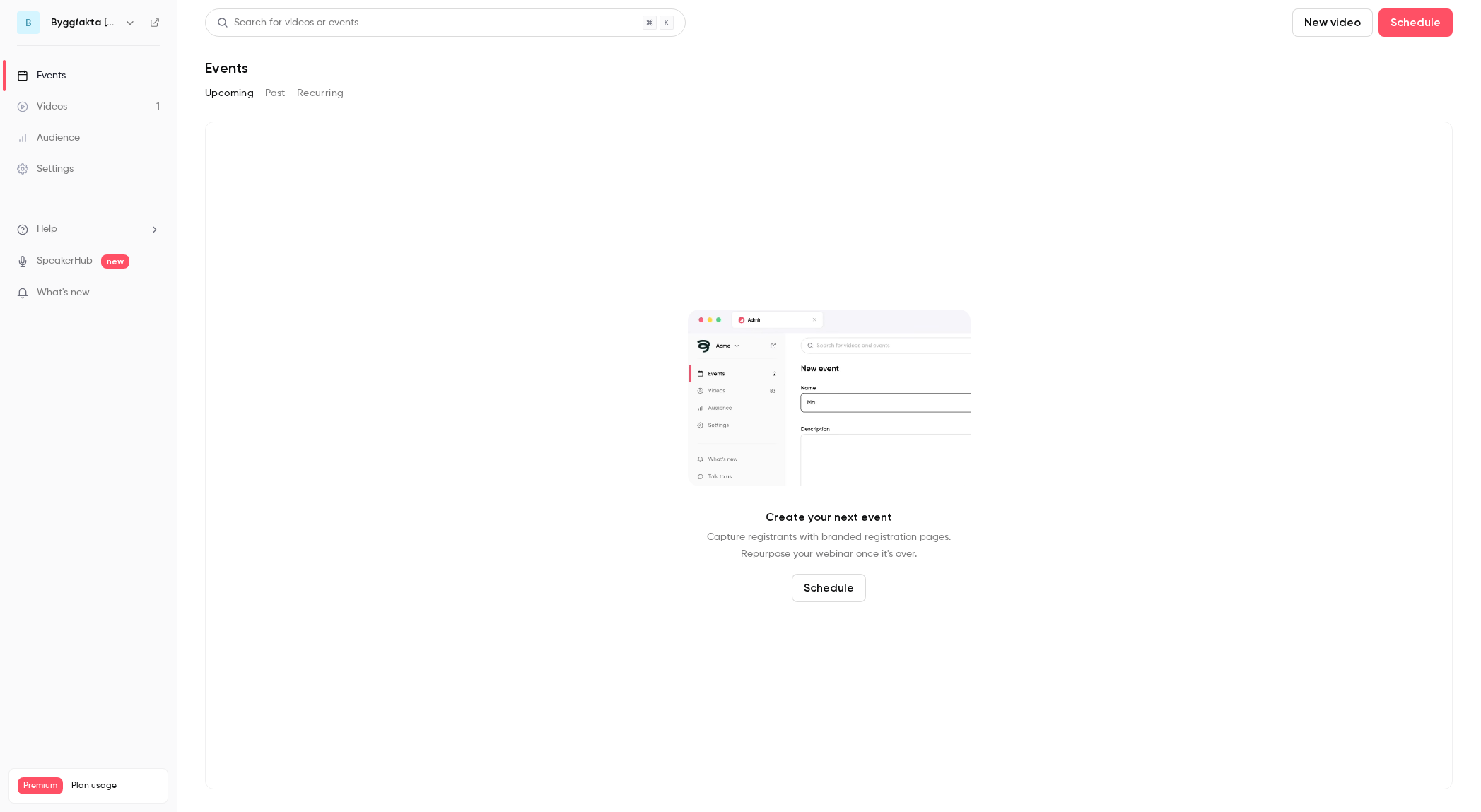
click at [132, 22] on icon "button" at bounding box center [130, 22] width 11 height 11
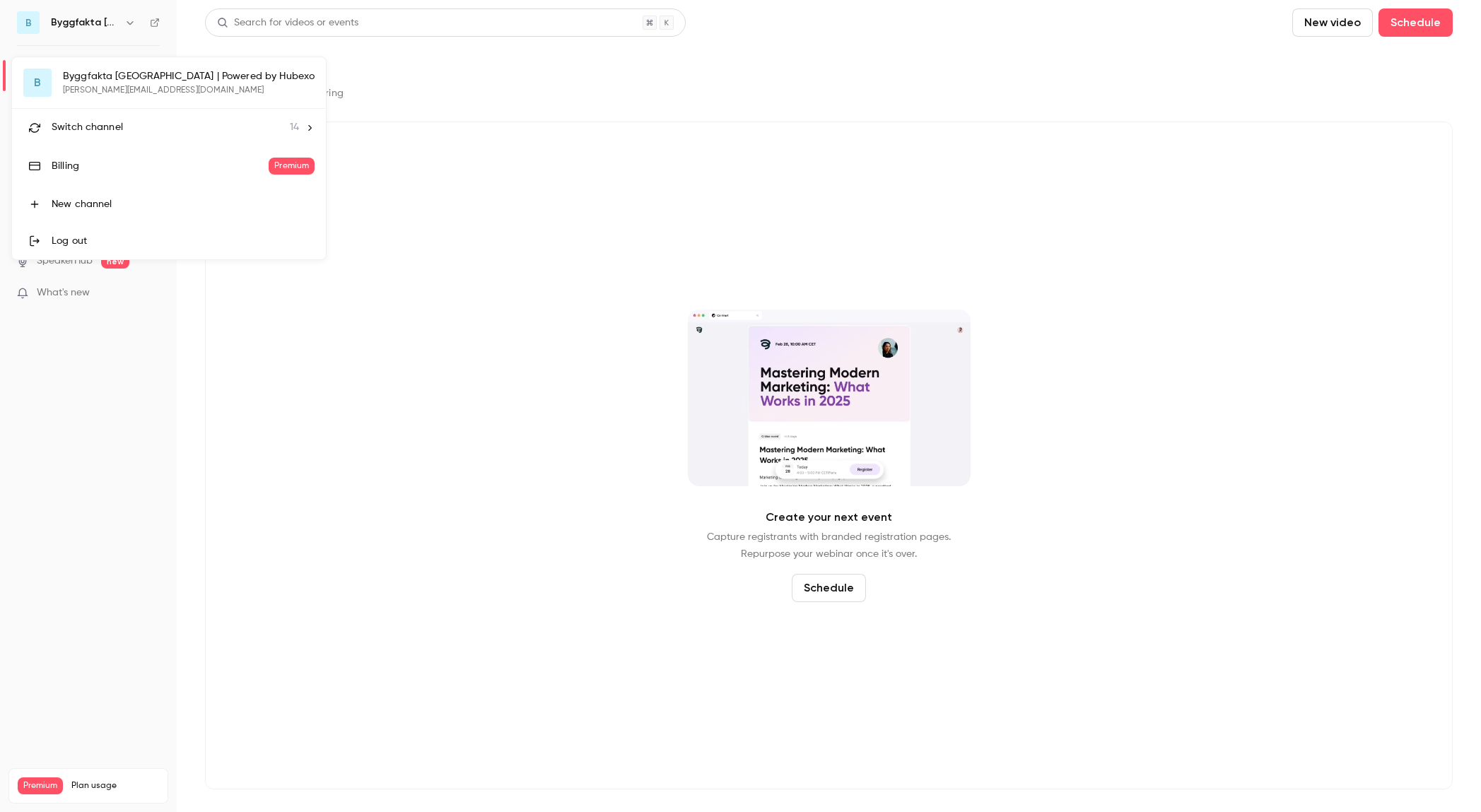
click at [97, 135] on li "Switch channel 14" at bounding box center [168, 127] width 314 height 37
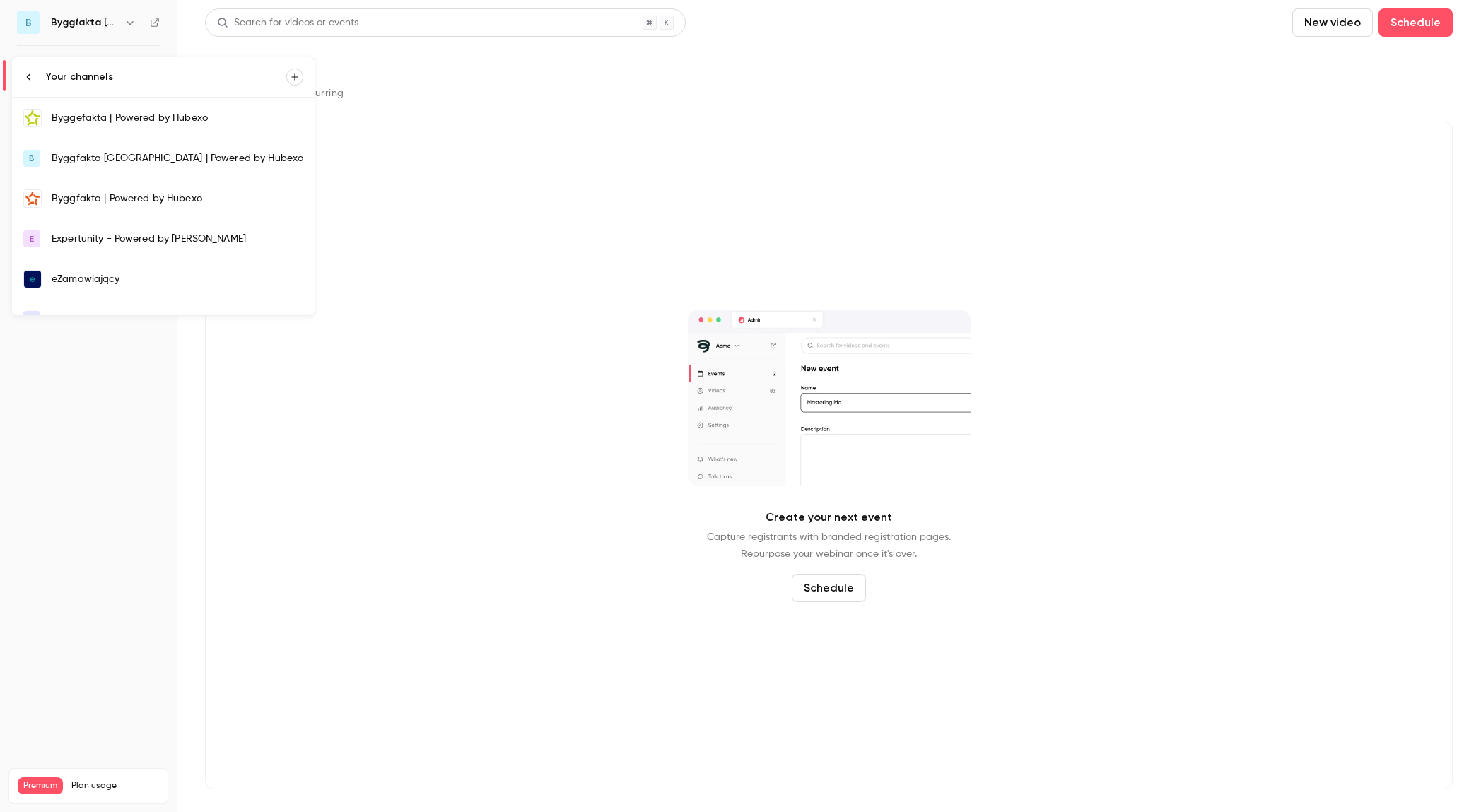
click at [87, 123] on div "Byggefakta | Powered by Hubexo" at bounding box center [178, 118] width 252 height 14
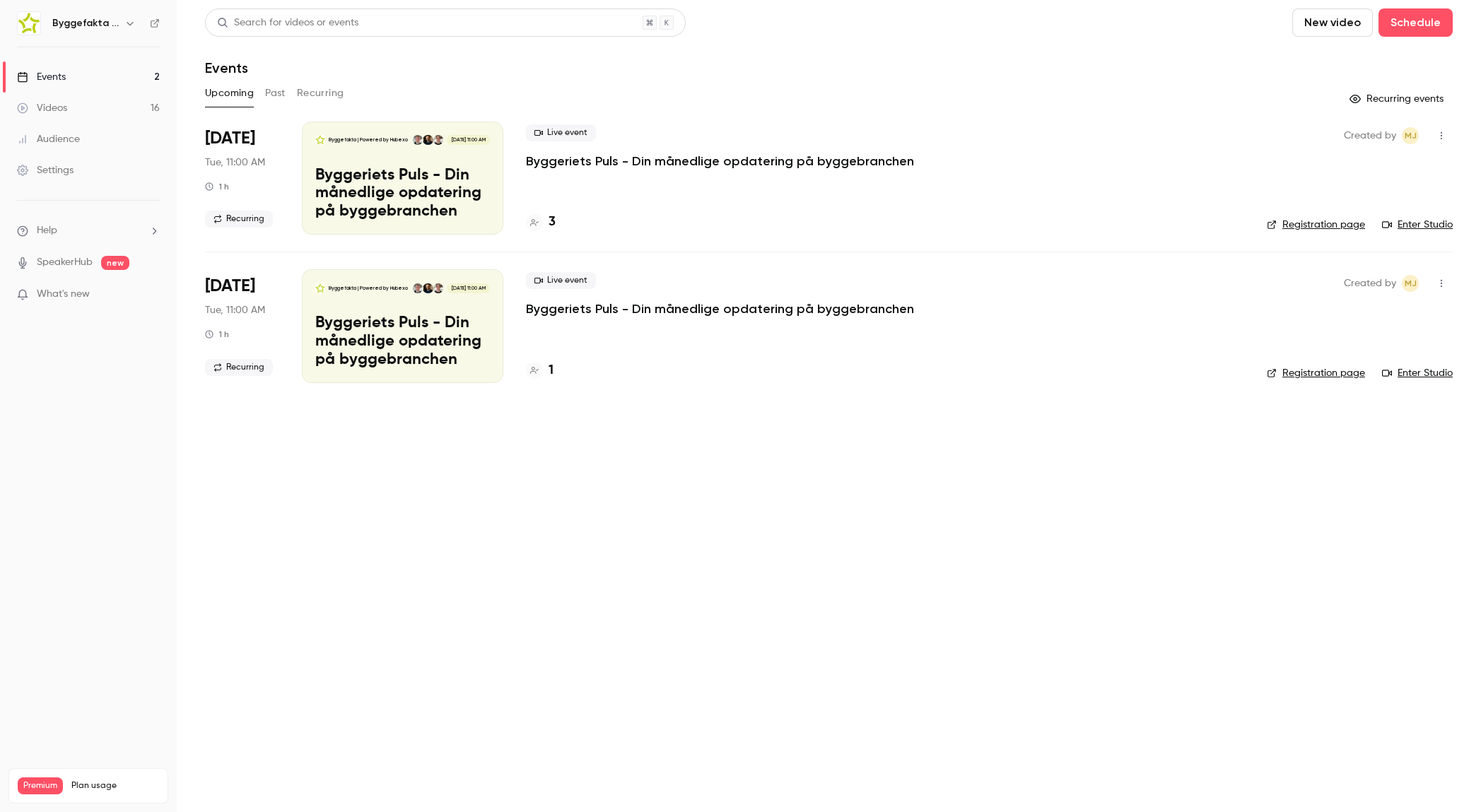
click at [288, 93] on div "Upcoming Past Recurring" at bounding box center [828, 93] width 1248 height 23
click at [273, 94] on button "Past" at bounding box center [275, 93] width 20 height 23
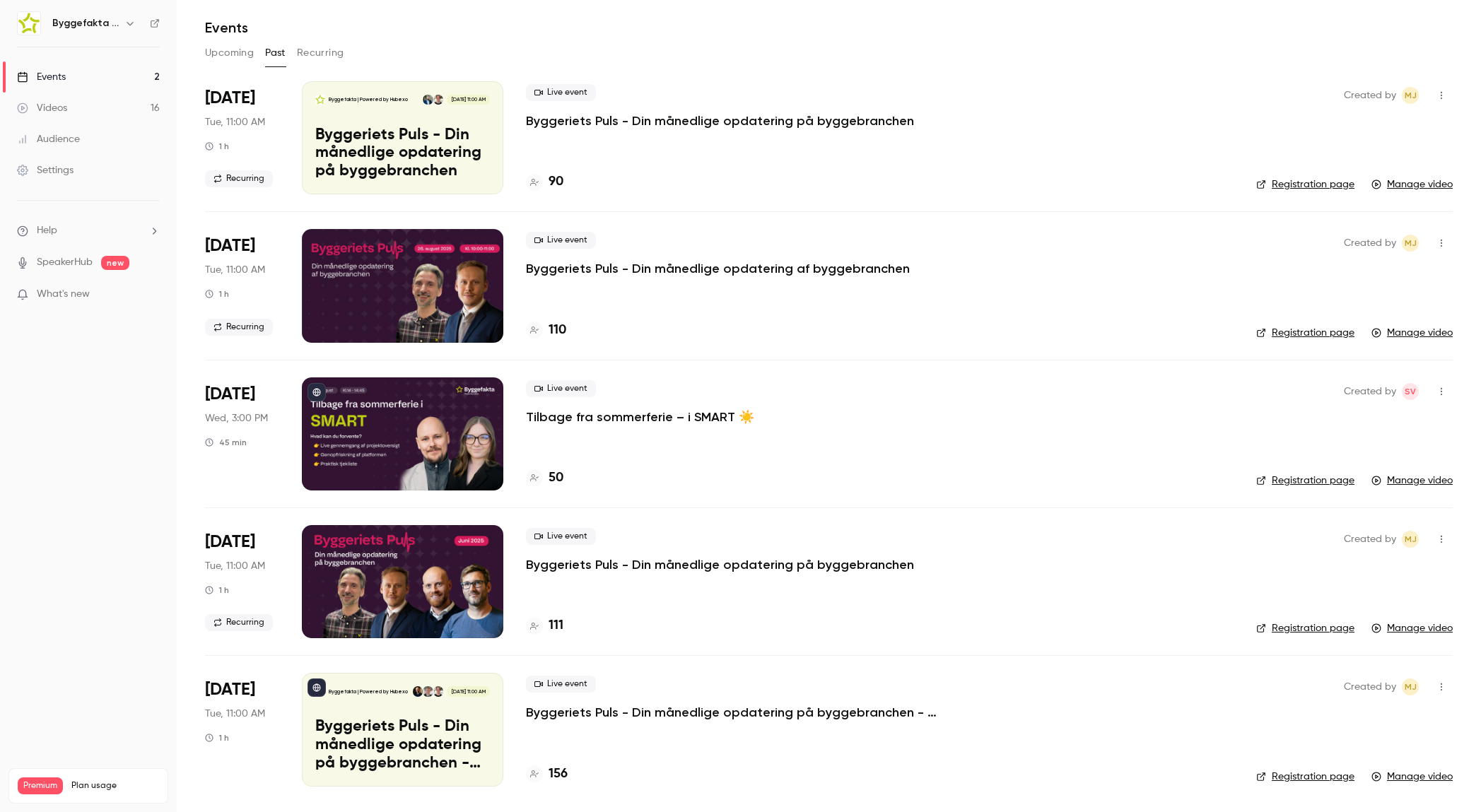
click at [627, 421] on p "Tilbage fra sommerferie – i SMART ☀️" at bounding box center [640, 416] width 228 height 17
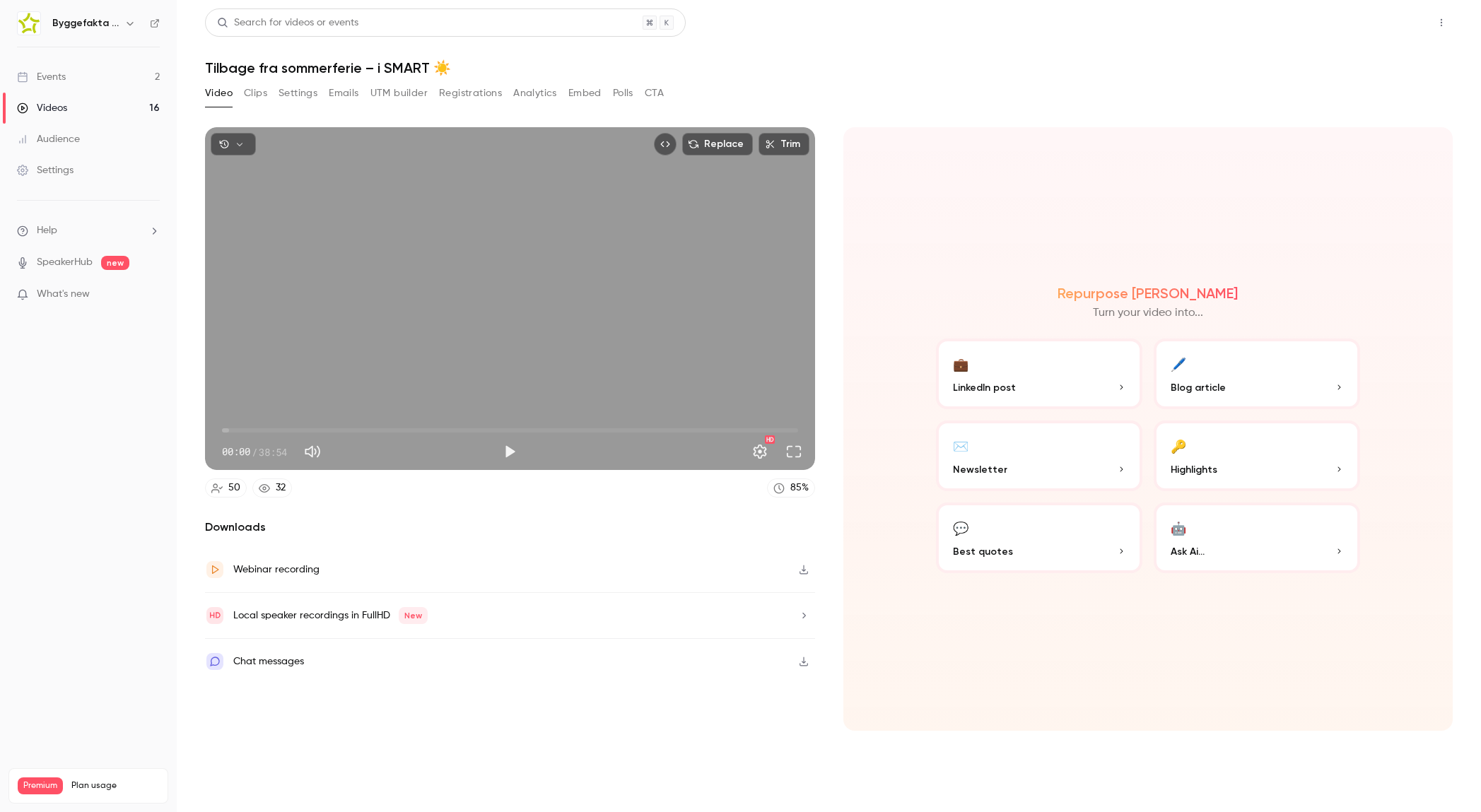
click at [1396, 24] on button "Share" at bounding box center [1390, 23] width 56 height 29
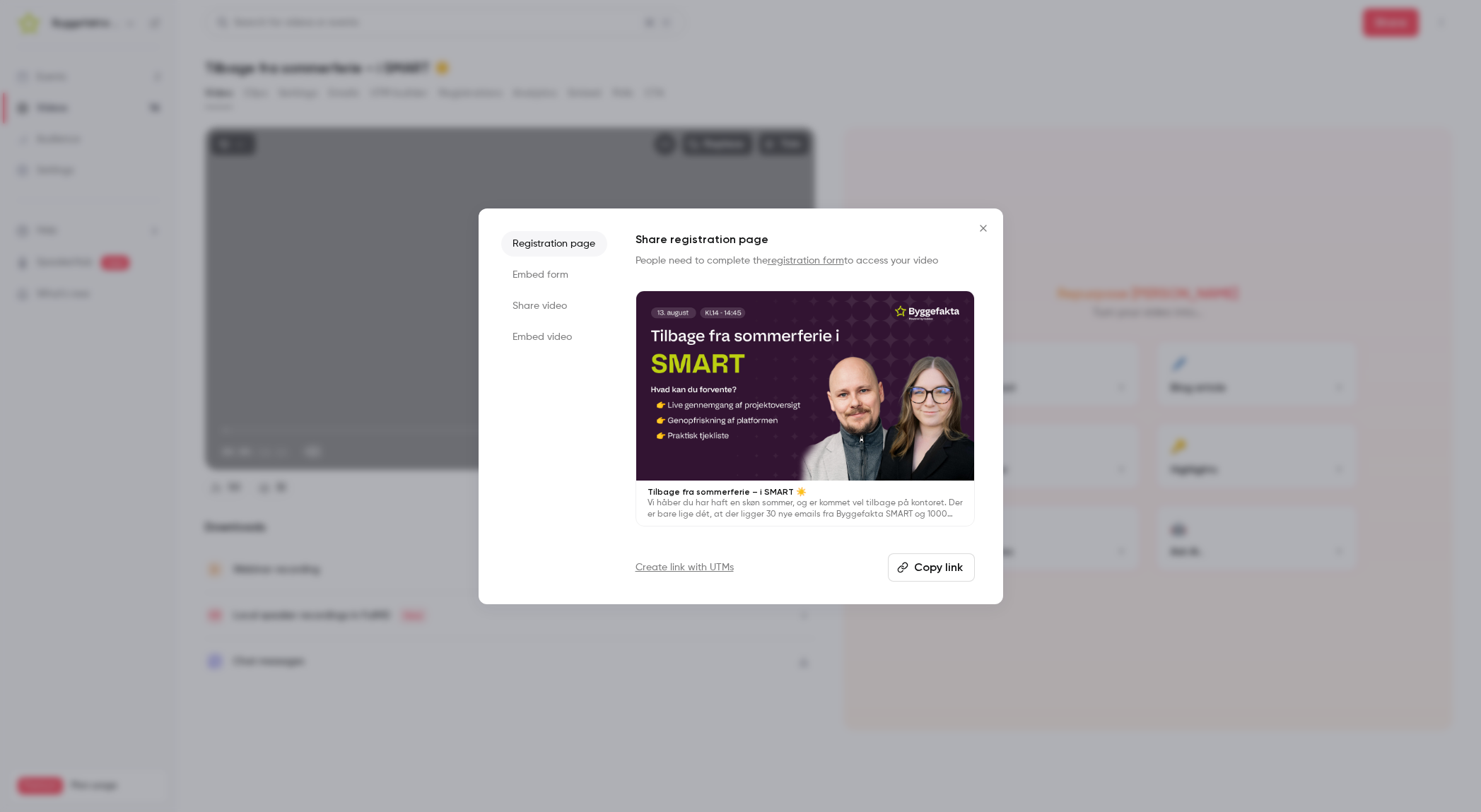
click at [588, 302] on li "Share video" at bounding box center [554, 306] width 106 height 26
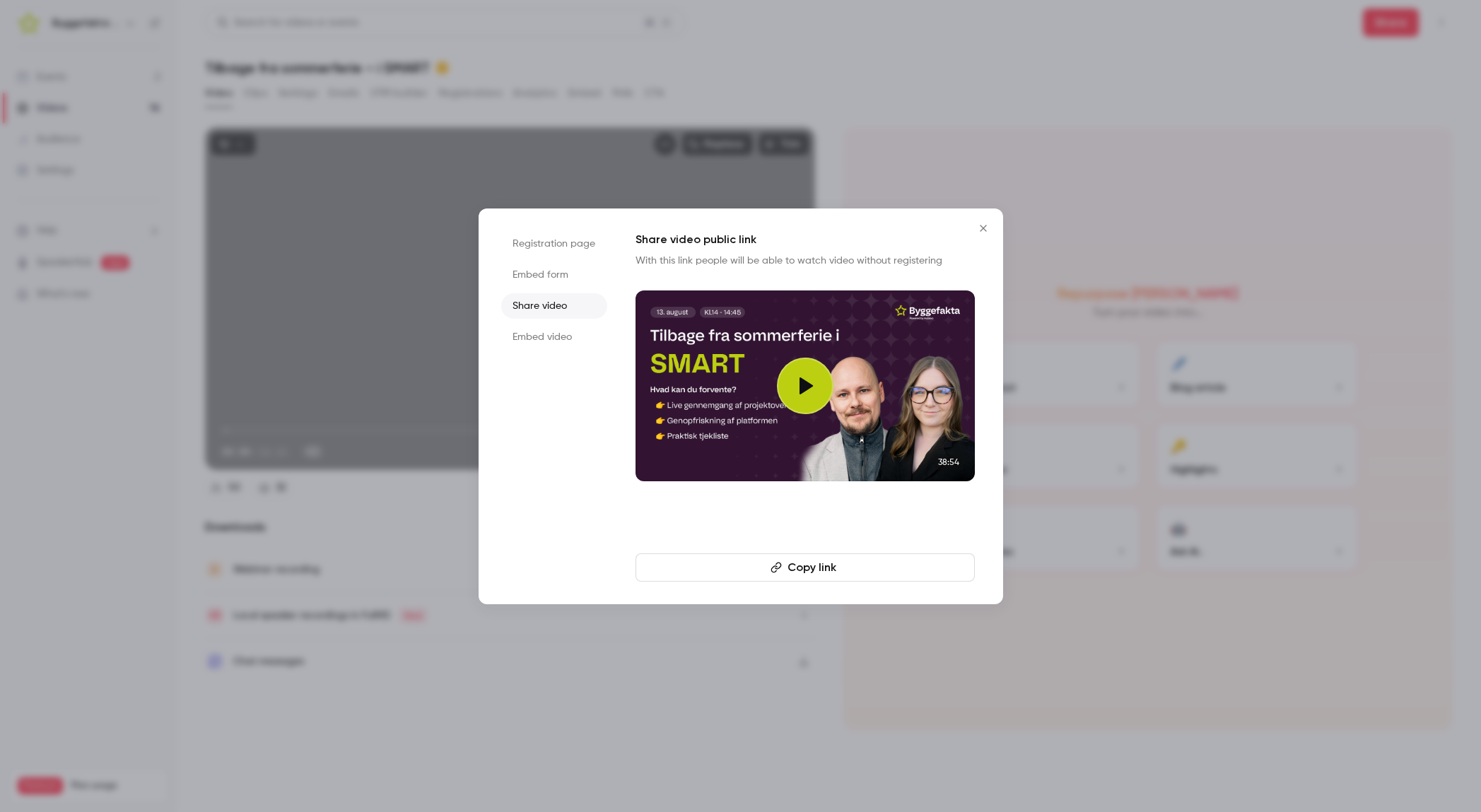
click at [811, 561] on button "Copy link" at bounding box center [805, 567] width 340 height 29
drag, startPoint x: 985, startPoint y: 228, endPoint x: 837, endPoint y: 172, distance: 158.2
click at [984, 228] on icon "Close" at bounding box center [983, 228] width 17 height 11
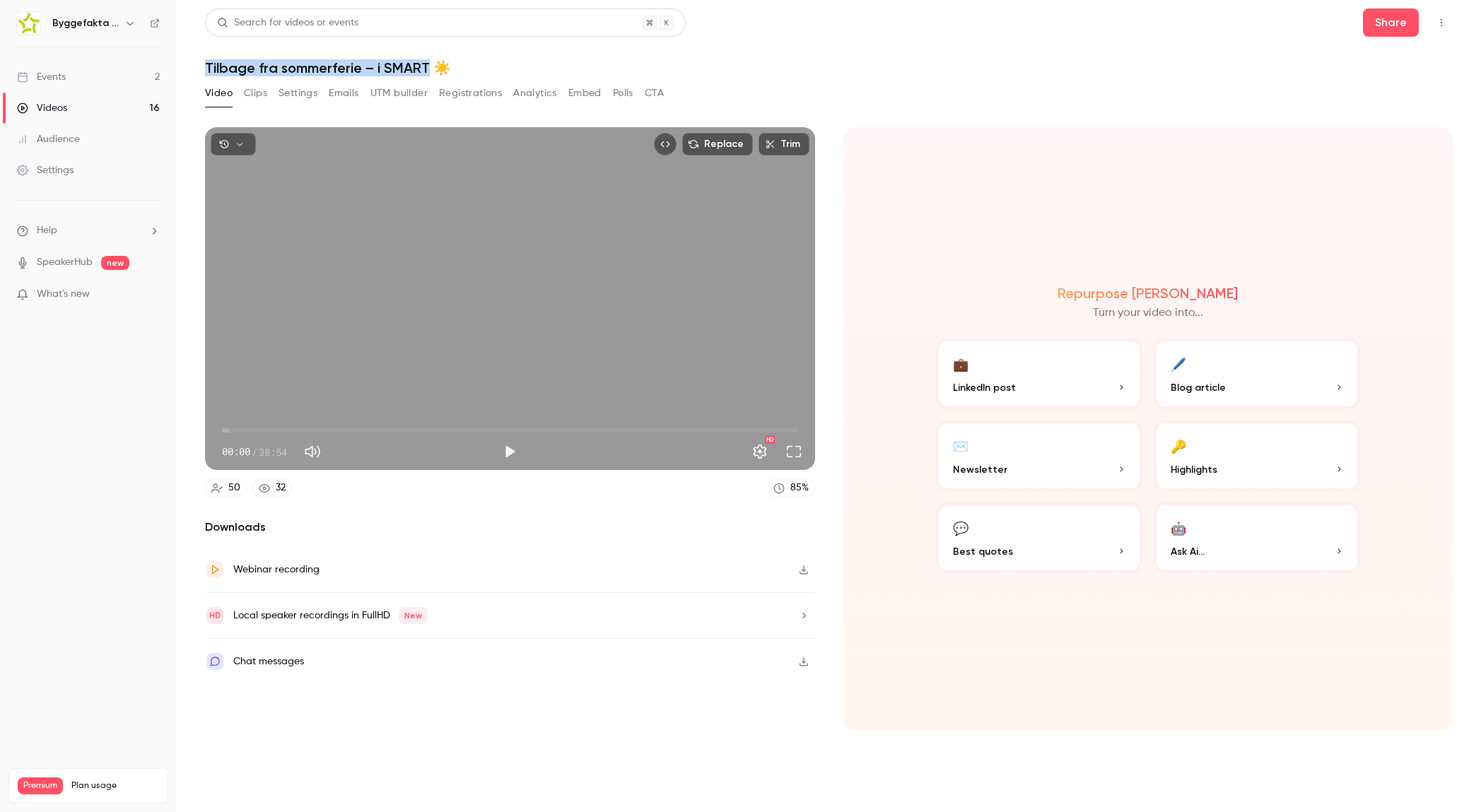
drag, startPoint x: 427, startPoint y: 66, endPoint x: 200, endPoint y: 69, distance: 227.0
click at [200, 69] on main "Search for videos or events Share Tilbage fra sommerferie – i SMART ☀️ Video Cl…" at bounding box center [829, 406] width 1304 height 812
copy h1 "Tilbage fra sommerferie – i SMART"
click at [1234, 460] on button "🔑 Highlights" at bounding box center [1257, 456] width 206 height 71
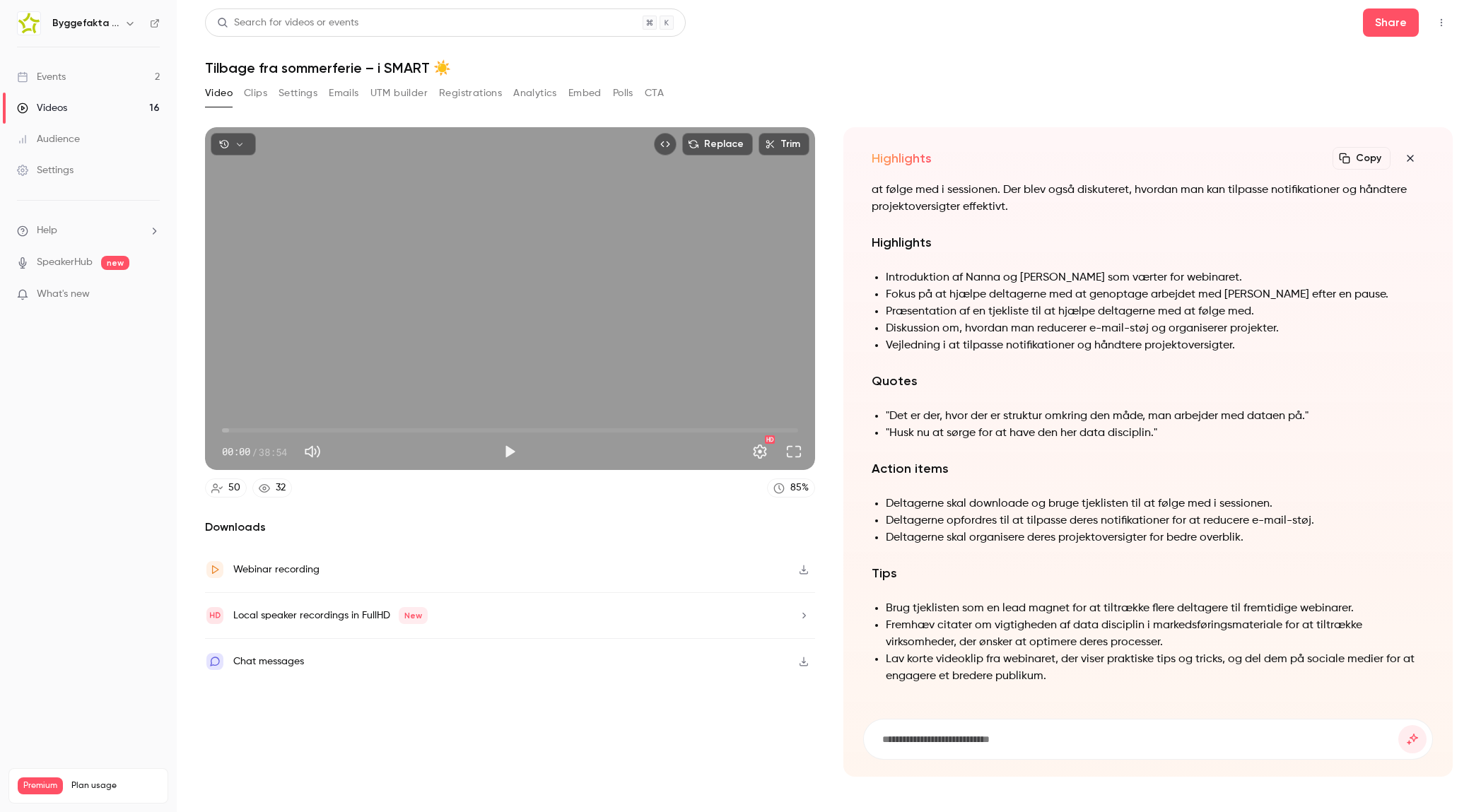
click at [1347, 158] on icon "button" at bounding box center [1344, 158] width 11 height 11
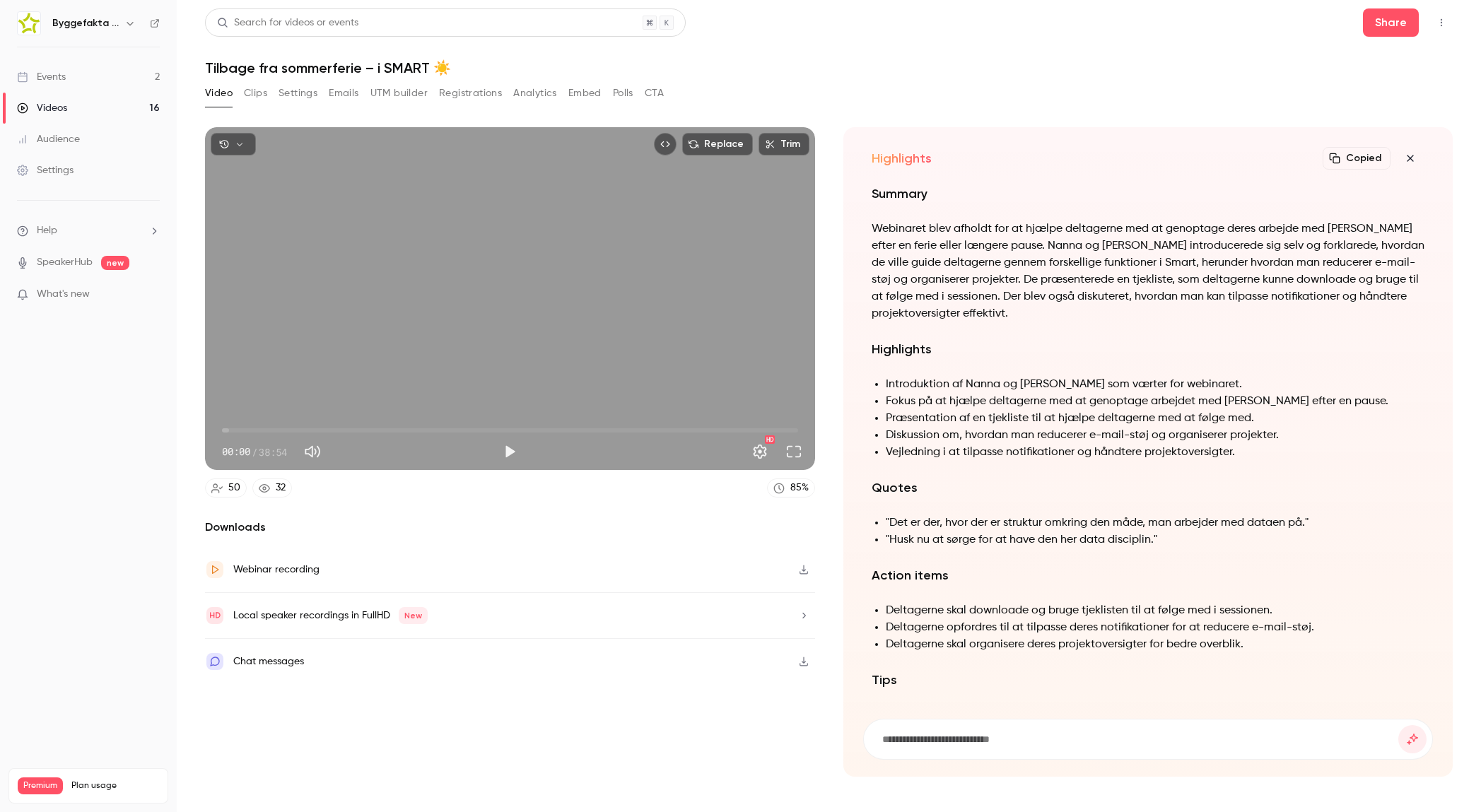
click at [1239, 443] on li "Diskussion om, hvordan man reducerer e-mail-støj og organiserer projekter." at bounding box center [1155, 435] width 539 height 17
click at [1240, 451] on li "Vejledning i at tilpasse notifikationer og håndtere projektoversigter." at bounding box center [1155, 452] width 539 height 17
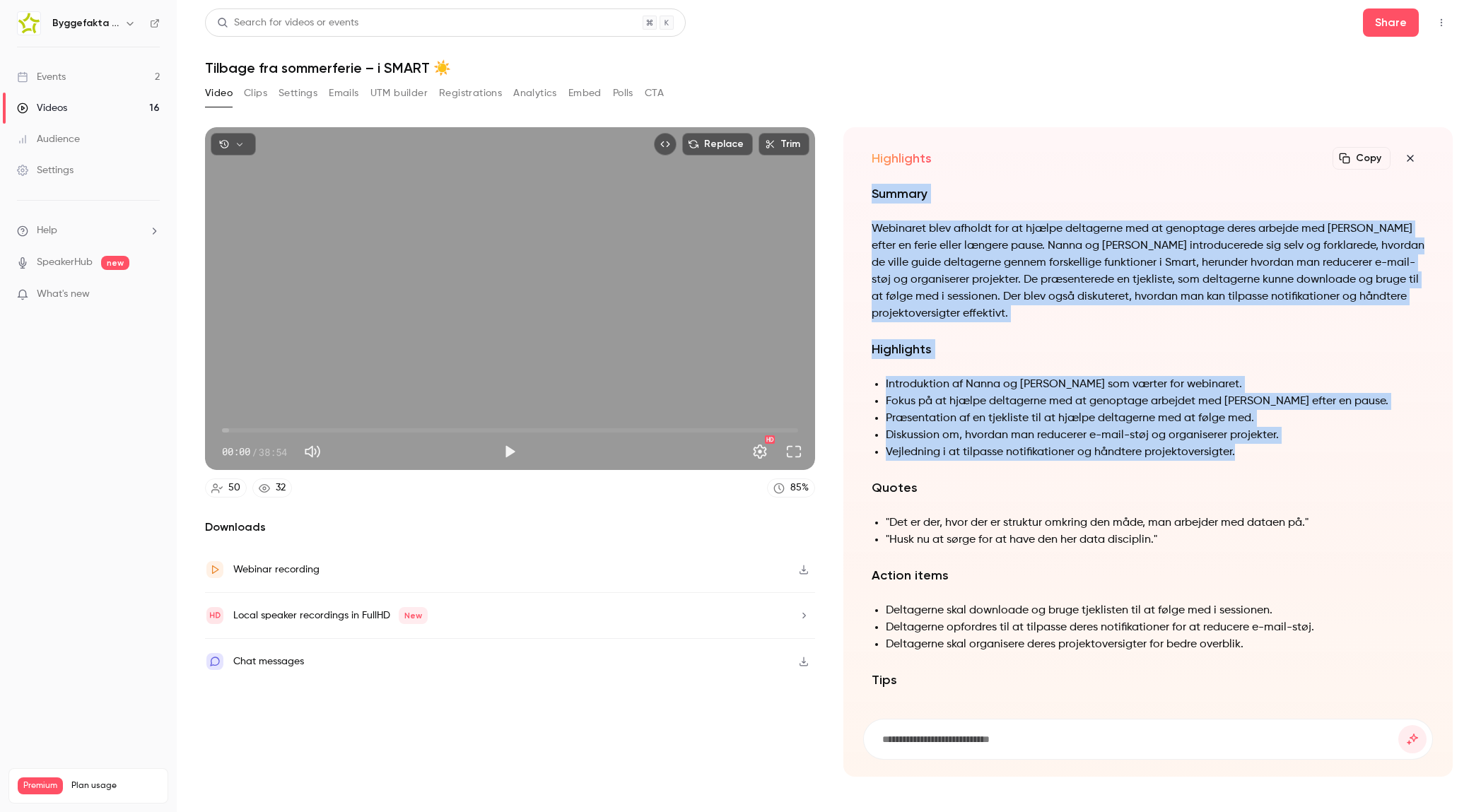
drag, startPoint x: 1238, startPoint y: 449, endPoint x: 872, endPoint y: 192, distance: 447.2
click at [872, 192] on div "Summary Webinaret blev afholdt for at hjælpe deltagerne med at genoptage deres …" at bounding box center [1148, 496] width 553 height 625
copy div "Summary Webinaret blev afholdt for at hjælpe deltagerne med at genoptage deres …"
click at [105, 73] on link "Events 2" at bounding box center [89, 77] width 177 height 31
